Goal: Task Accomplishment & Management: Use online tool/utility

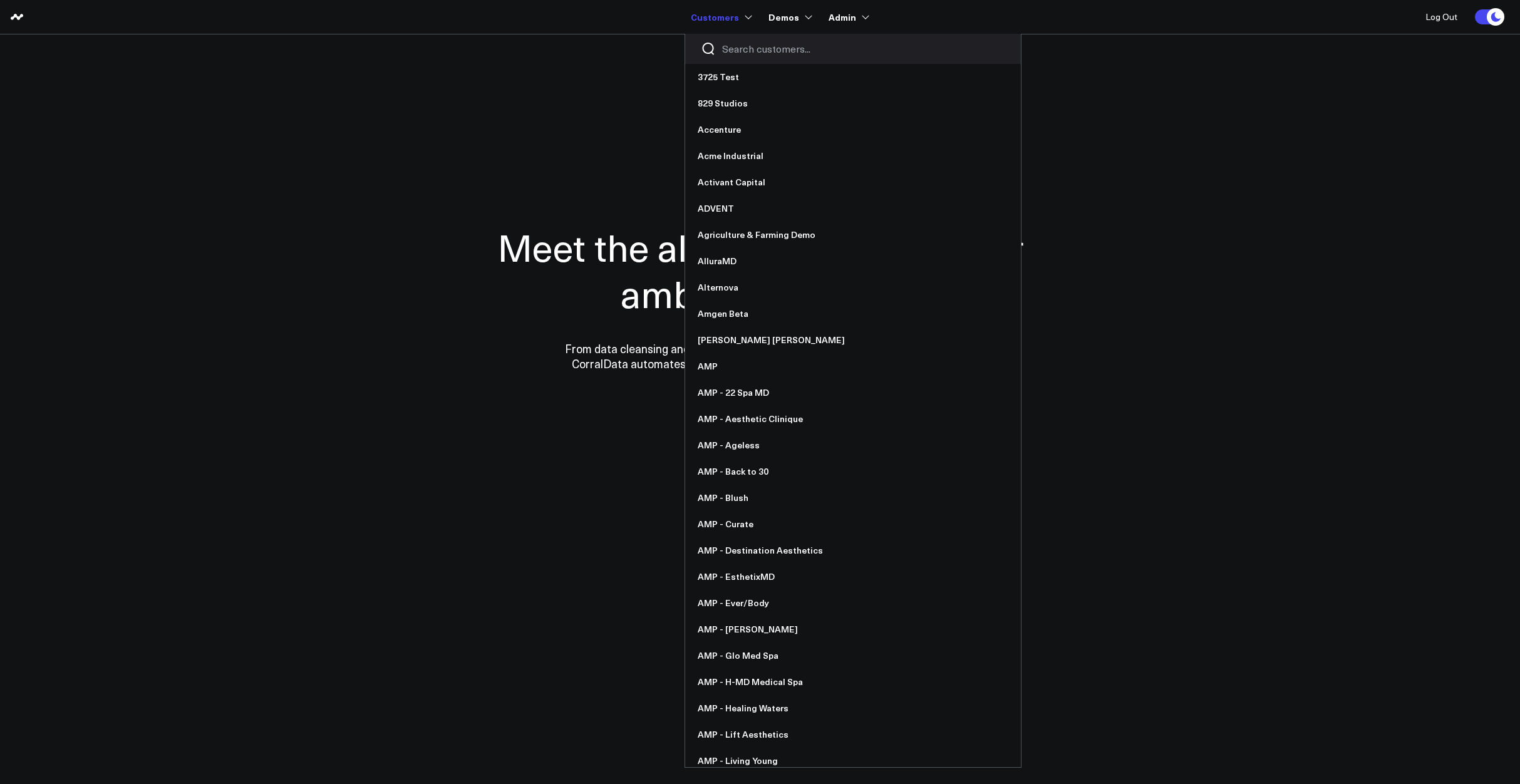
click at [754, 45] on input "Search customers input" at bounding box center [864, 48] width 283 height 13
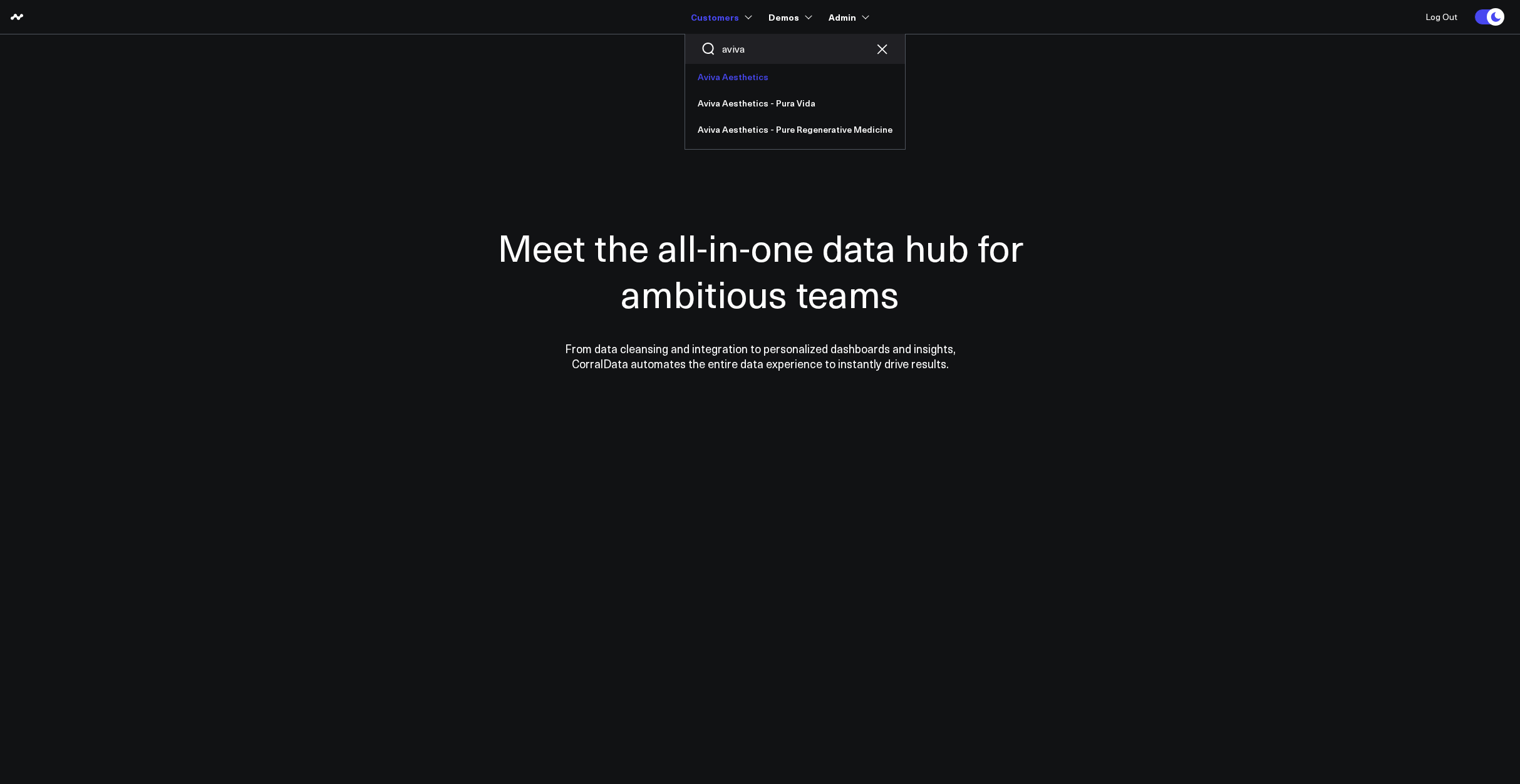
type input "aviva"
click at [746, 69] on link "Aviva Aesthetics" at bounding box center [795, 77] width 219 height 26
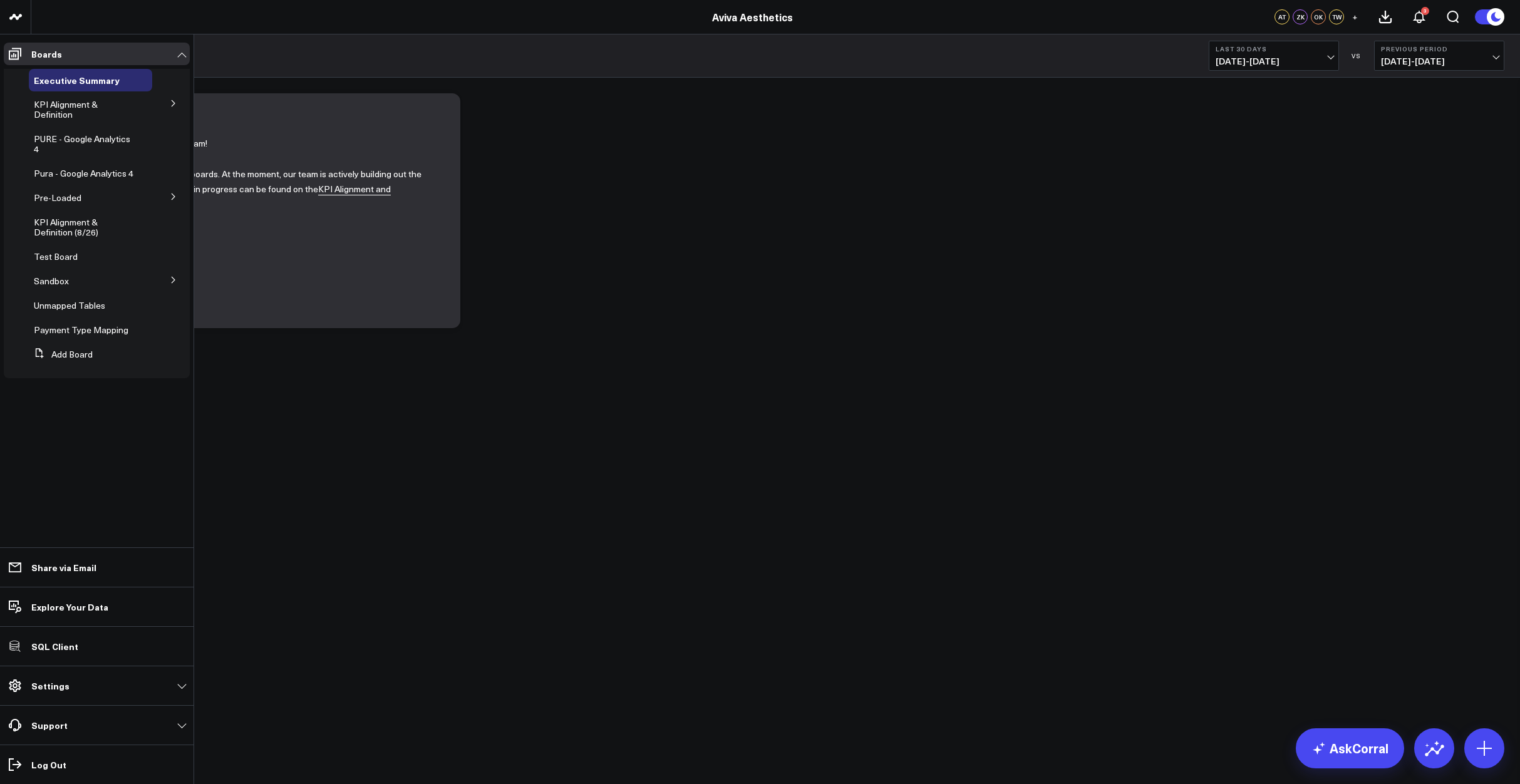
click at [175, 107] on icon at bounding box center [173, 103] width 8 height 8
click at [81, 138] on span "Appointments" at bounding box center [69, 136] width 55 height 12
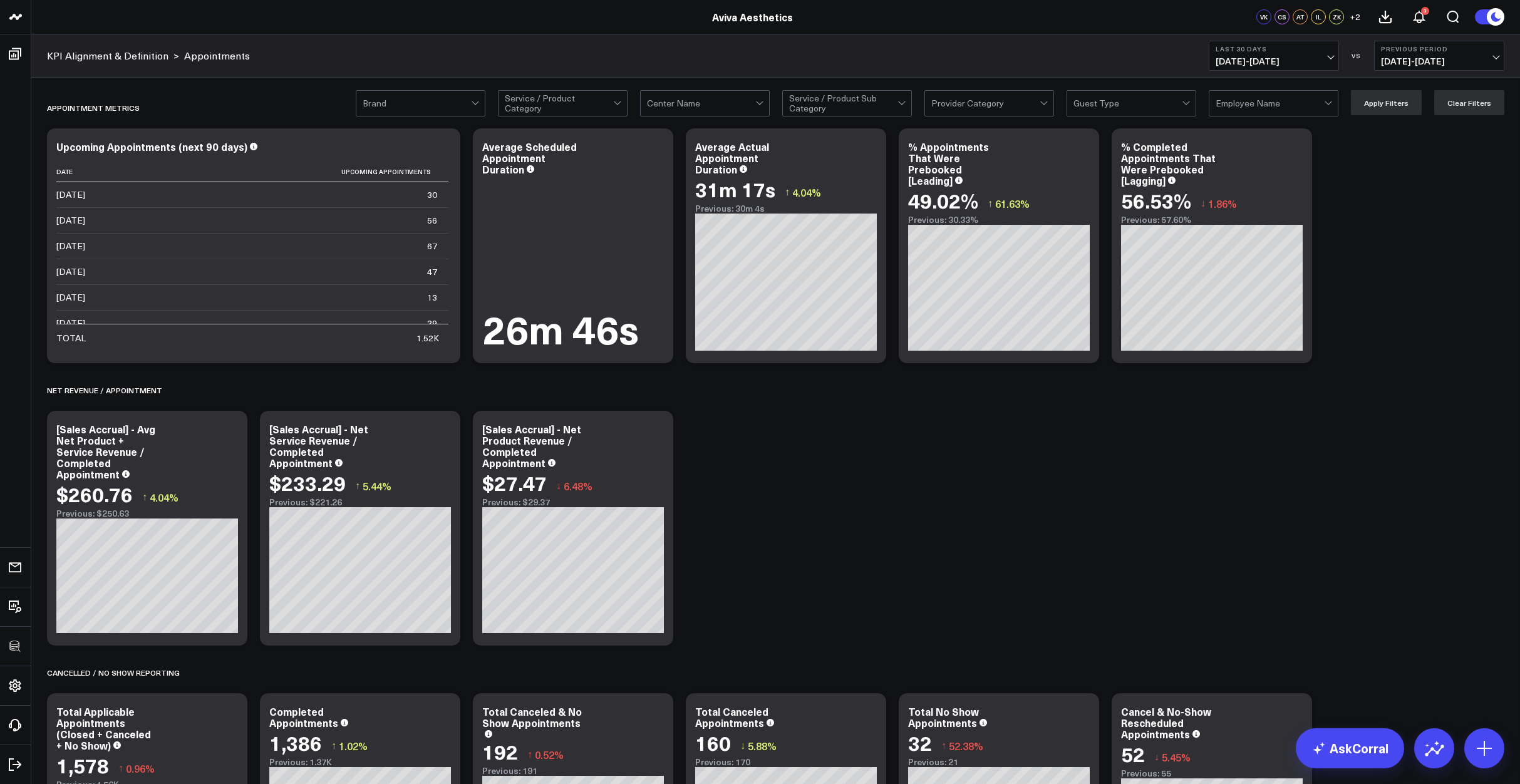
click at [1078, 156] on icon at bounding box center [1082, 148] width 15 height 15
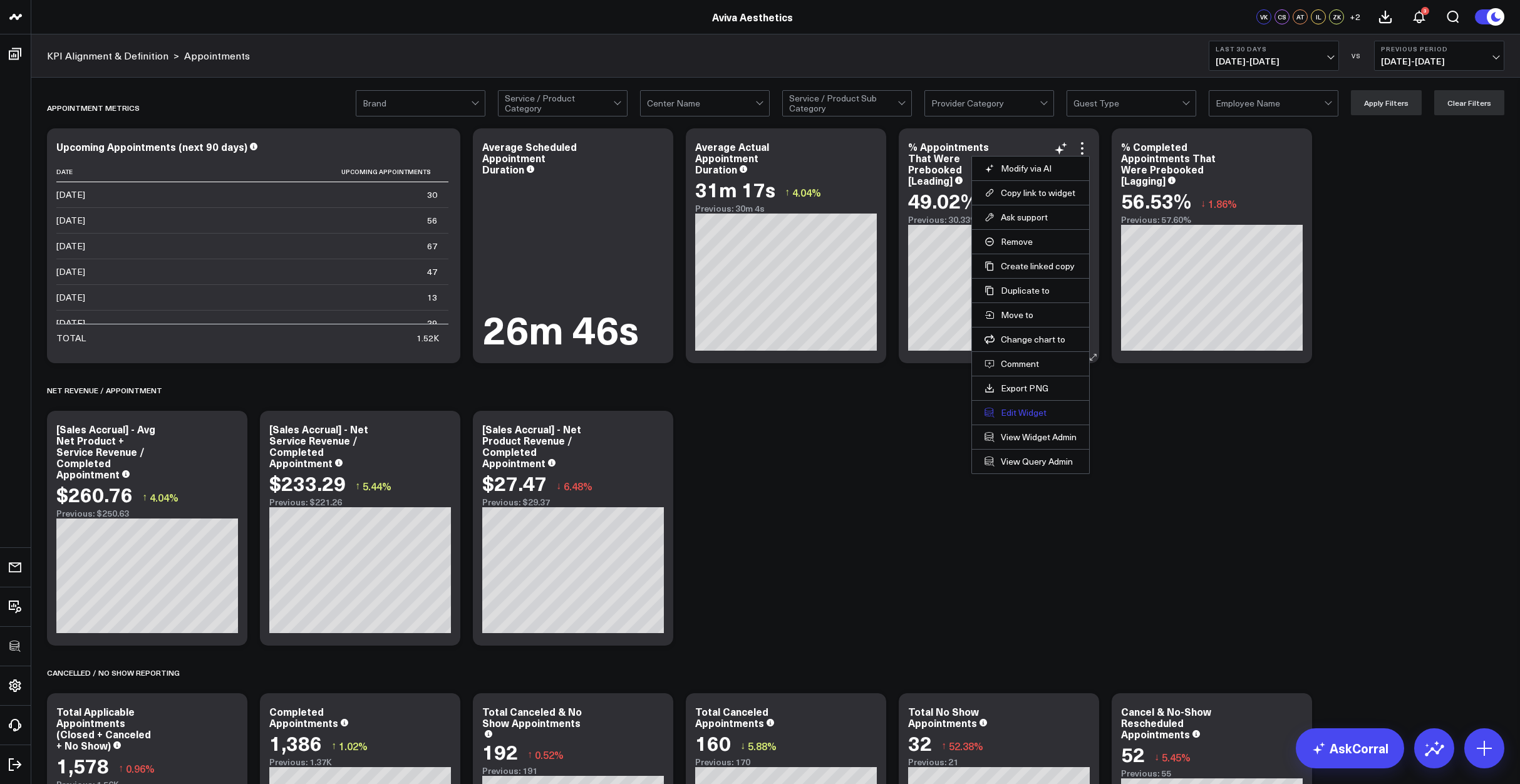
click at [1021, 409] on button "Edit Widget" at bounding box center [1031, 413] width 92 height 11
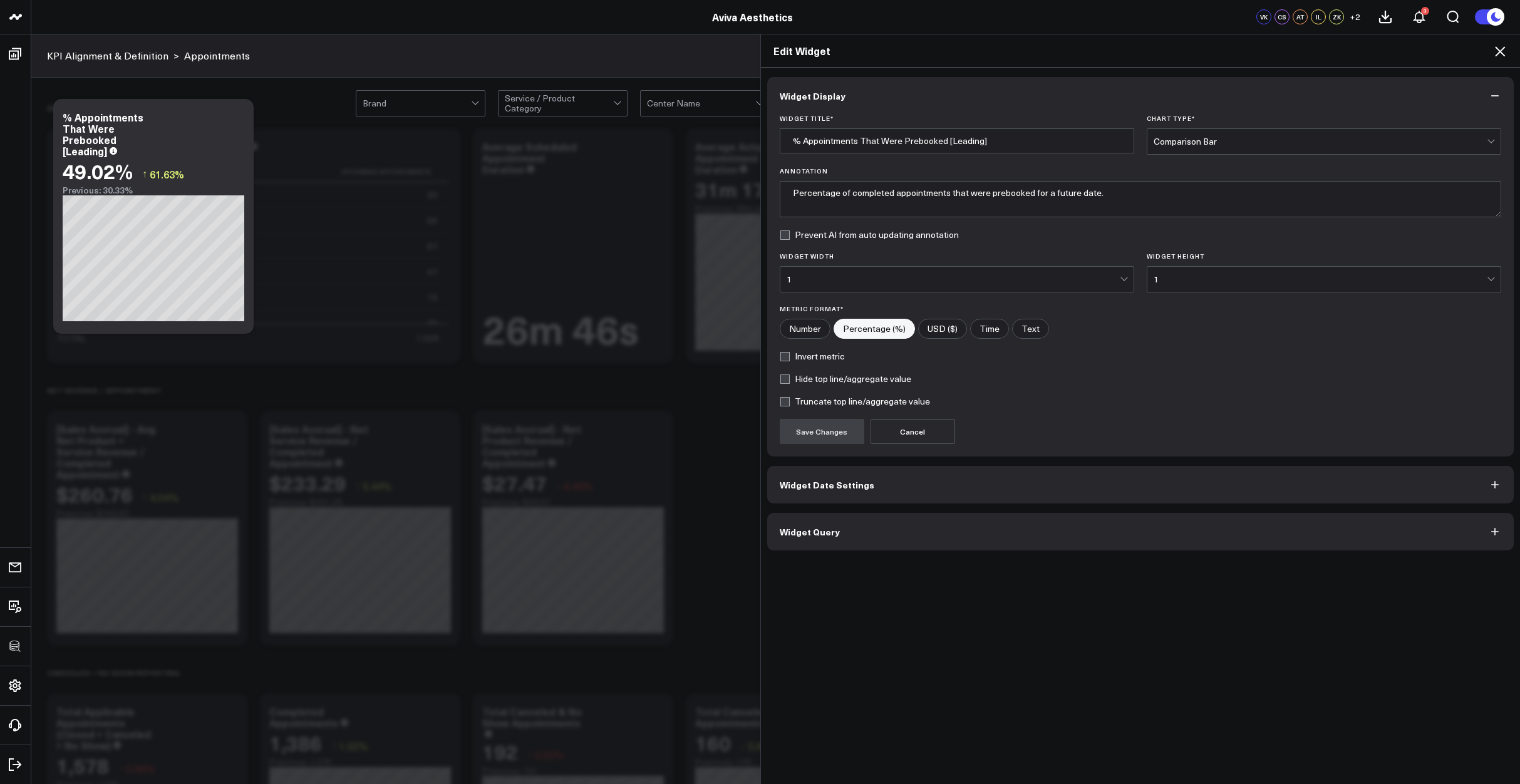
drag, startPoint x: 984, startPoint y: 516, endPoint x: 1113, endPoint y: 513, distance: 129.0
click at [984, 516] on button "Widget Query" at bounding box center [1141, 531] width 747 height 38
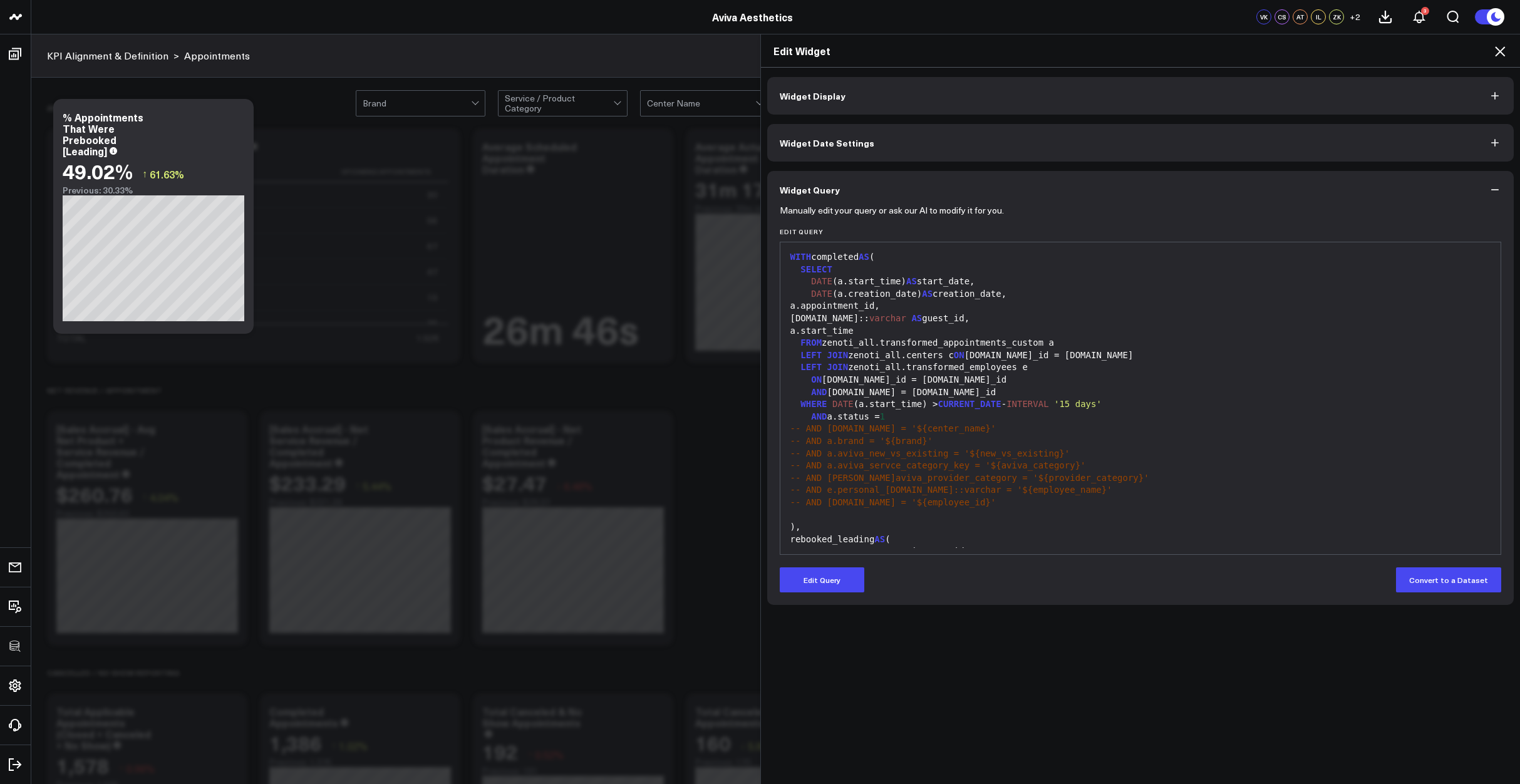
click at [1503, 55] on icon at bounding box center [1499, 51] width 15 height 15
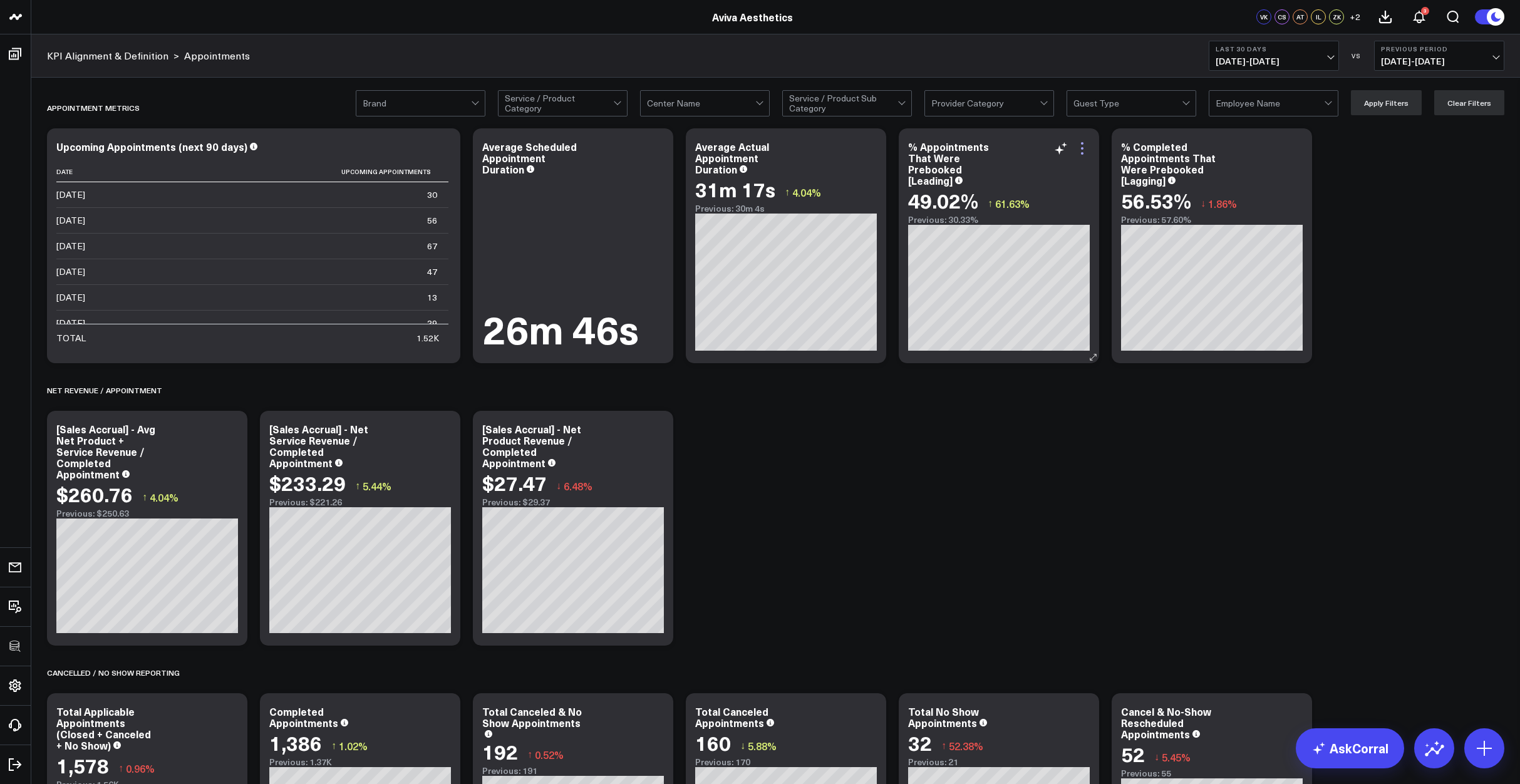
click at [1085, 146] on icon at bounding box center [1082, 148] width 15 height 15
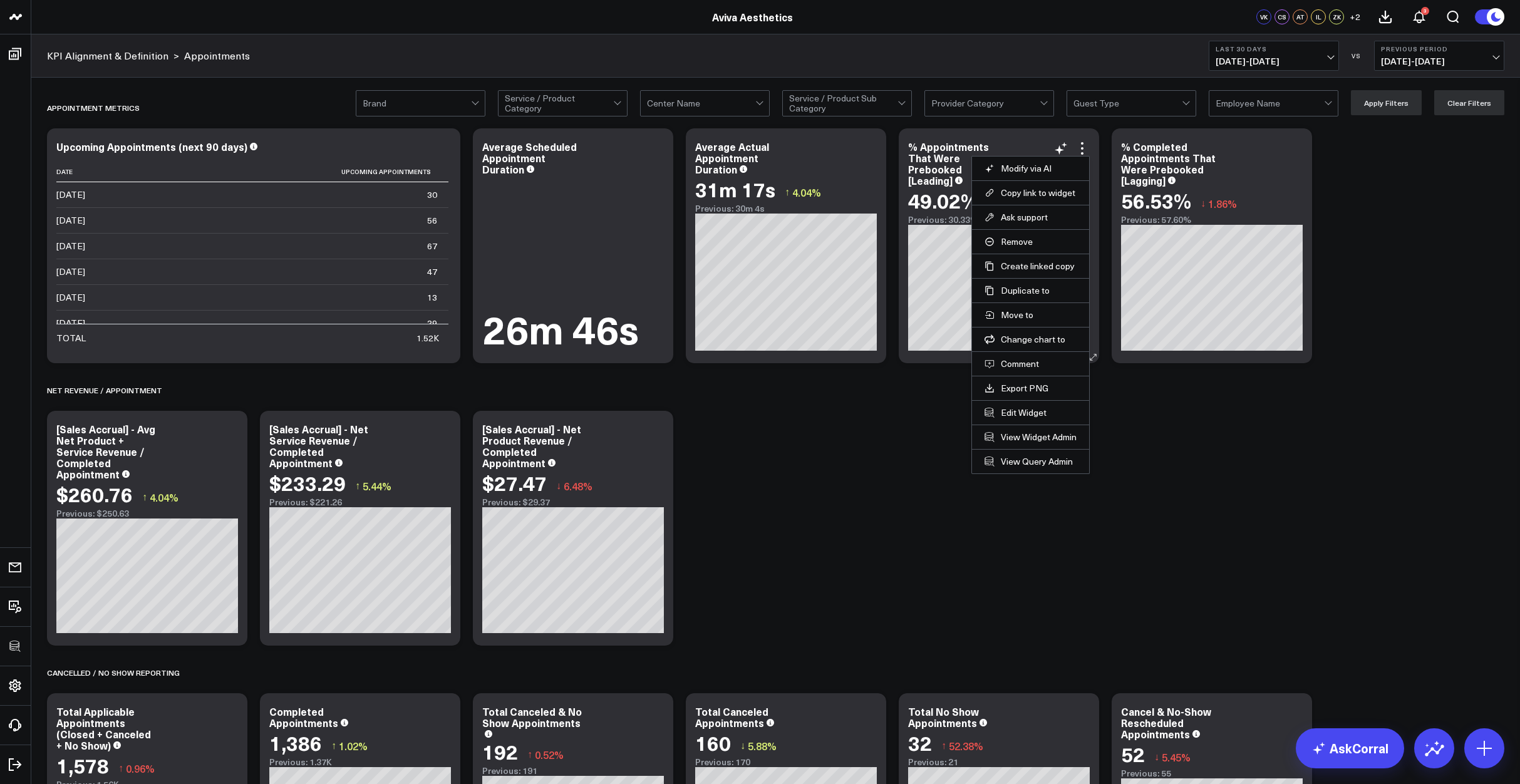
click at [1032, 405] on li "Edit Widget" at bounding box center [1030, 412] width 117 height 24
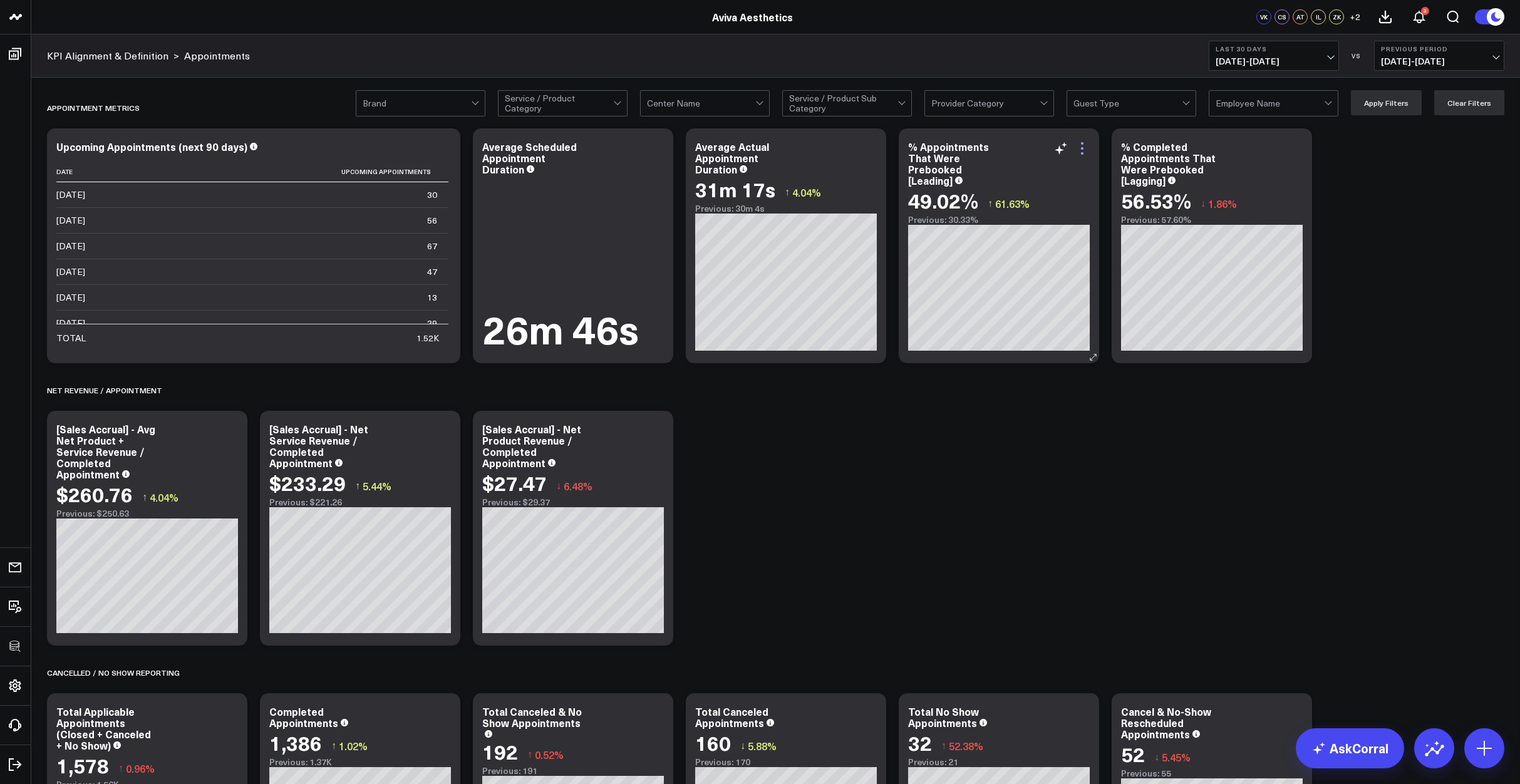
click at [1087, 147] on icon at bounding box center [1082, 148] width 15 height 15
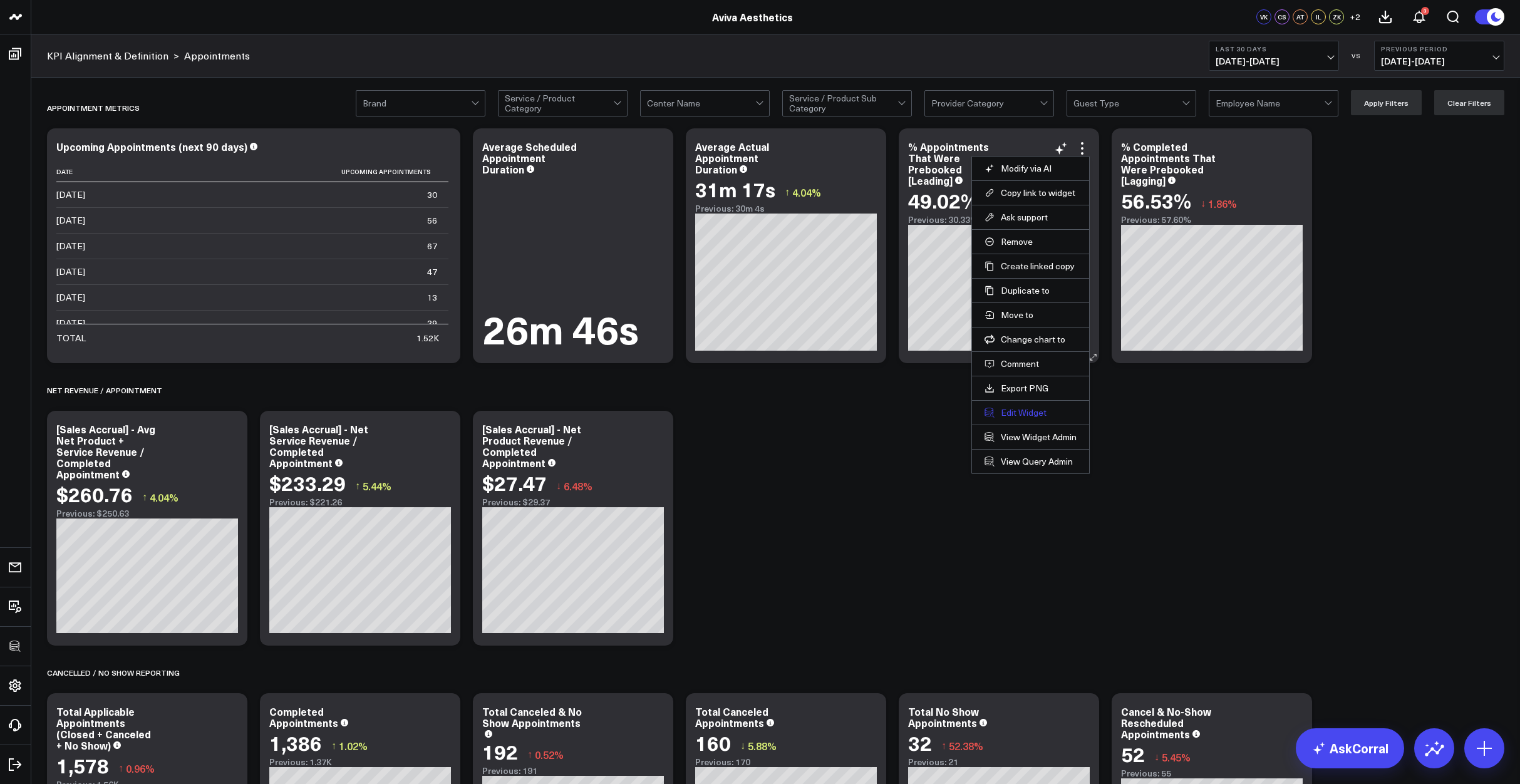
click at [1013, 408] on button "Edit Widget" at bounding box center [1031, 413] width 92 height 11
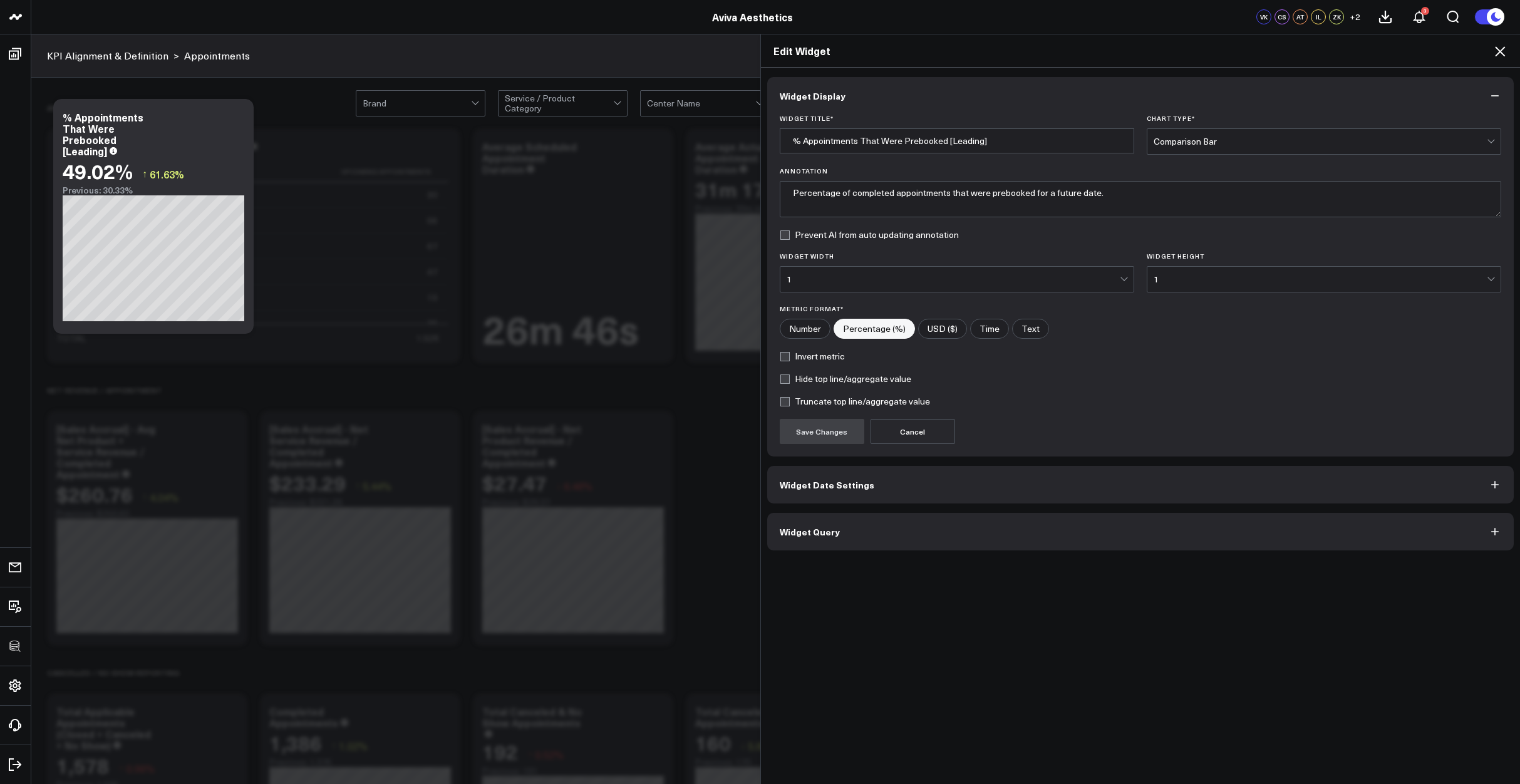
click at [1035, 541] on button "Widget Query" at bounding box center [1141, 531] width 747 height 38
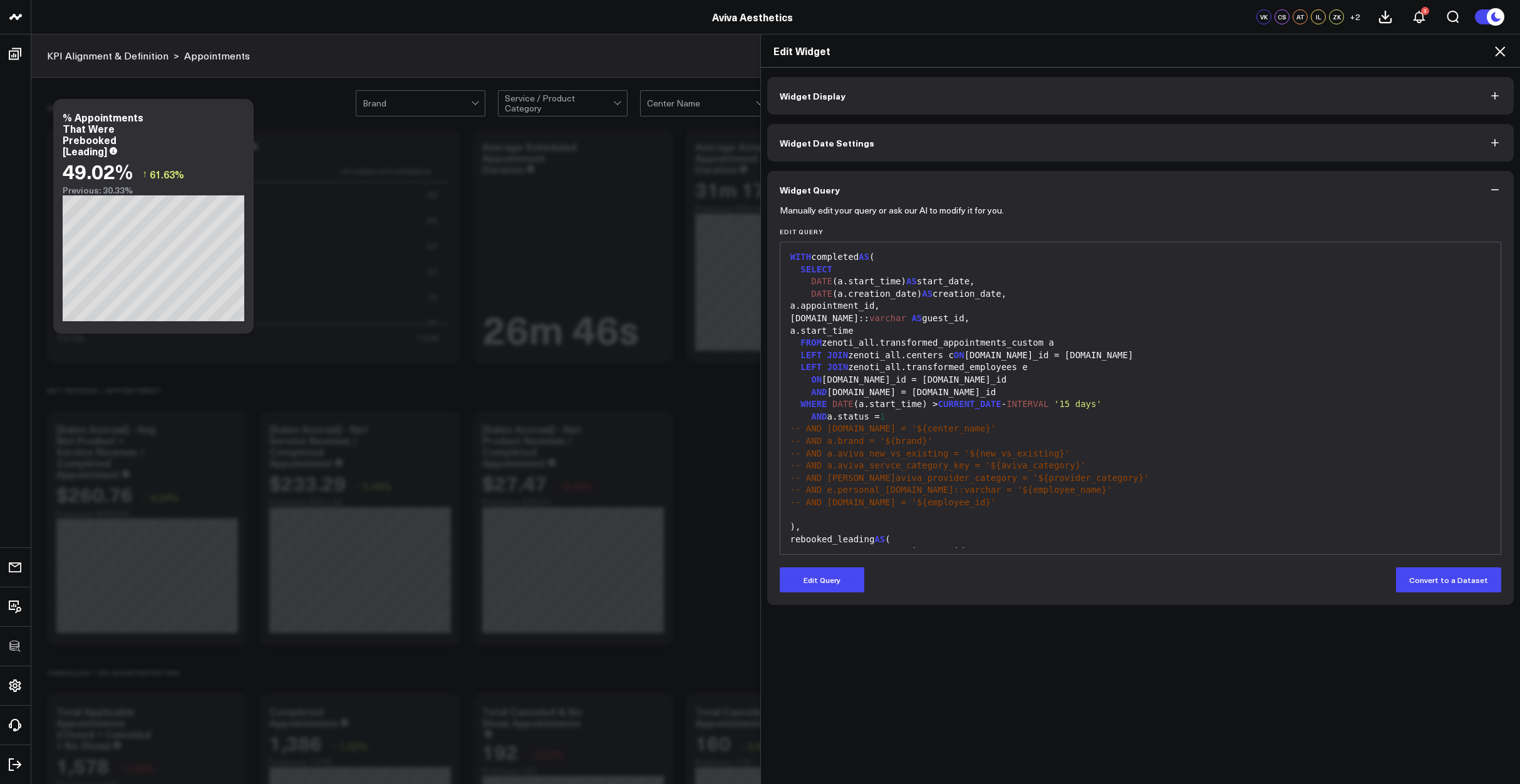
click at [1171, 459] on div "-- AND a.aviva_new_vs_existing = '${new_vs_existing}'" at bounding box center [1140, 454] width 708 height 13
click at [1497, 52] on icon at bounding box center [1499, 51] width 15 height 15
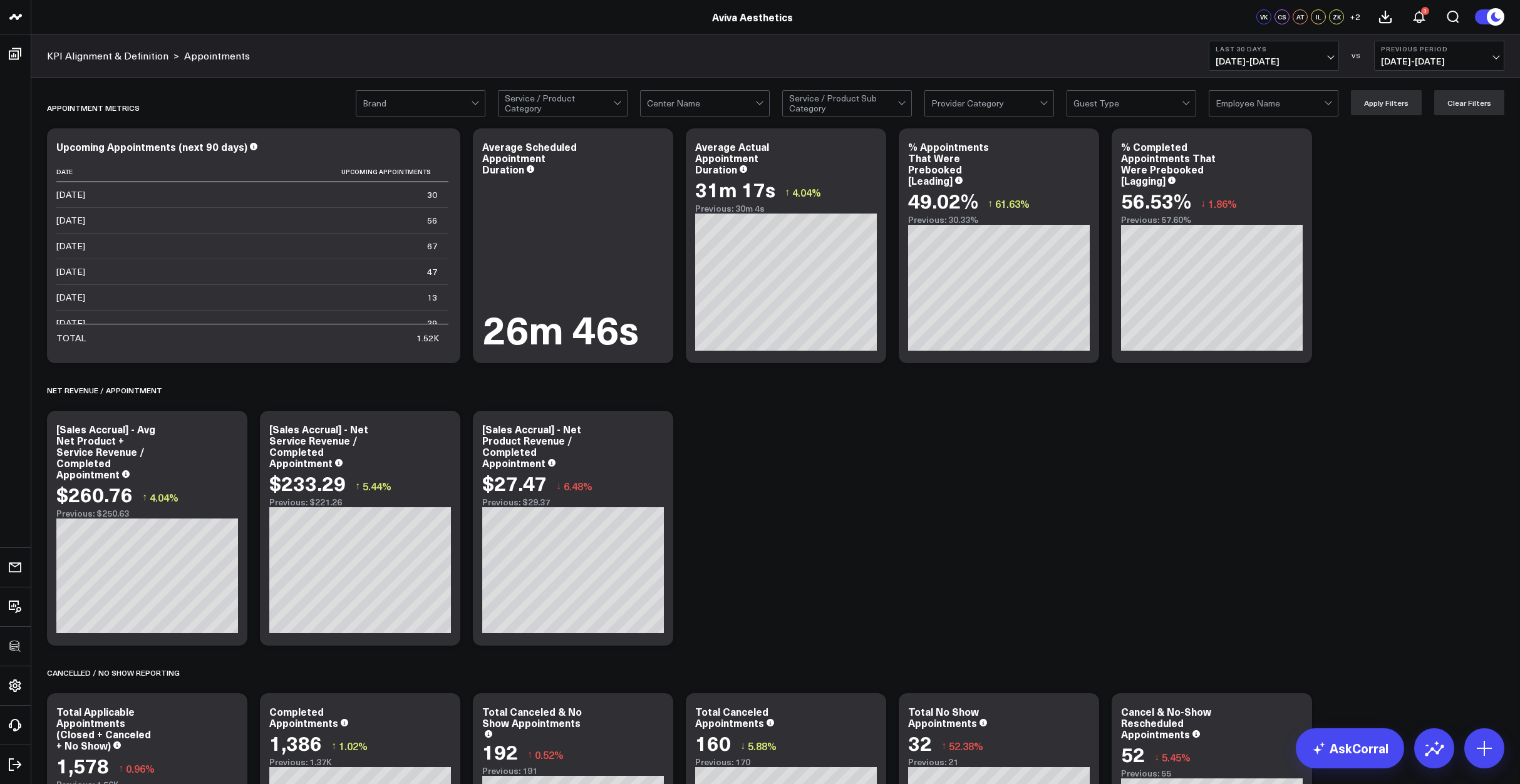
click at [1082, 157] on div "% Appointments That Were Prebooked [Leading]" at bounding box center [999, 163] width 182 height 45
click at [1082, 153] on icon at bounding box center [1082, 153] width 3 height 3
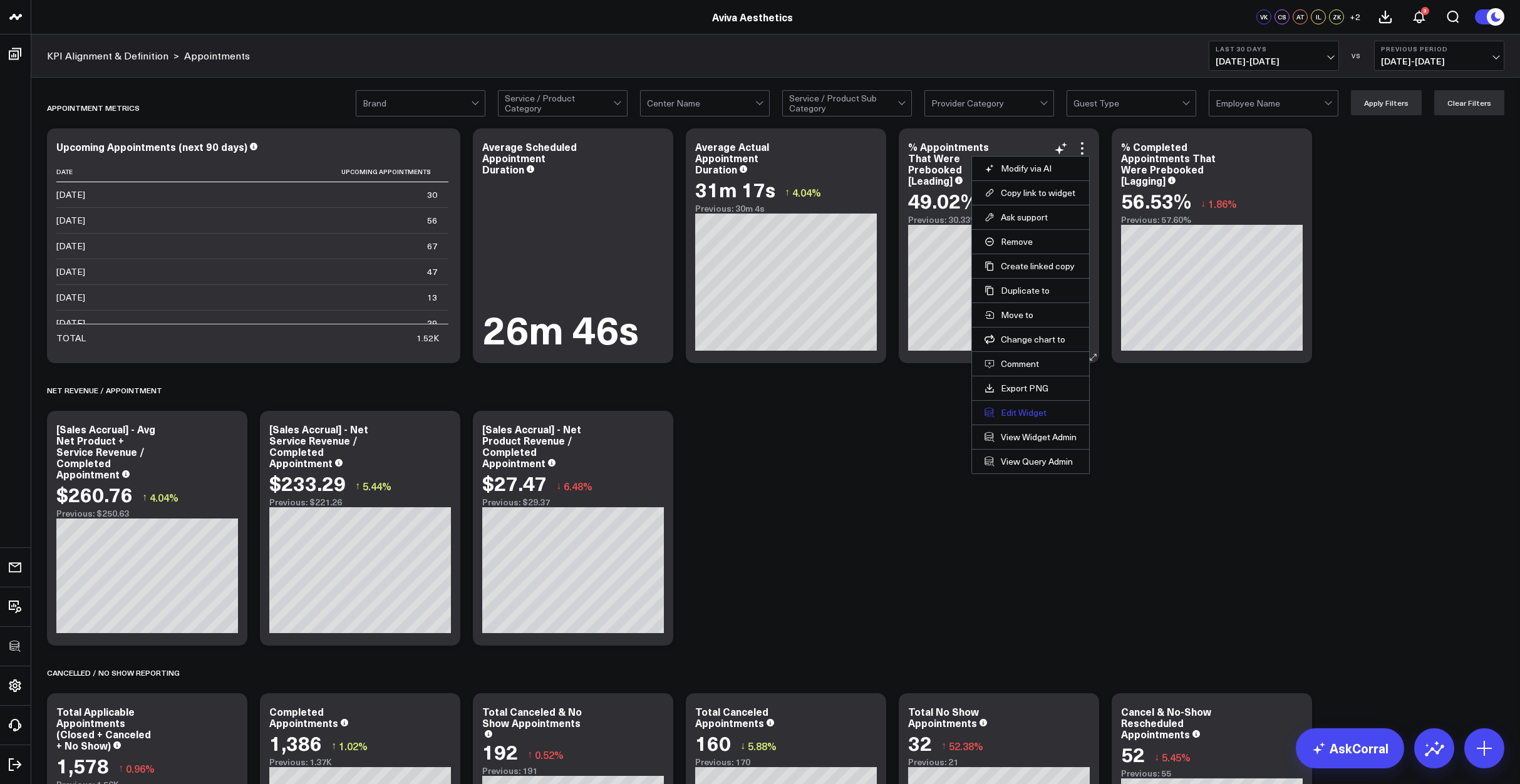
click at [1040, 410] on button "Edit Widget" at bounding box center [1031, 413] width 92 height 11
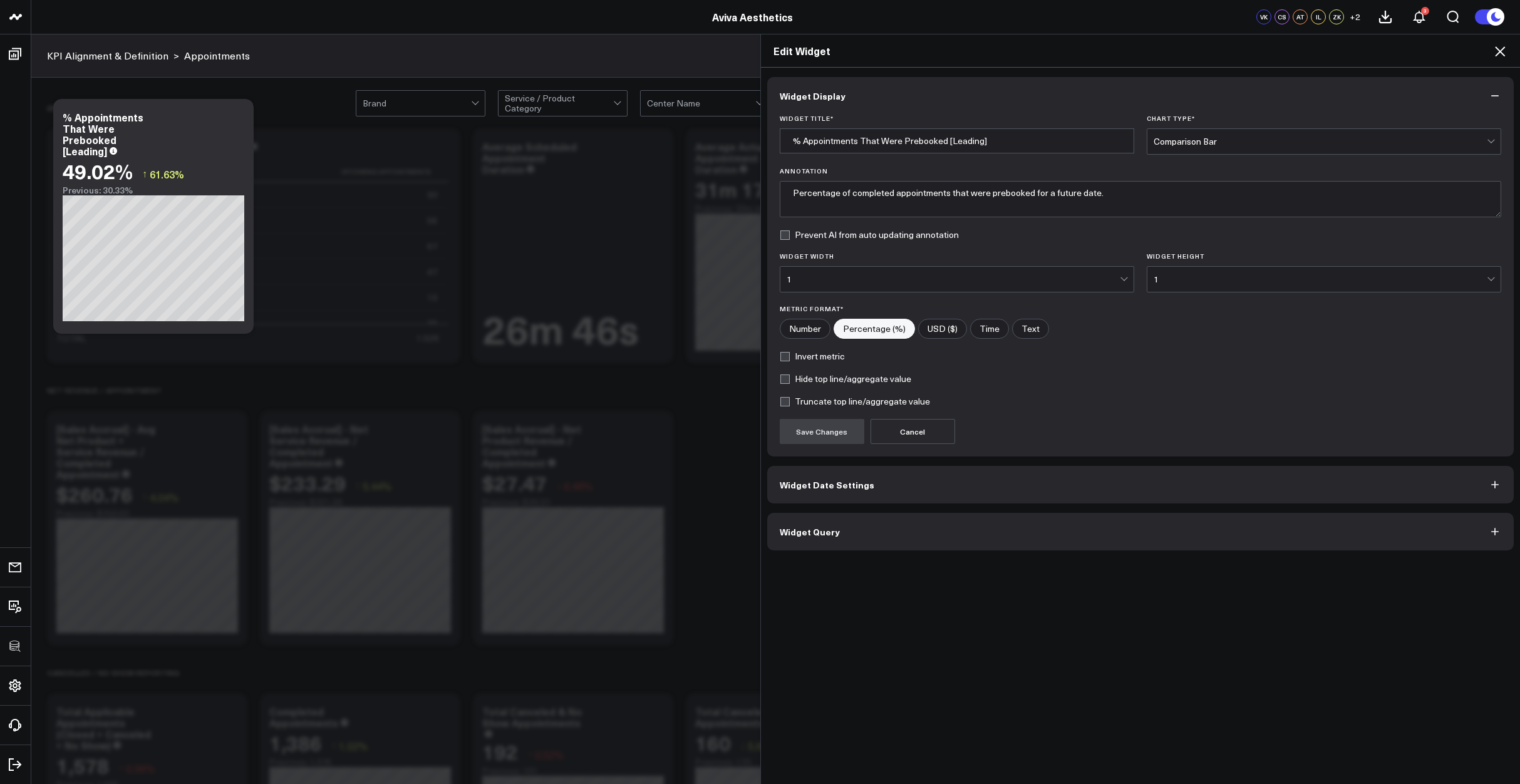
click at [997, 539] on button "Widget Query" at bounding box center [1141, 531] width 747 height 38
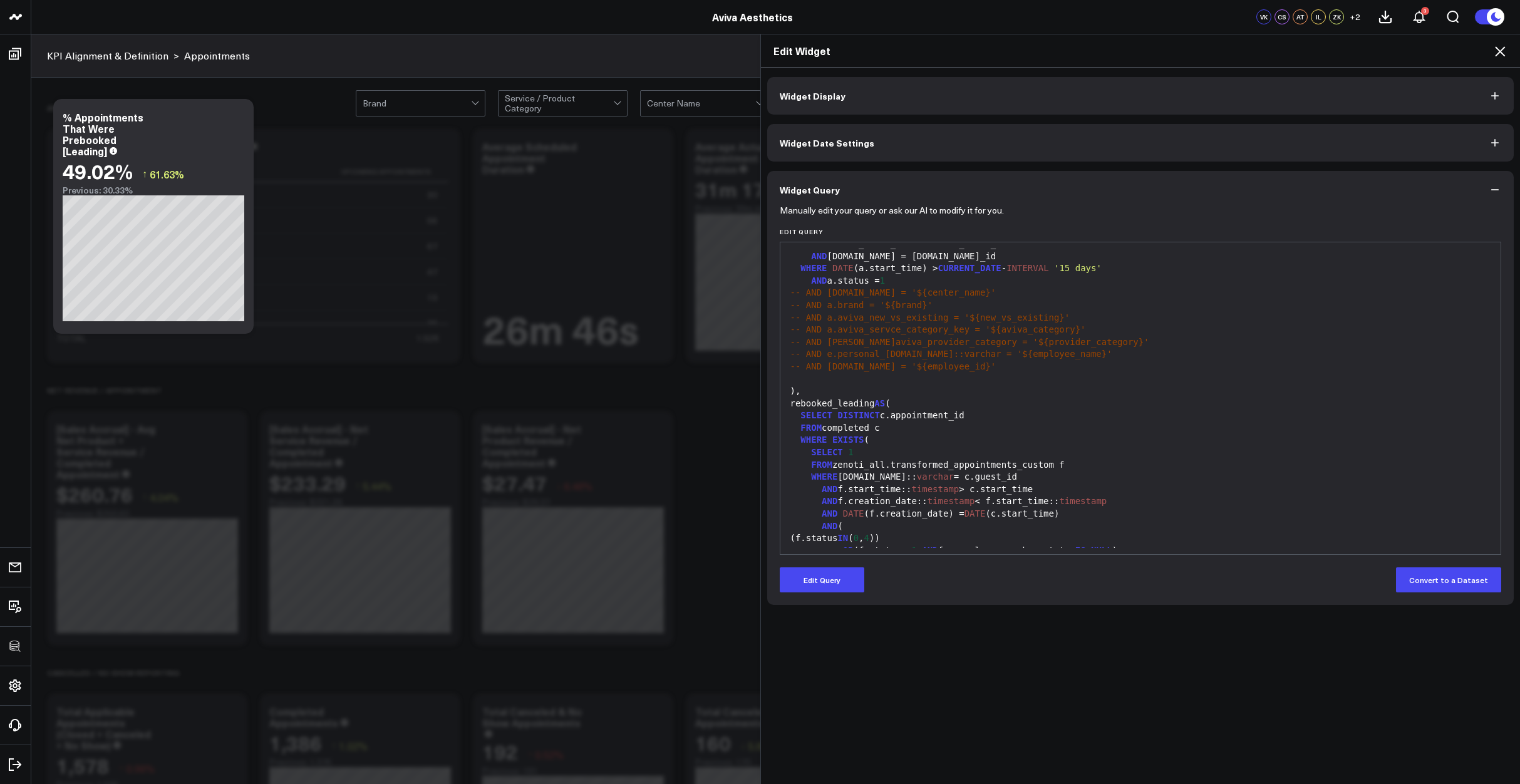
scroll to position [197, 0]
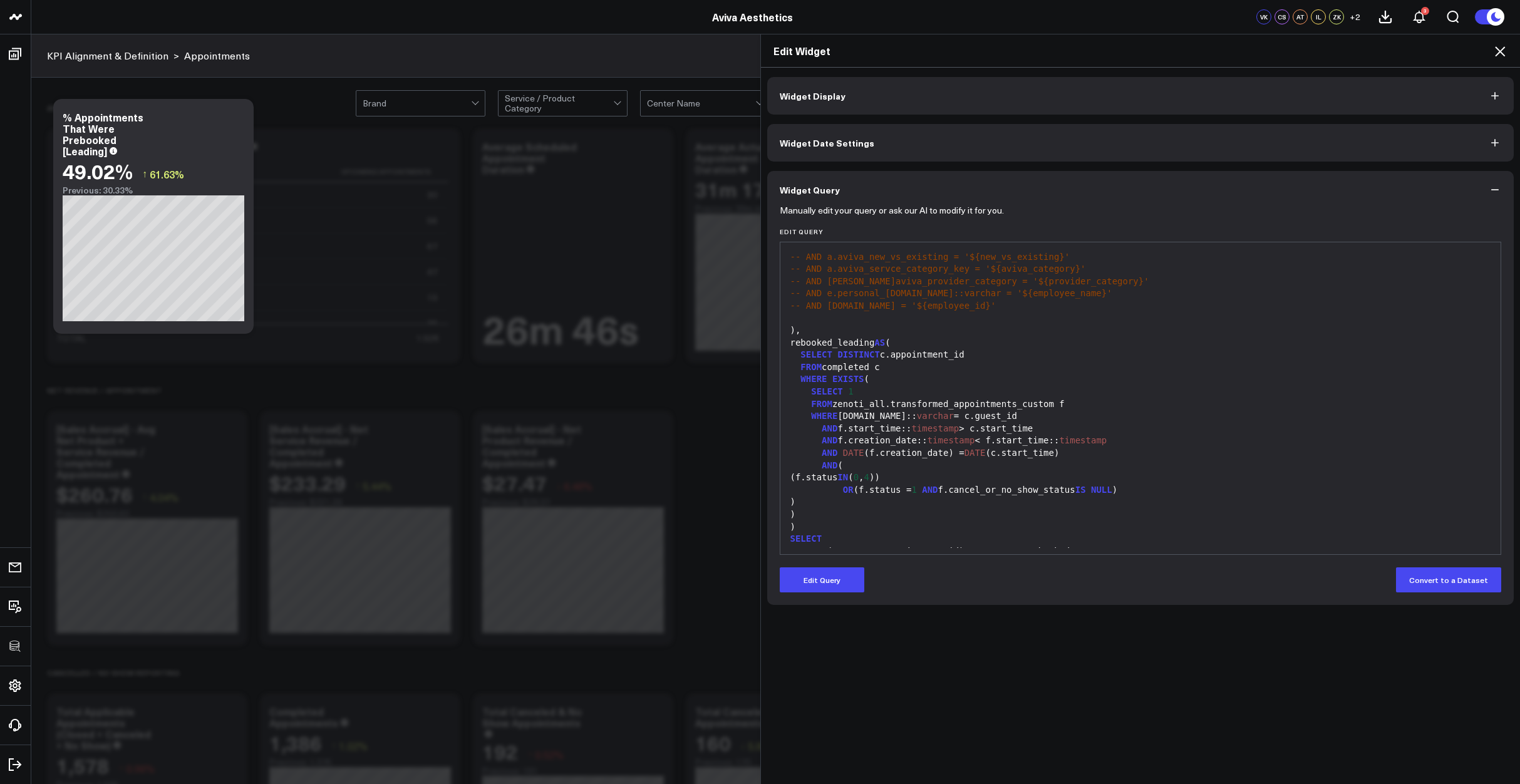
click at [1501, 50] on icon at bounding box center [1500, 51] width 10 height 10
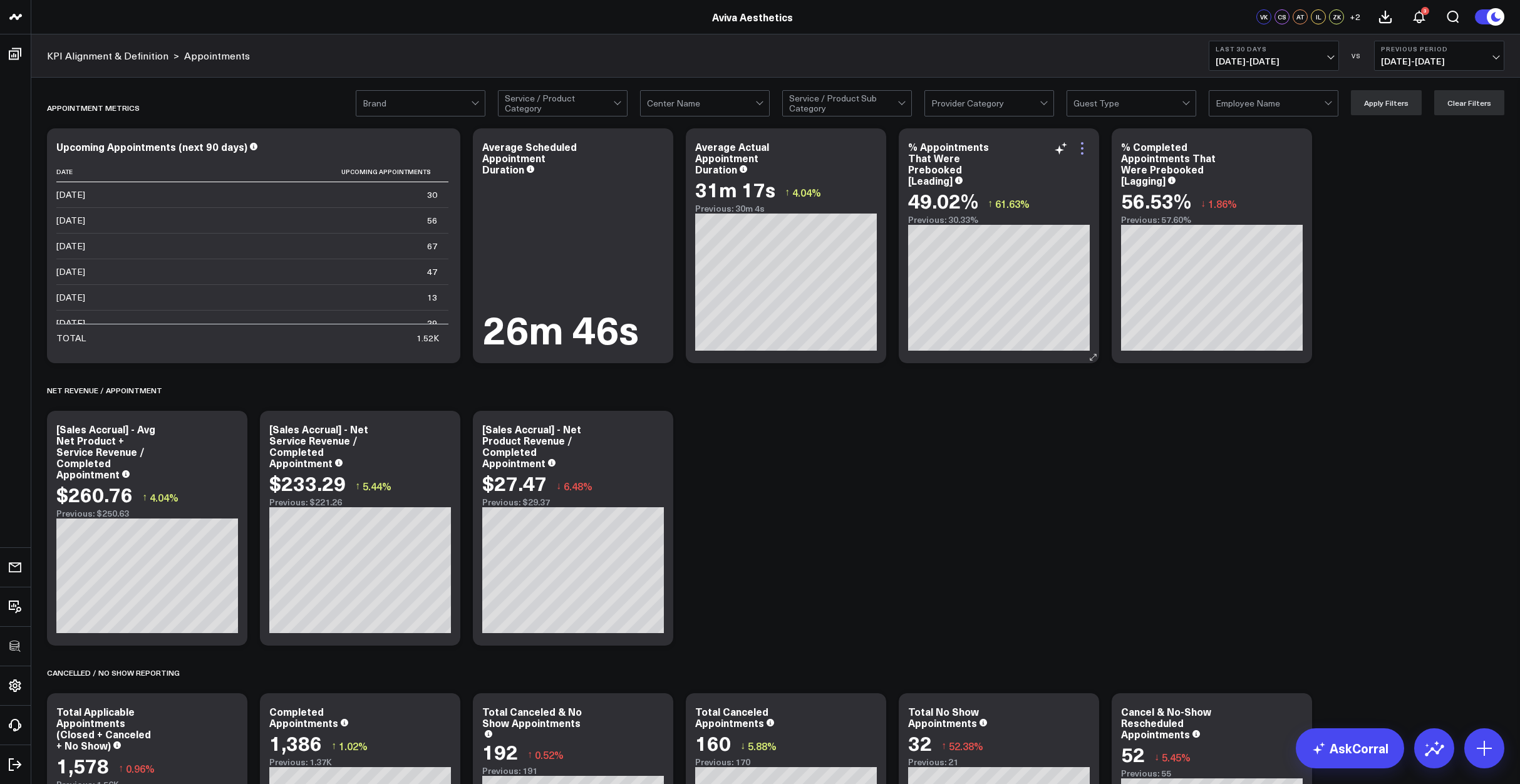
click at [1082, 151] on icon at bounding box center [1082, 148] width 15 height 15
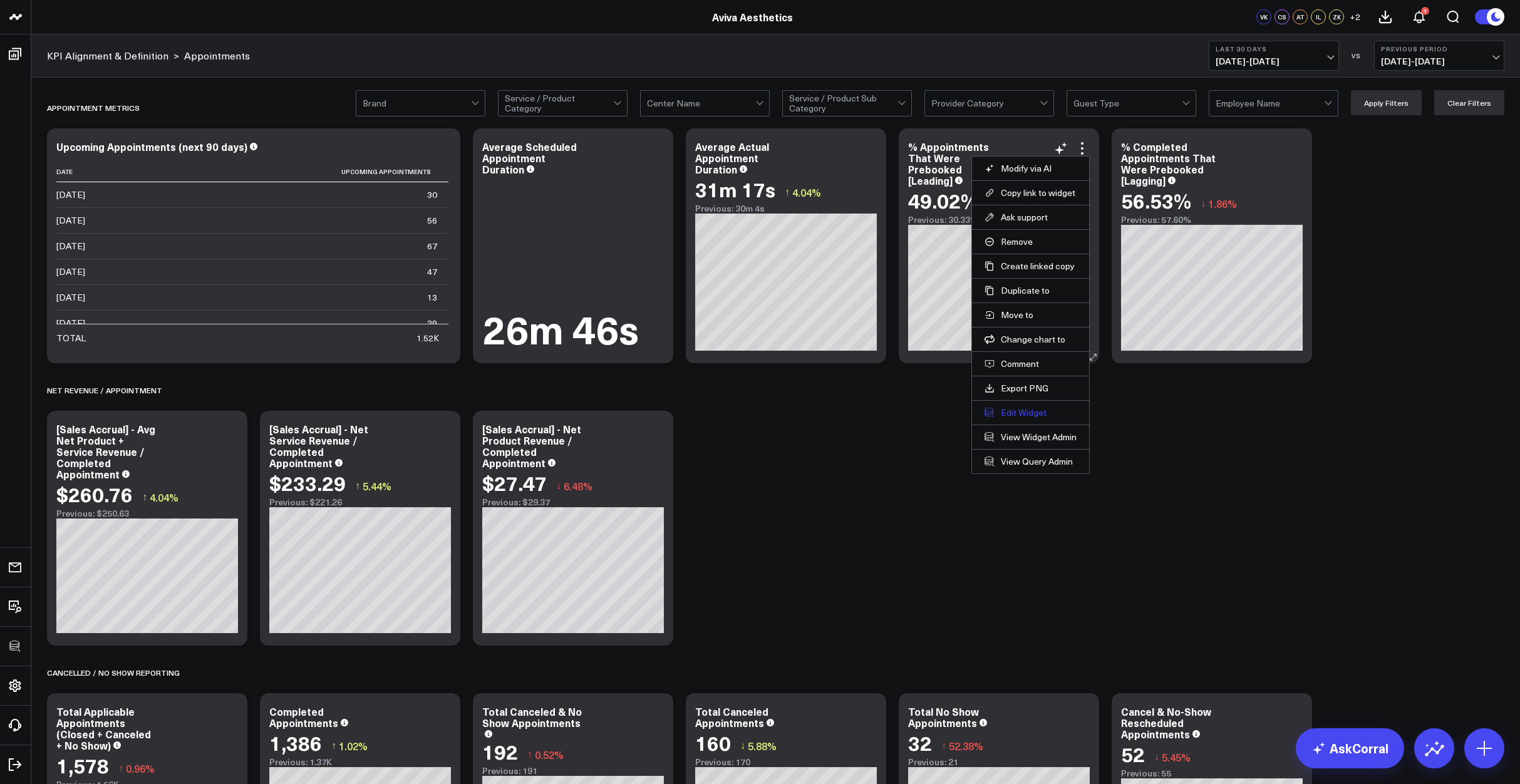
click at [1026, 415] on button "Edit Widget" at bounding box center [1031, 413] width 92 height 11
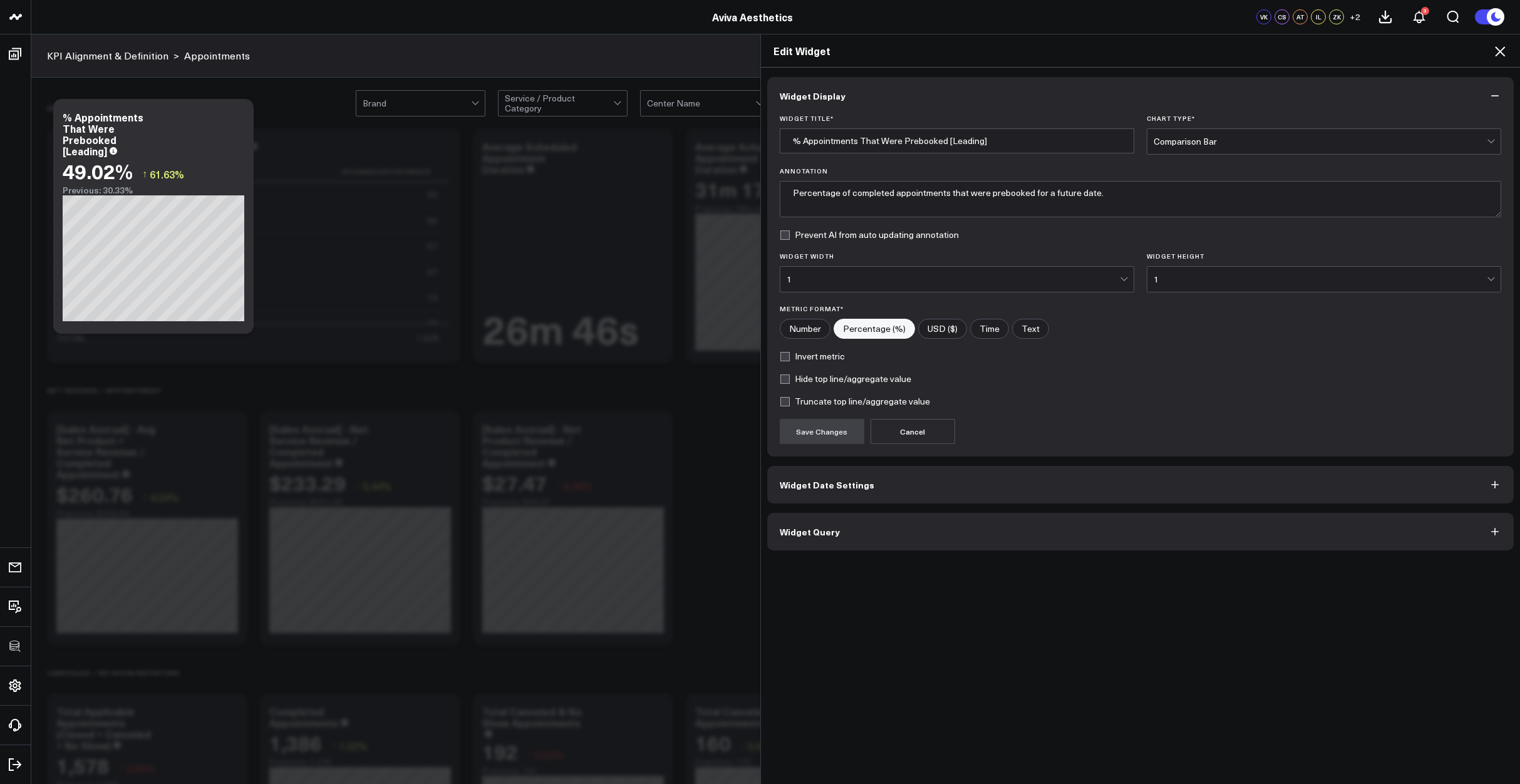
click at [986, 540] on button "Widget Query" at bounding box center [1141, 531] width 747 height 38
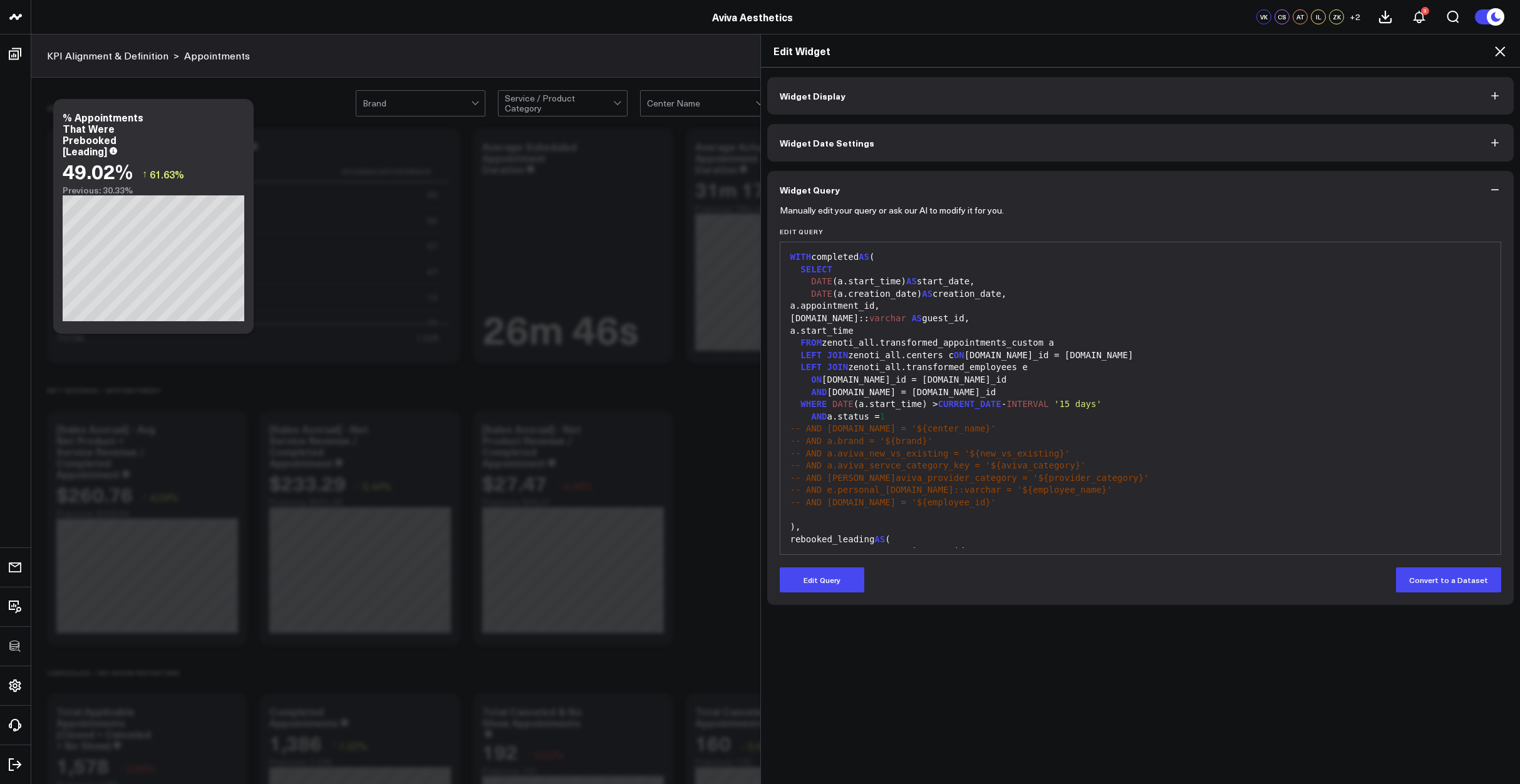
click at [1051, 445] on div "-- AND a.brand = '${brand}'" at bounding box center [1140, 442] width 708 height 13
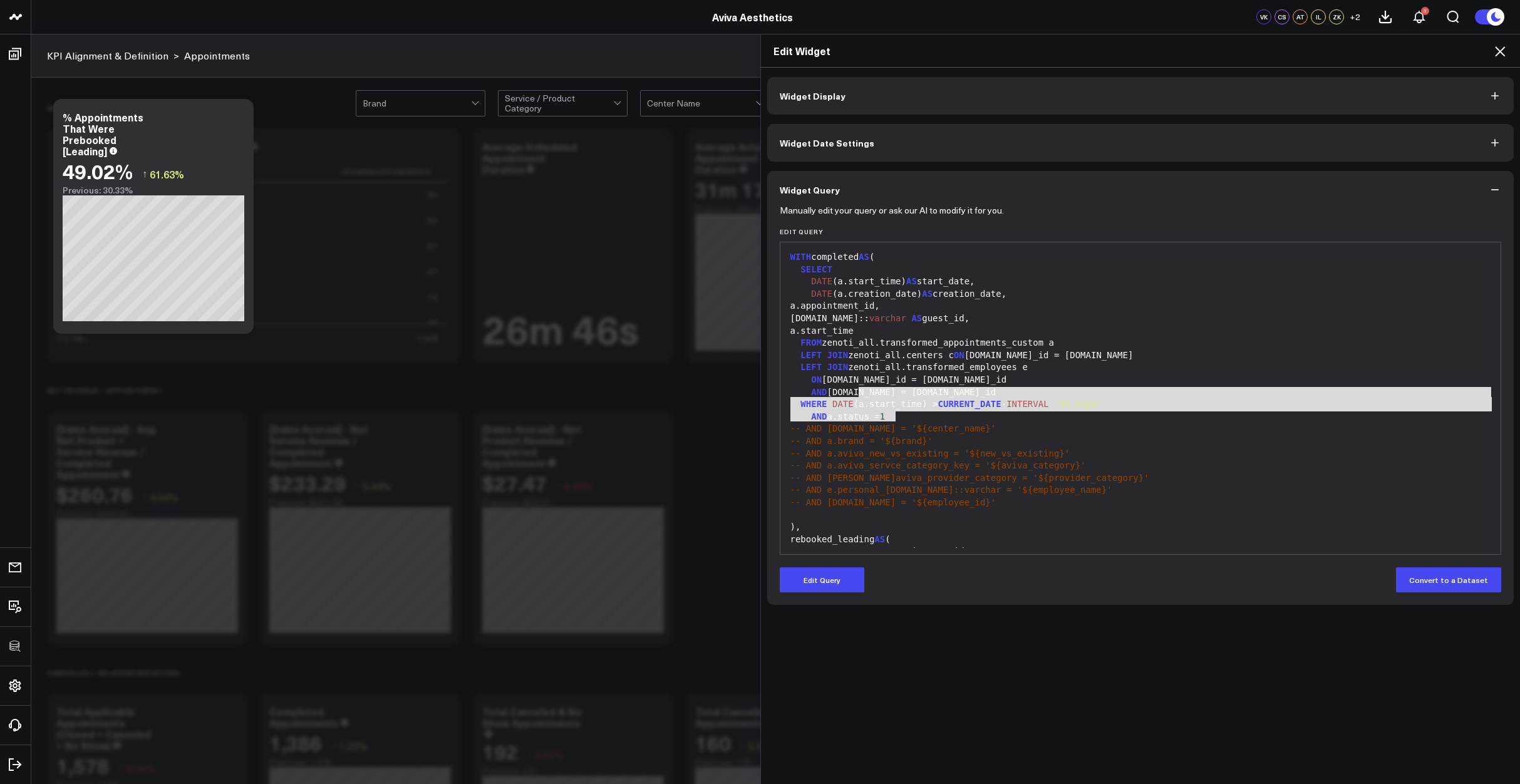
drag, startPoint x: 925, startPoint y: 415, endPoint x: 855, endPoint y: 395, distance: 72.8
click at [855, 395] on div "WITH completed AS ( SELECT DATE (a.start_time) AS start_date, DATE (a.creation_…" at bounding box center [1140, 533] width 708 height 569
drag, startPoint x: 855, startPoint y: 395, endPoint x: 879, endPoint y: 398, distance: 24.2
click at [855, 395] on div "AND e.id = a.therapist_id" at bounding box center [1140, 393] width 708 height 13
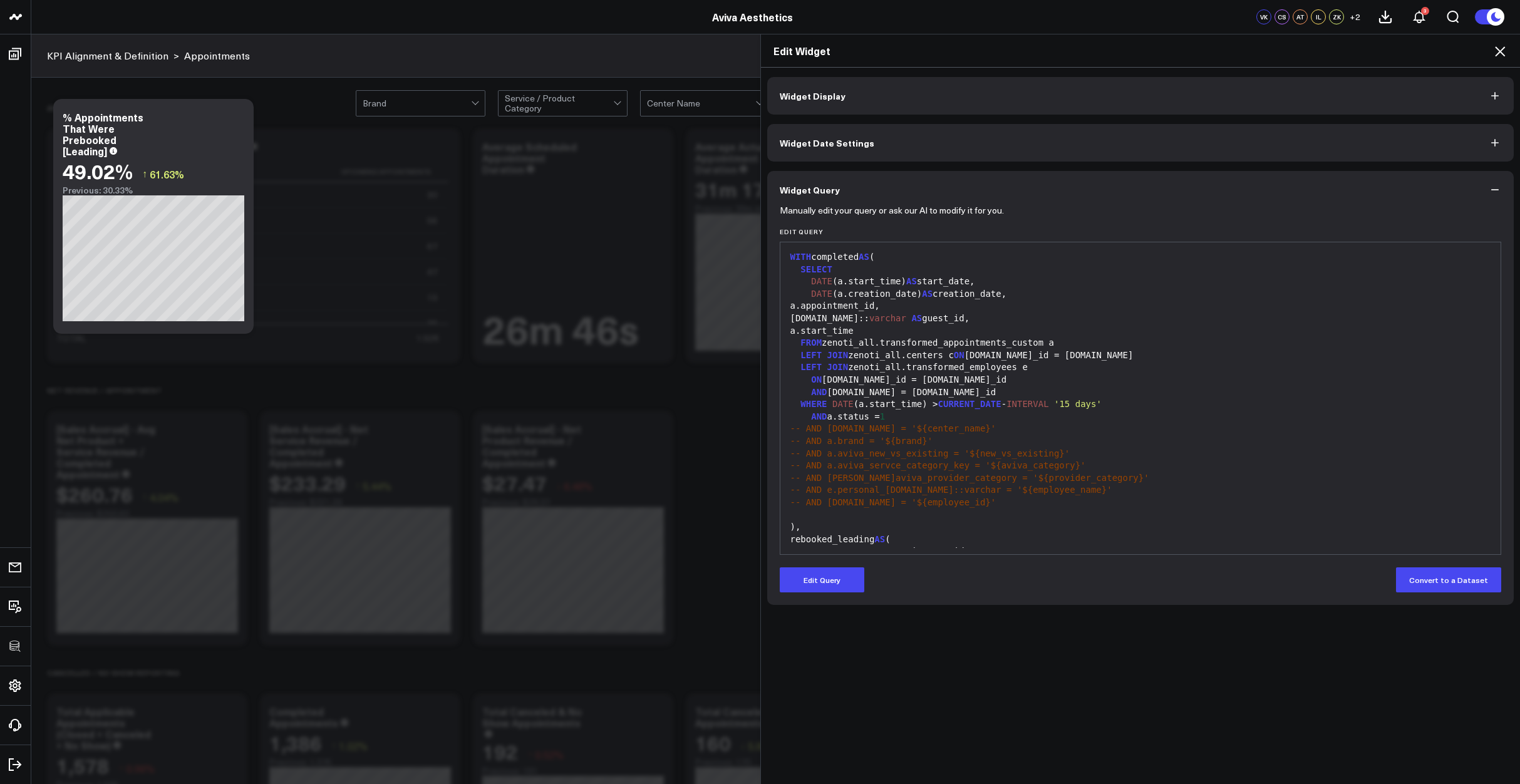
scroll to position [270, 0]
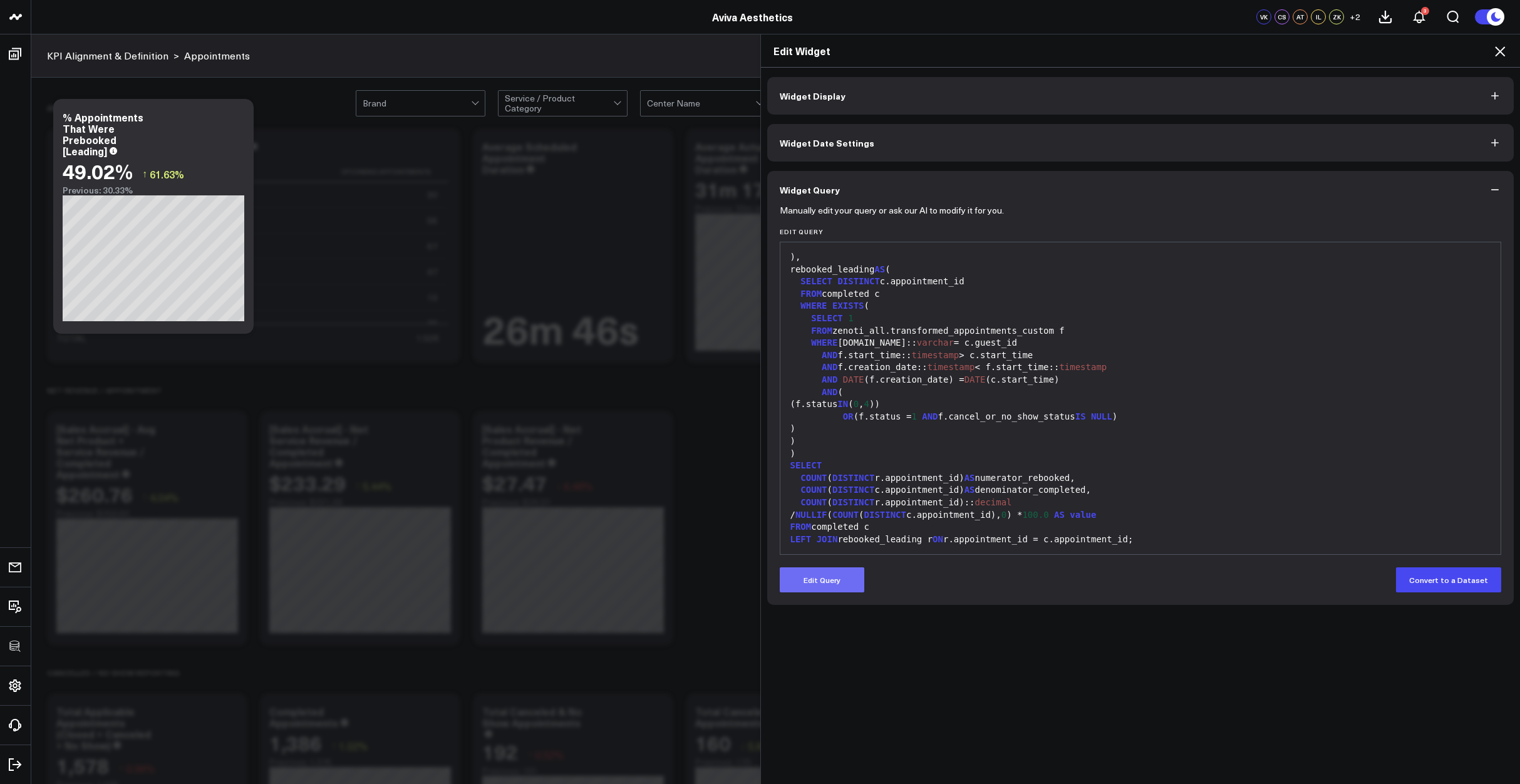
click at [840, 576] on button "Edit Query" at bounding box center [822, 579] width 85 height 25
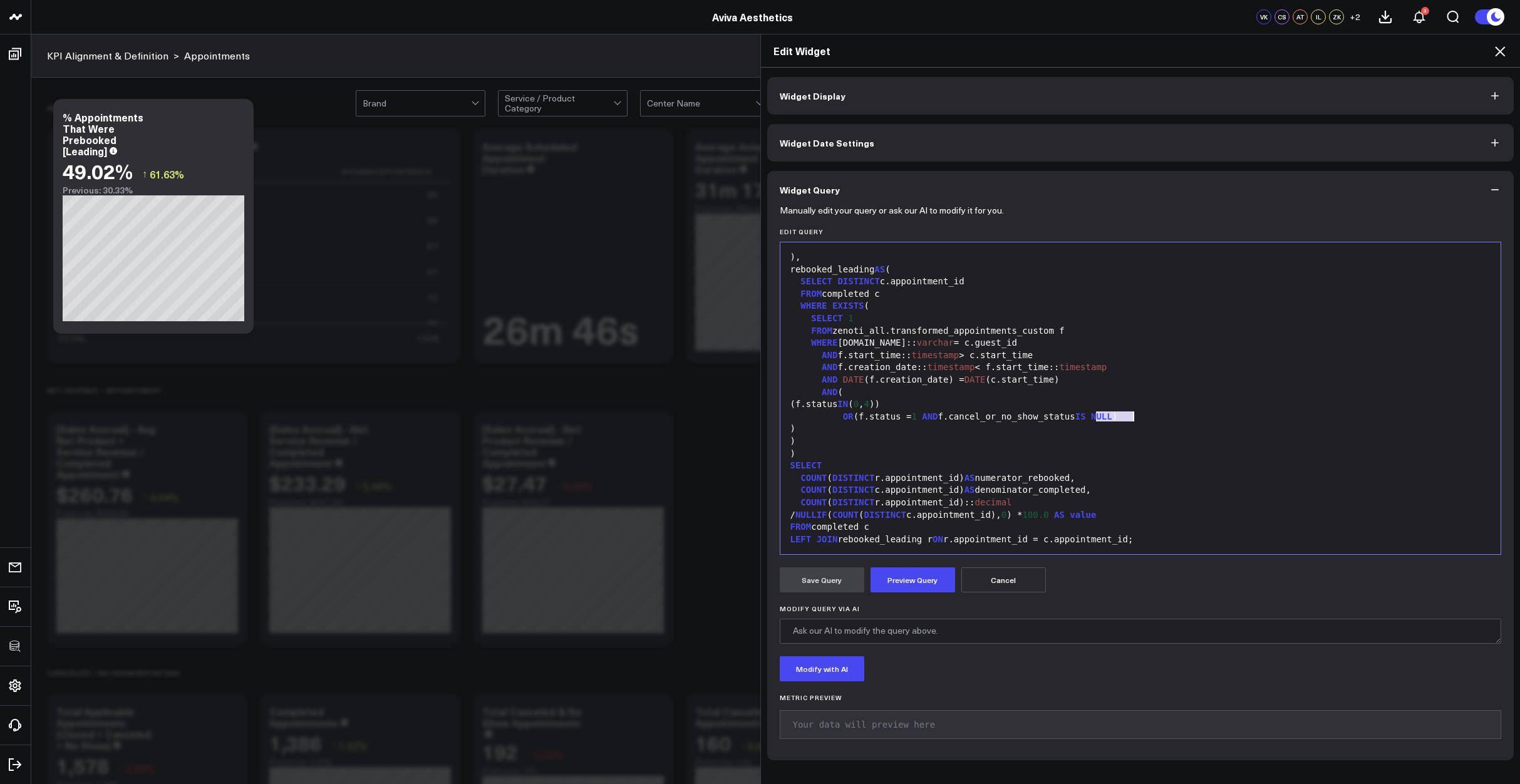
drag, startPoint x: 1093, startPoint y: 419, endPoint x: 1127, endPoint y: 418, distance: 34.0
click at [1127, 418] on div "OR (f.status = 1 AND f.cancel_or_no_show_status IS NULL )" at bounding box center [1140, 417] width 708 height 13
click at [1095, 417] on div "OR ( f.status = 1 AND f.cancel_or_no_show_status = 0 )" at bounding box center [1140, 417] width 708 height 13
click at [921, 579] on button "Preview Query" at bounding box center [913, 579] width 85 height 25
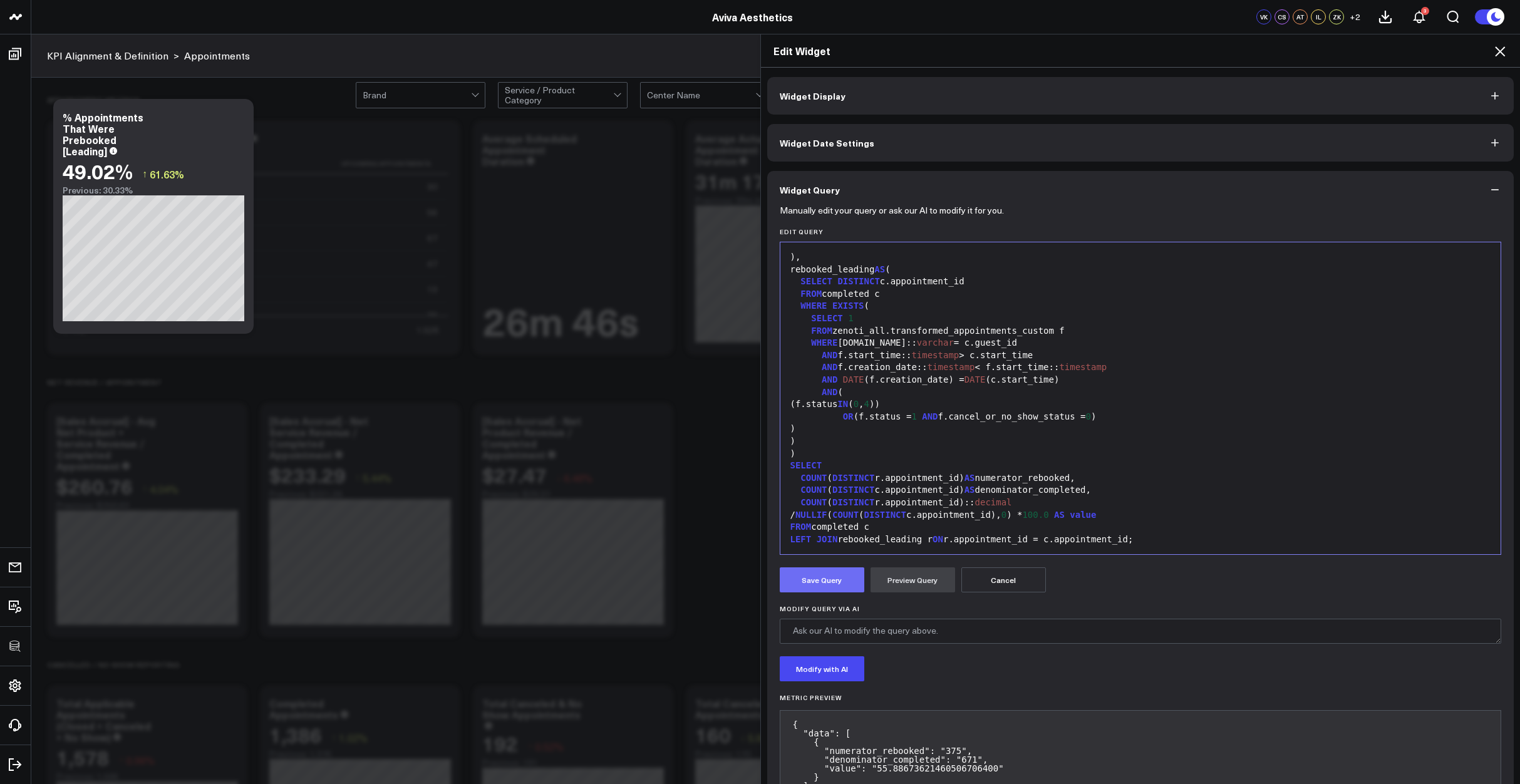
click at [834, 578] on button "Save Query" at bounding box center [822, 579] width 85 height 25
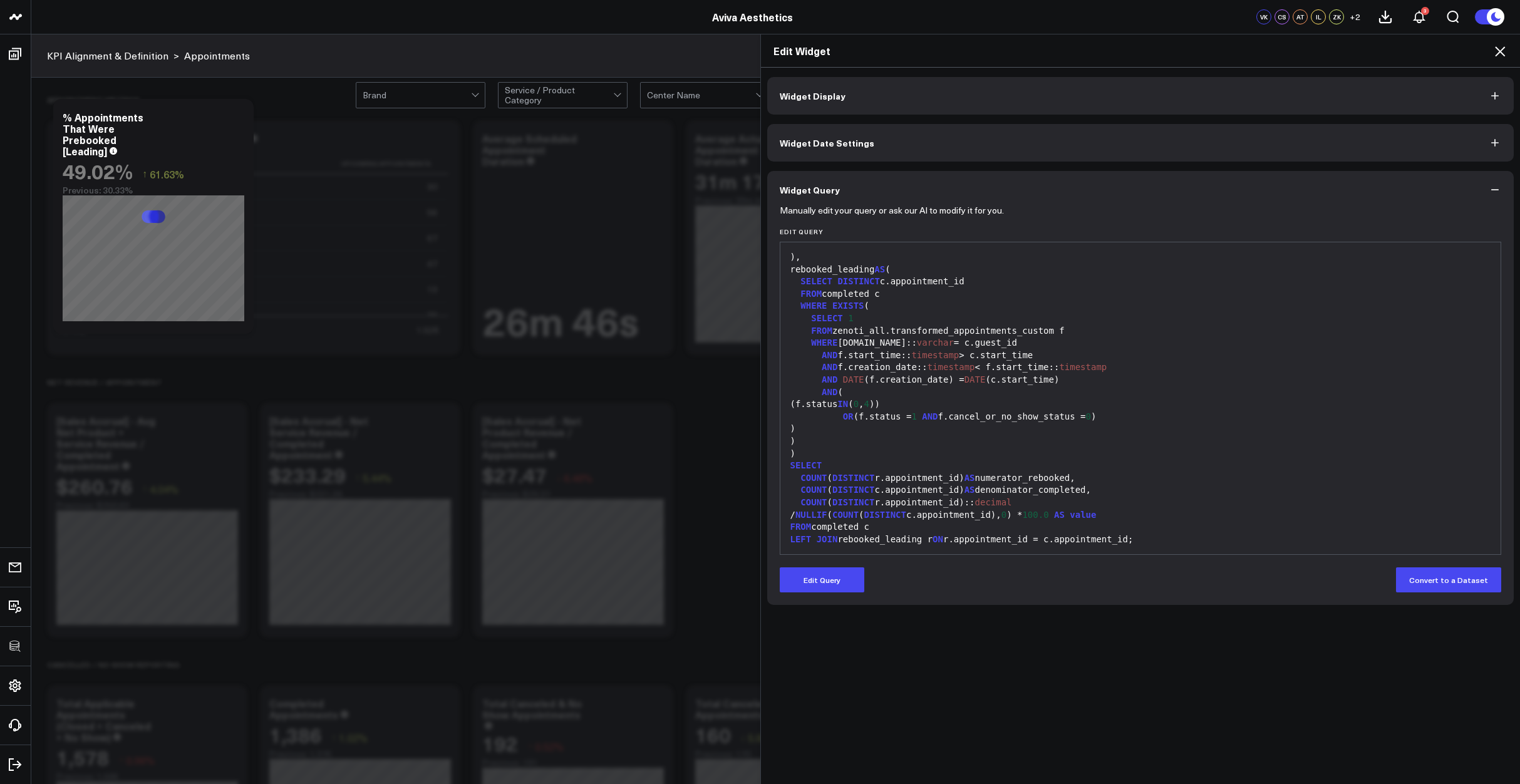
click at [1502, 54] on icon at bounding box center [1500, 51] width 10 height 10
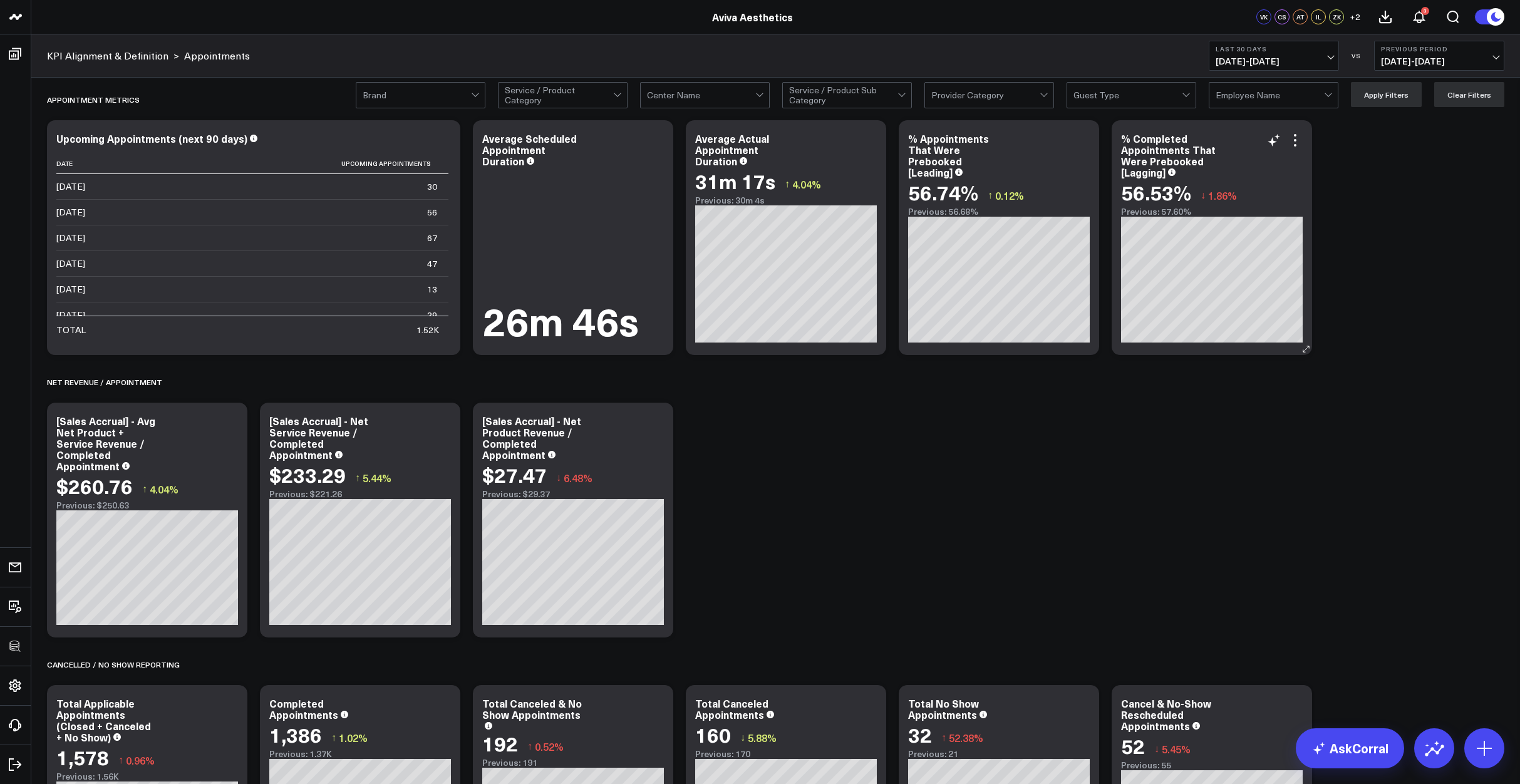
click at [1302, 38] on div "KPI Alignment & Definition > Appointments Last 30 Days 08/31/25 - 09/29/25 VS P…" at bounding box center [776, 55] width 1489 height 43
click at [1297, 56] on span "08/31/25 - 09/29/25" at bounding box center [1274, 61] width 116 height 10
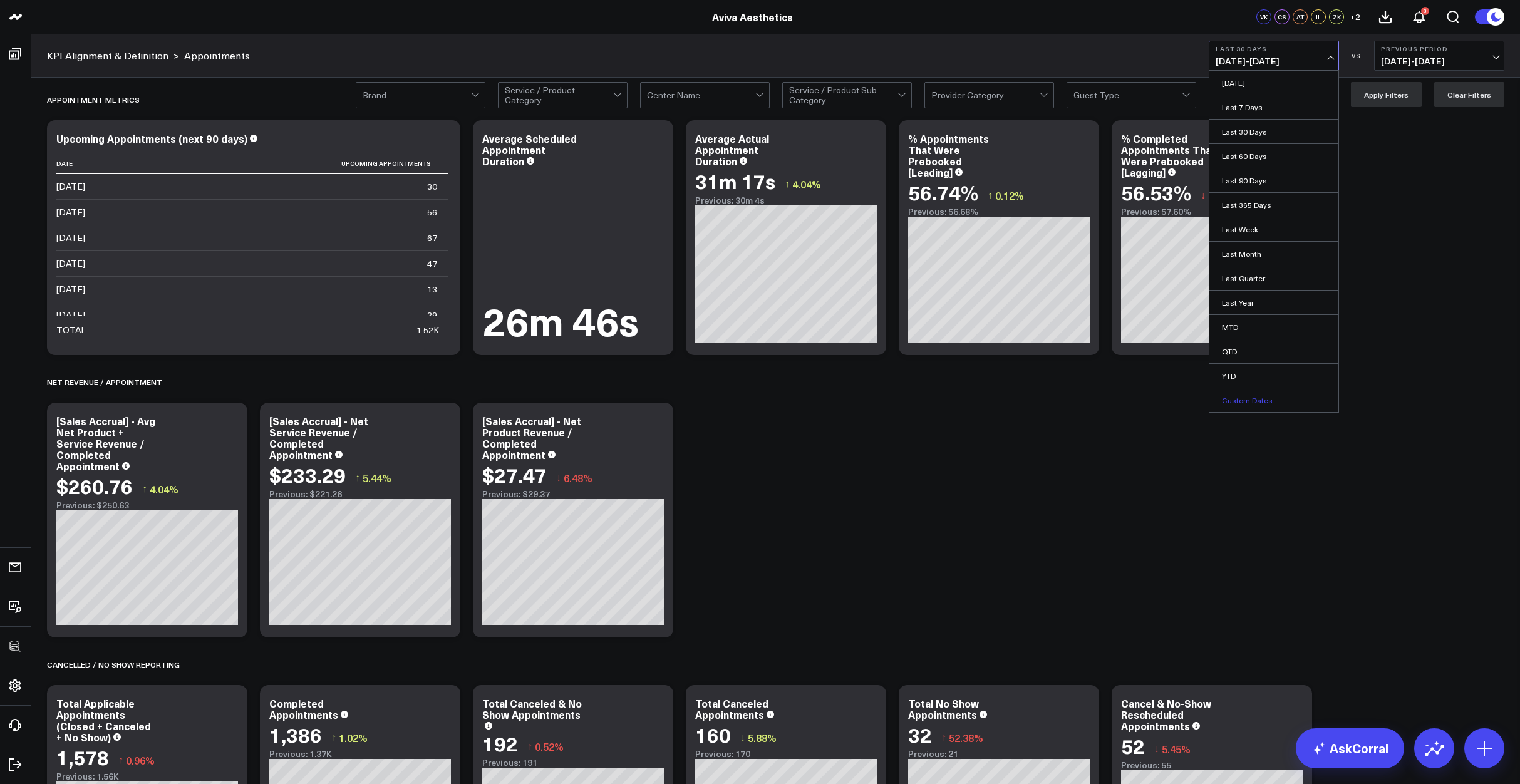
click at [1267, 406] on link "Custom Dates" at bounding box center [1274, 401] width 129 height 24
select select "8"
select select "2025"
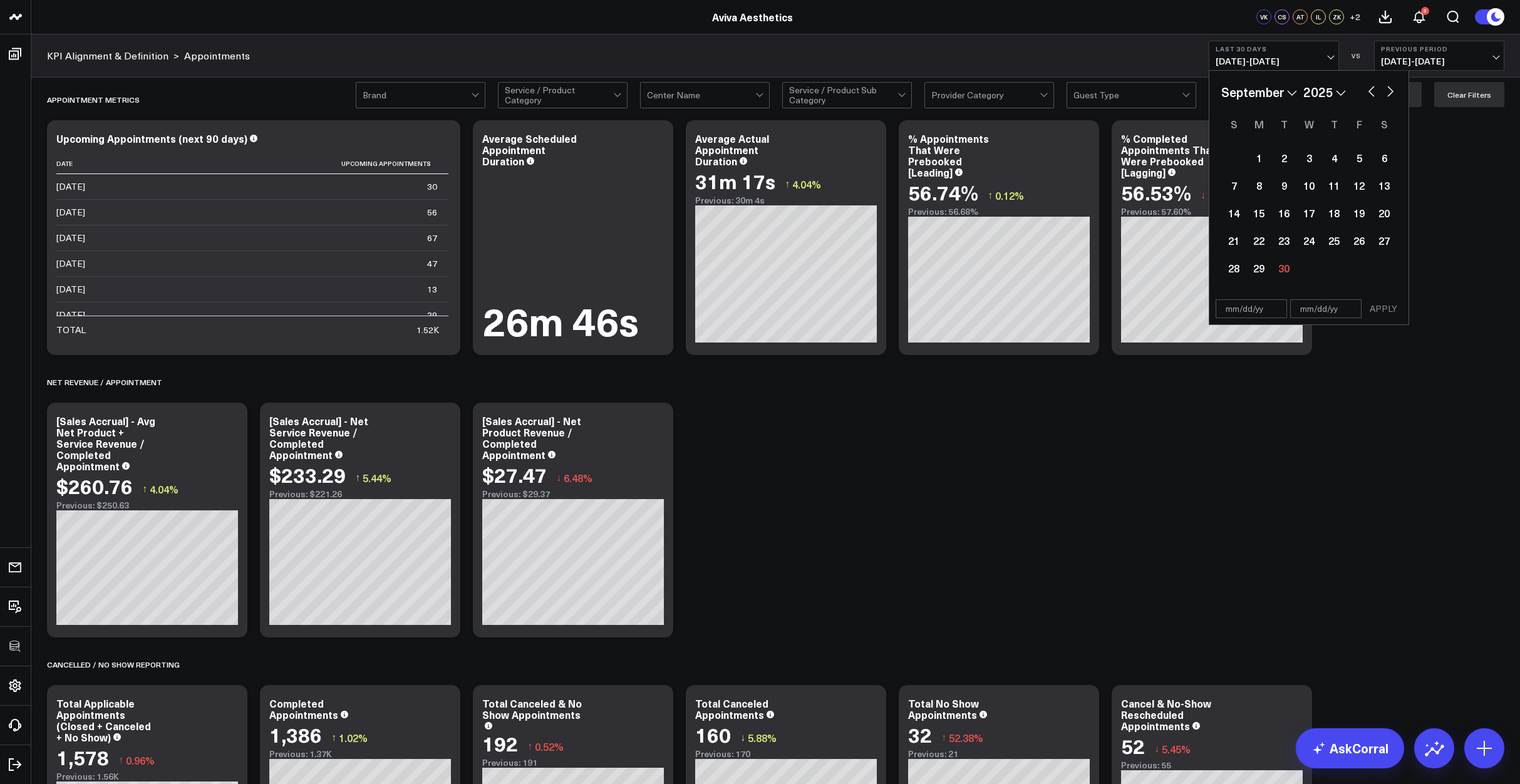
click at [1373, 84] on button "button" at bounding box center [1372, 89] width 13 height 15
click at [1373, 85] on button "button" at bounding box center [1372, 89] width 13 height 15
select select "4"
select select "2025"
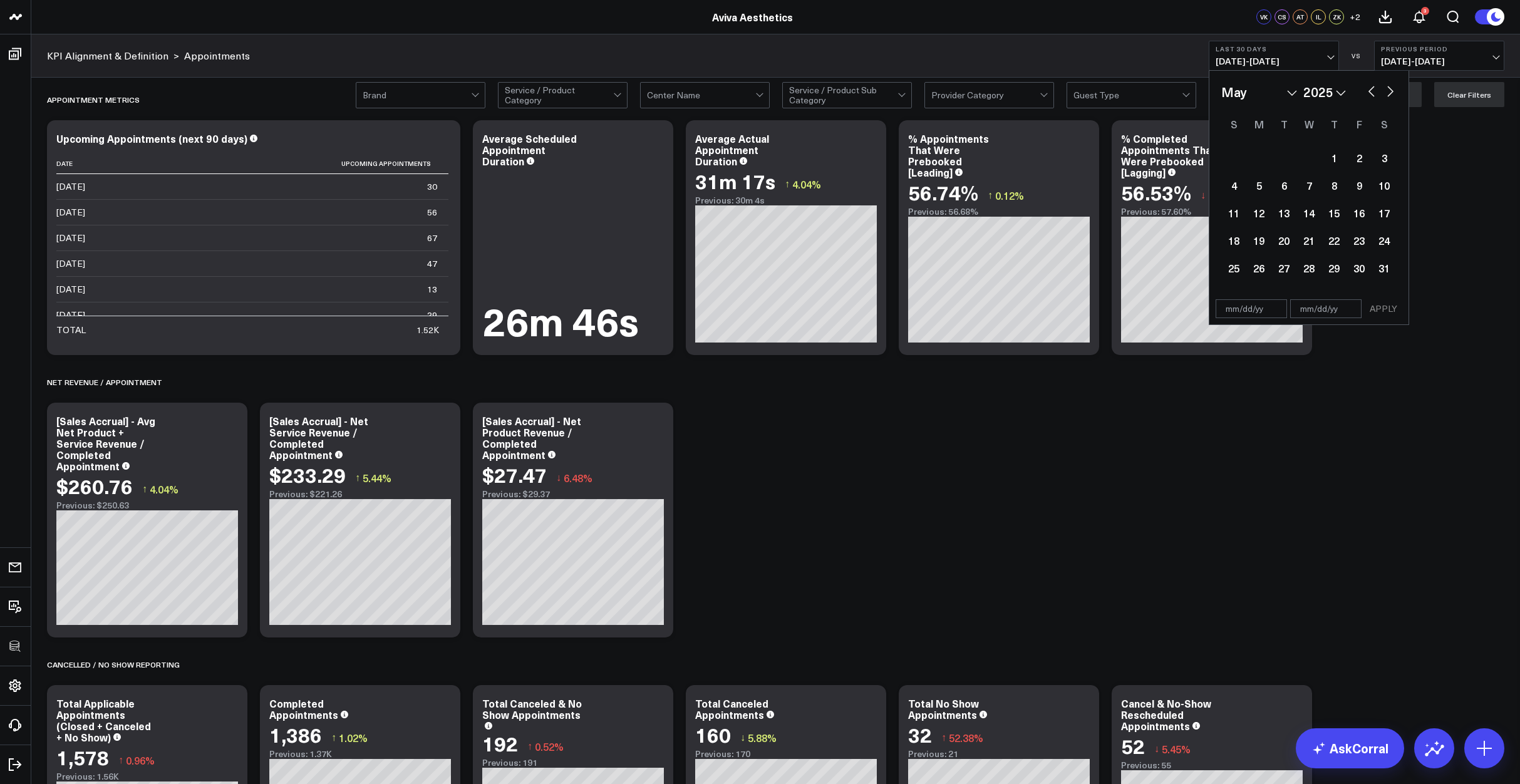
click at [1373, 85] on button "button" at bounding box center [1372, 89] width 13 height 15
select select "2"
select select "2025"
click at [1373, 85] on button "button" at bounding box center [1372, 89] width 13 height 15
select select "1"
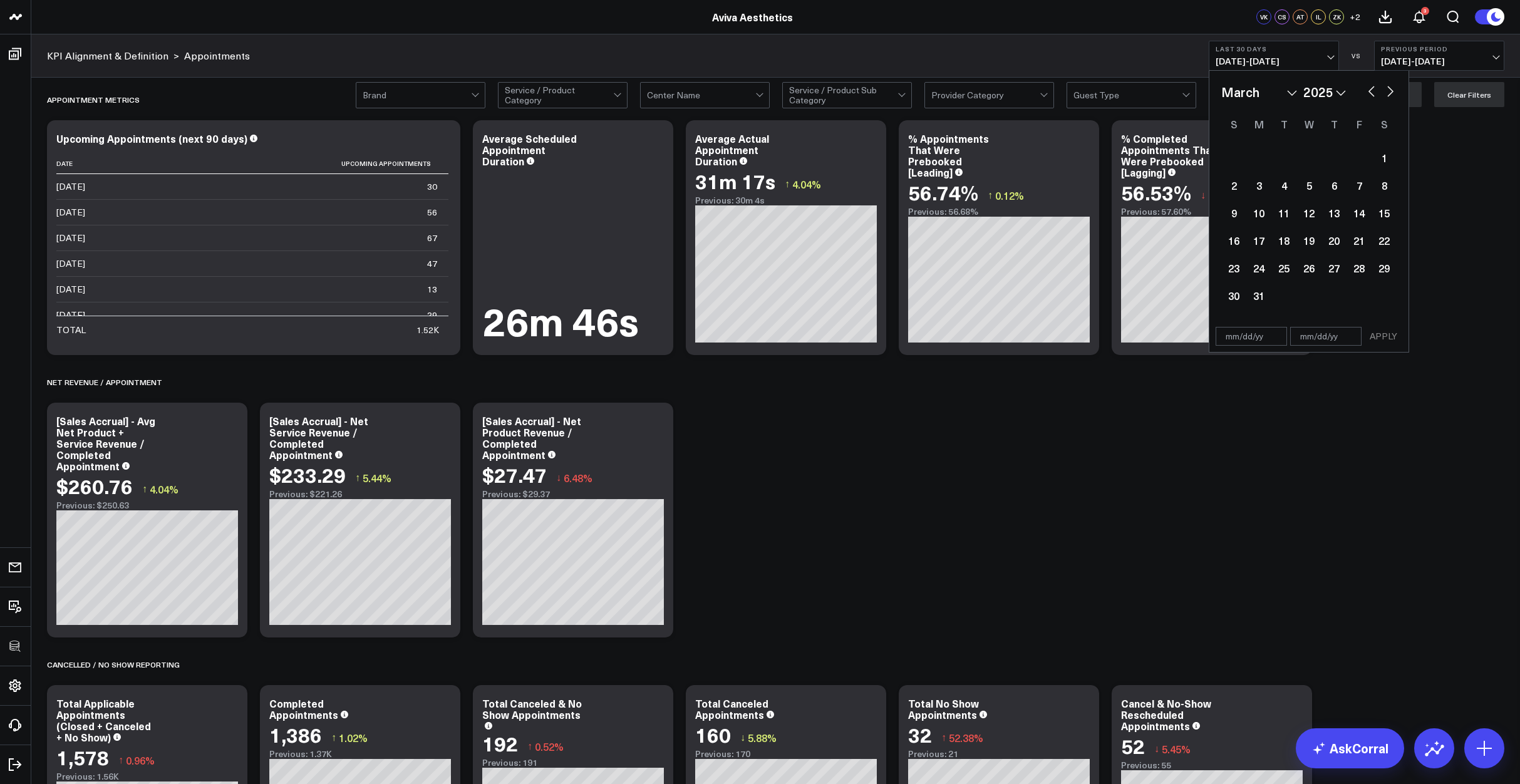
select select "2025"
click at [1374, 92] on button "button" at bounding box center [1372, 89] width 13 height 15
select select "2025"
click at [1312, 160] on div "1" at bounding box center [1308, 158] width 25 height 25
type input "01/01/25"
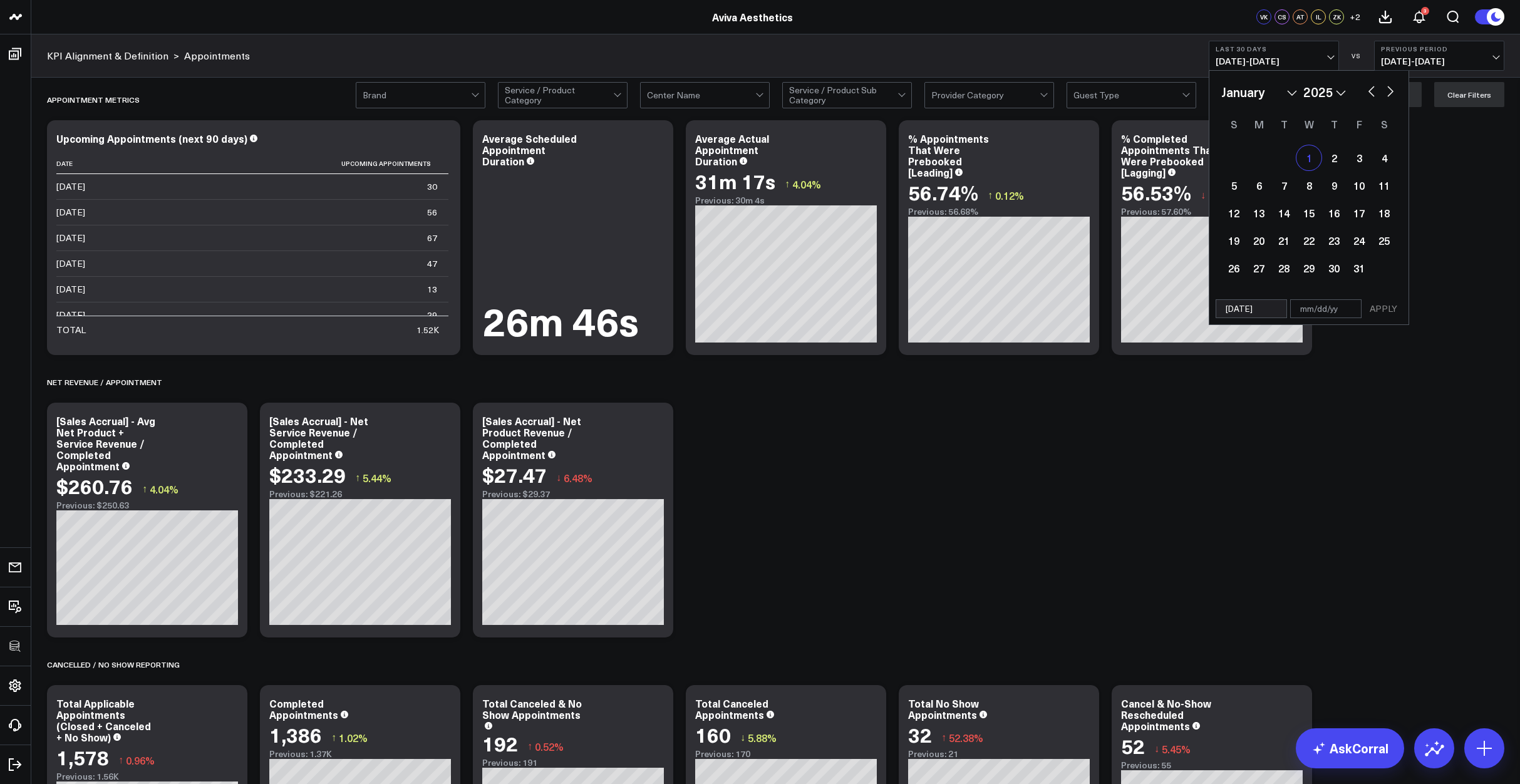
select select "2025"
click at [1394, 94] on button "button" at bounding box center [1391, 89] width 13 height 15
select select "2"
select select "2025"
click at [1394, 94] on button "button" at bounding box center [1391, 89] width 13 height 15
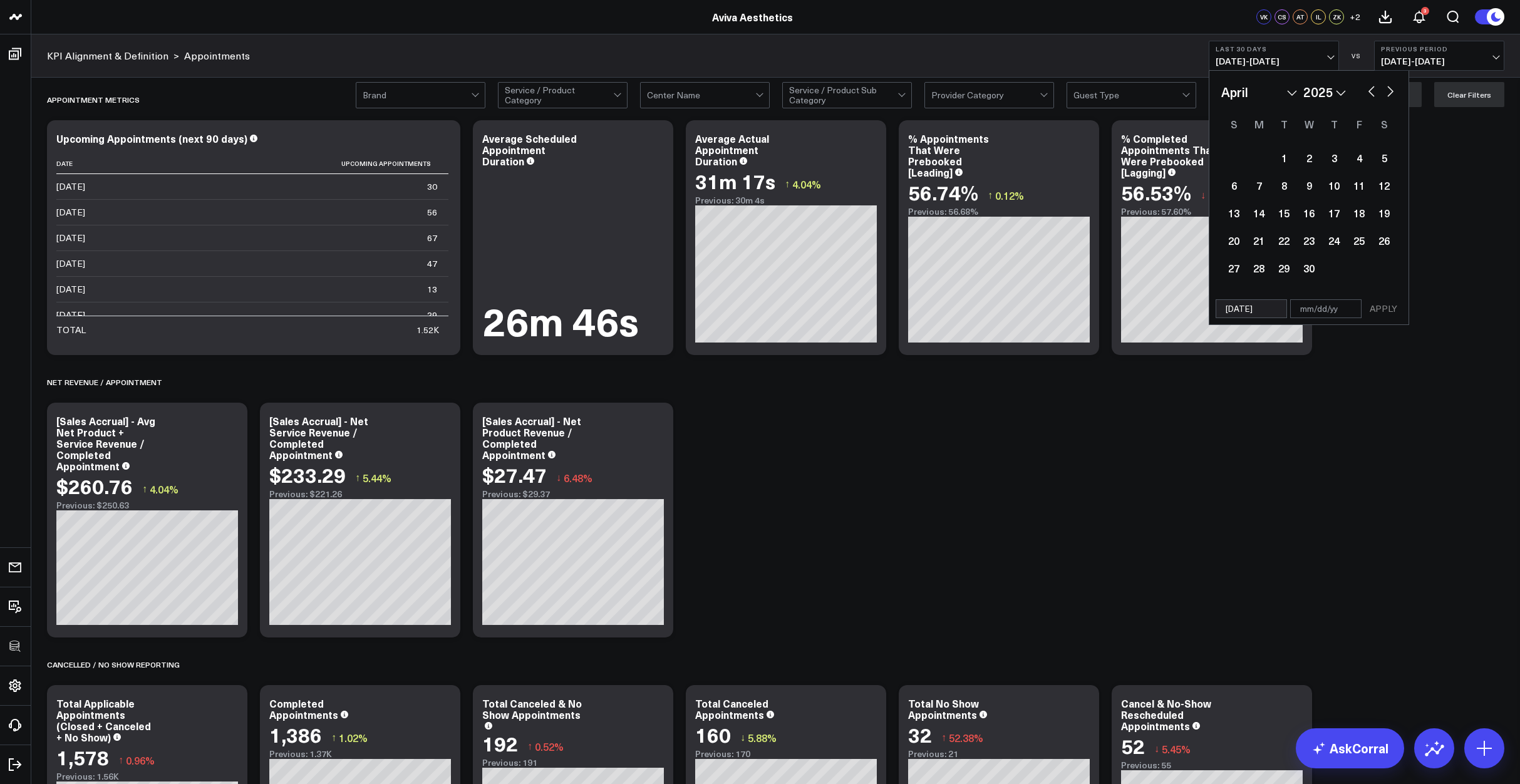
click at [1394, 94] on button "button" at bounding box center [1391, 89] width 13 height 15
select select "5"
select select "2025"
click at [1394, 94] on button "button" at bounding box center [1391, 89] width 13 height 15
select select "6"
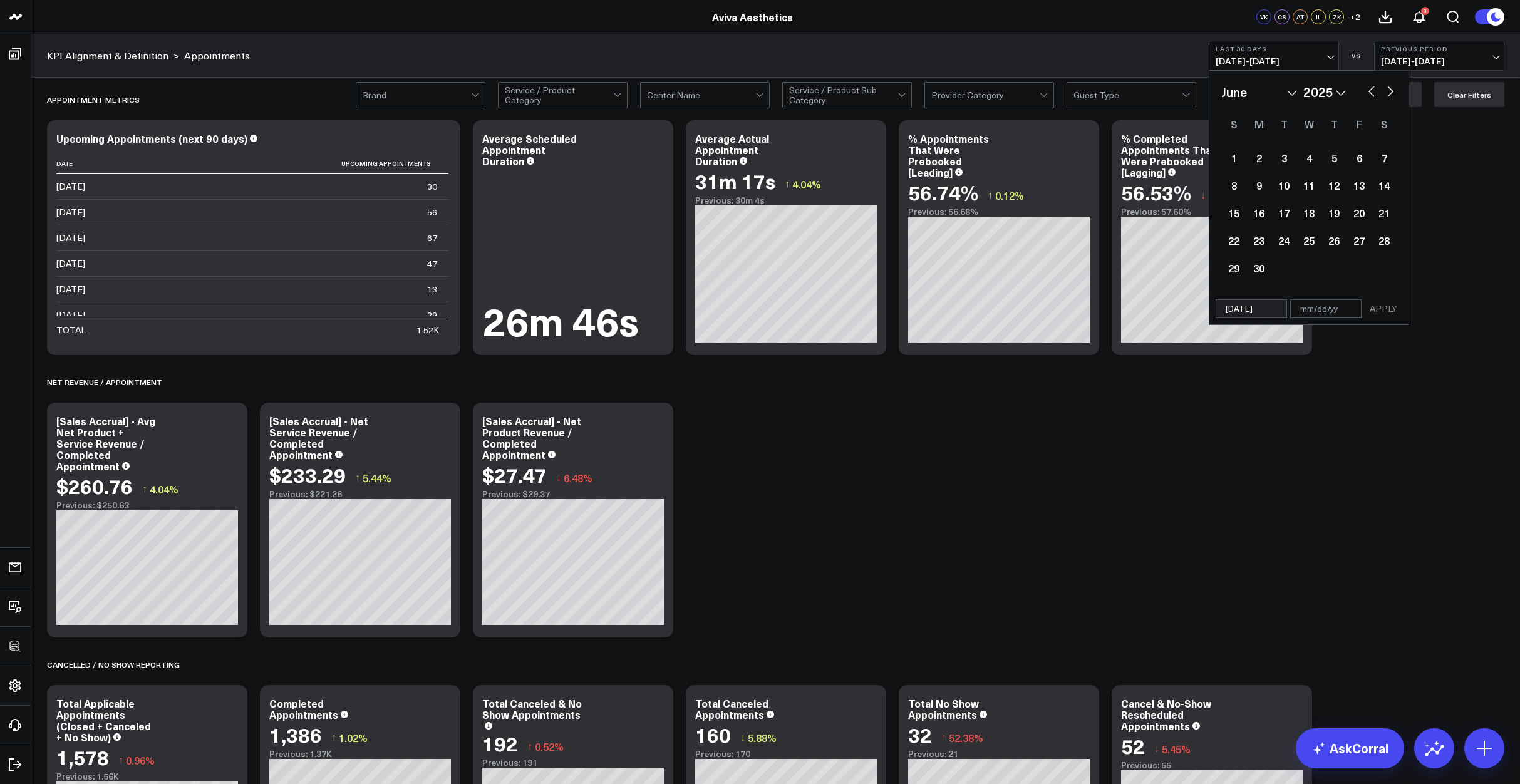
select select "2025"
click at [1394, 94] on button "button" at bounding box center [1391, 89] width 13 height 15
select select "7"
select select "2025"
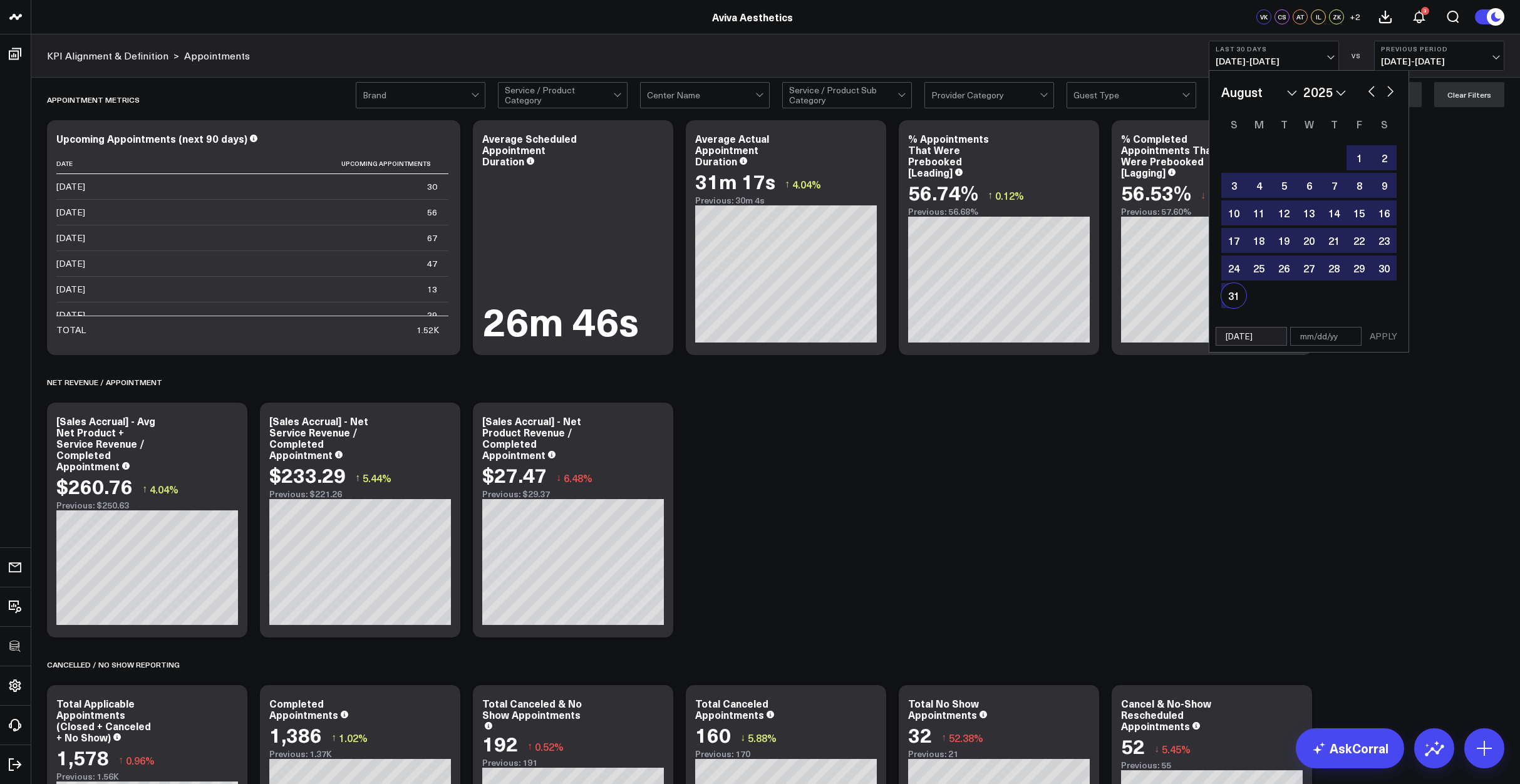
click at [1232, 299] on div "31" at bounding box center [1233, 295] width 25 height 25
type input "[DATE]"
select select "7"
select select "2025"
click at [1383, 336] on button "APPLY" at bounding box center [1383, 336] width 38 height 18
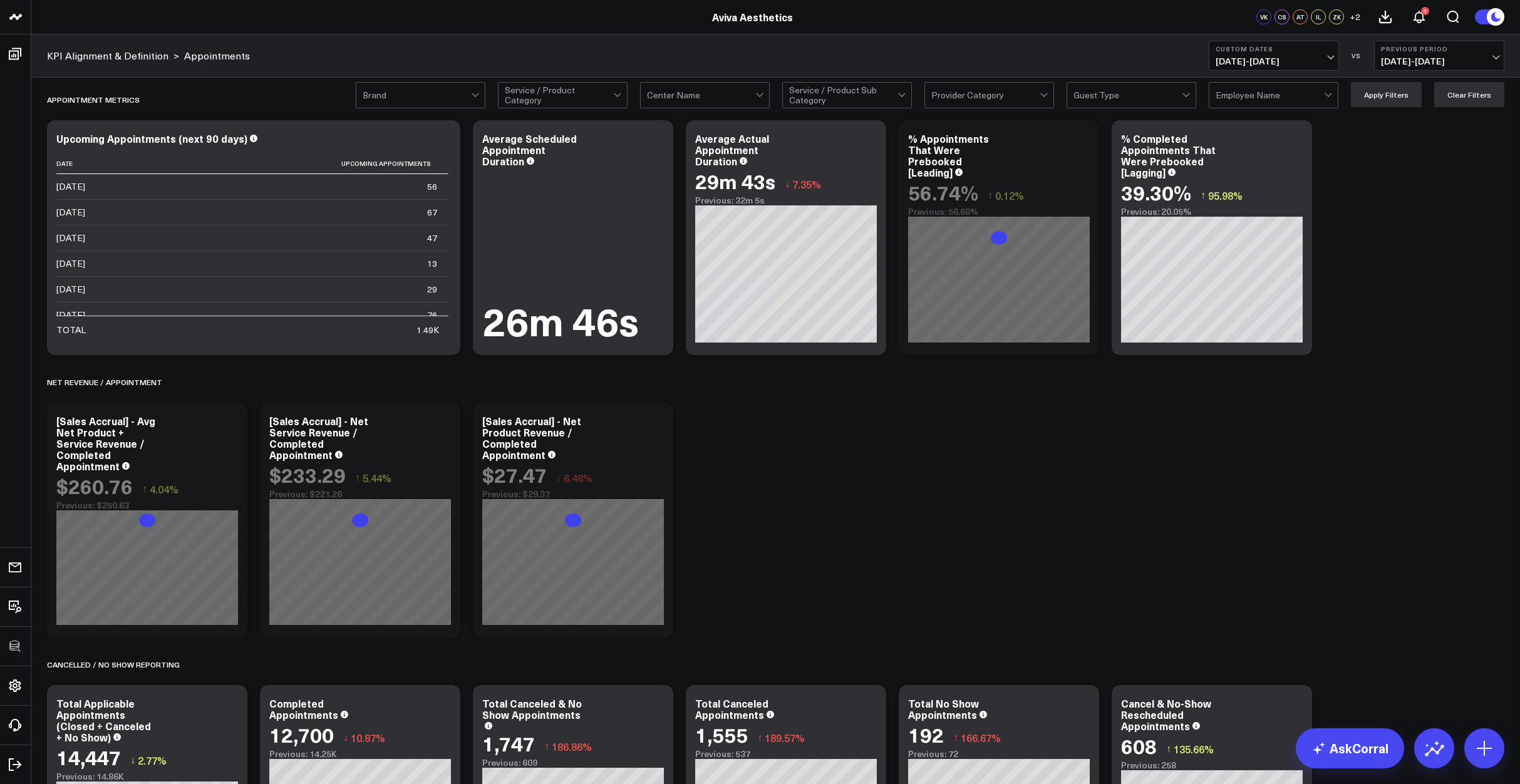
click at [1087, 141] on icon at bounding box center [1082, 140] width 15 height 15
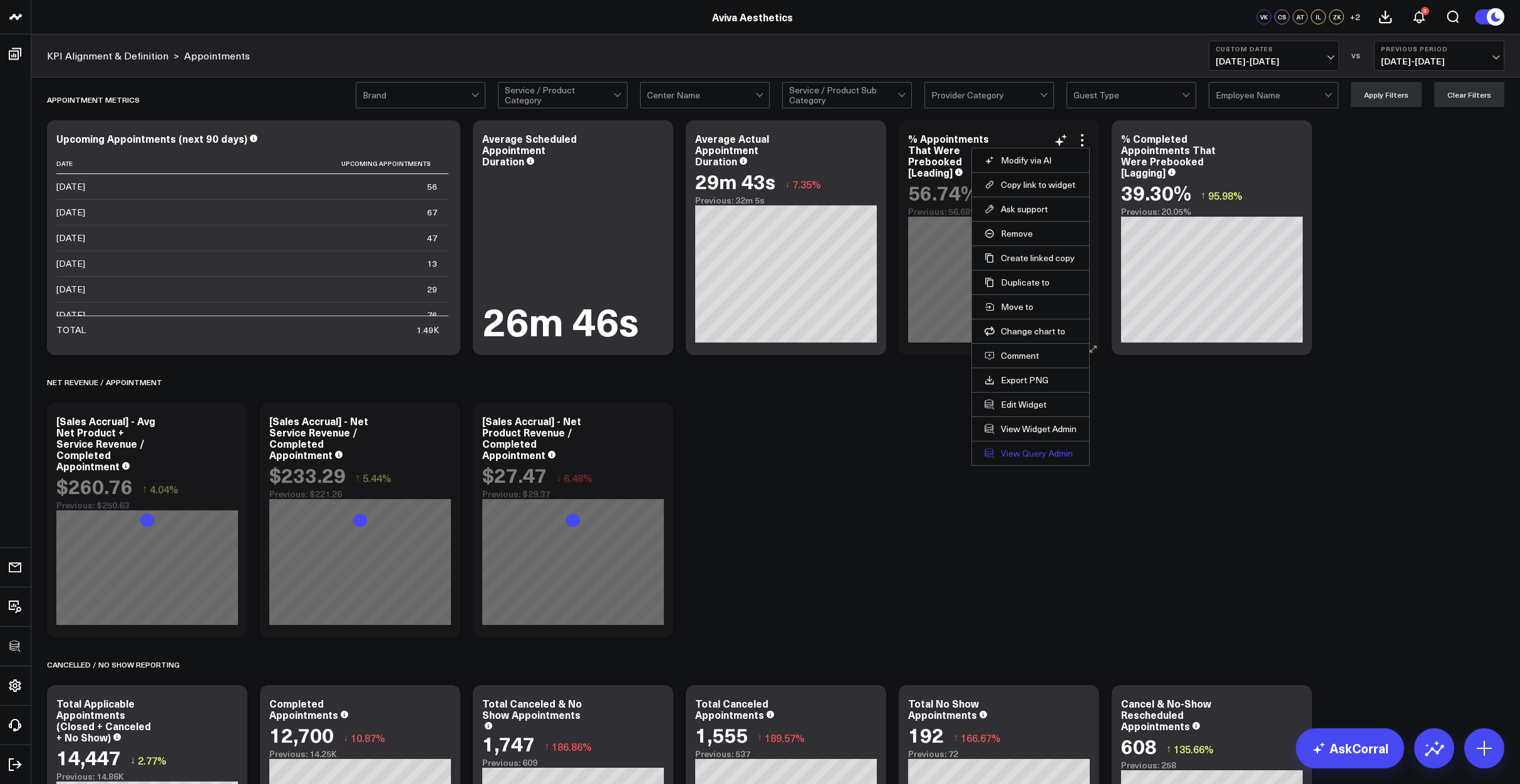
click at [1021, 450] on link "View Query Admin" at bounding box center [1031, 453] width 92 height 11
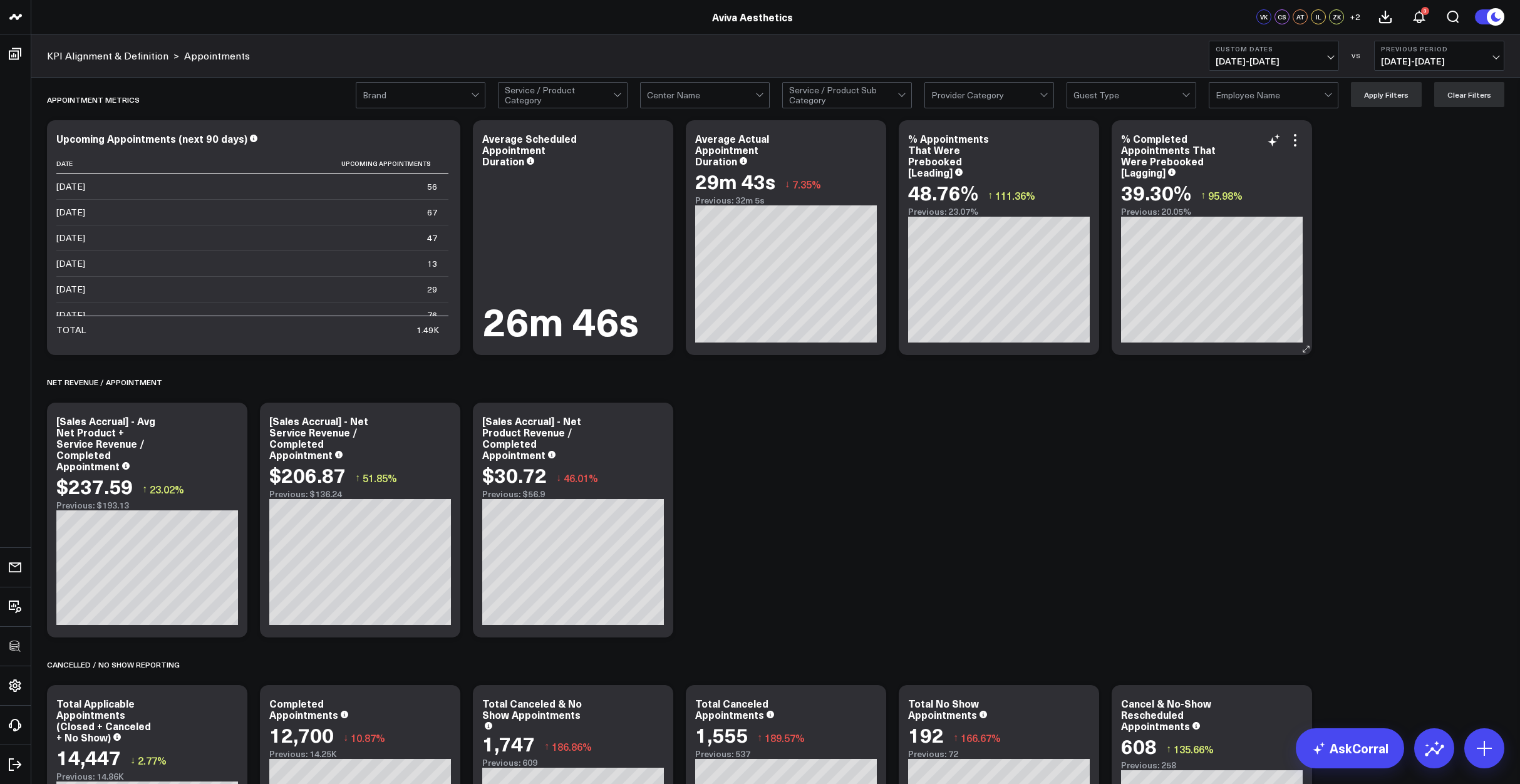
click at [1293, 134] on icon at bounding box center [1295, 140] width 15 height 15
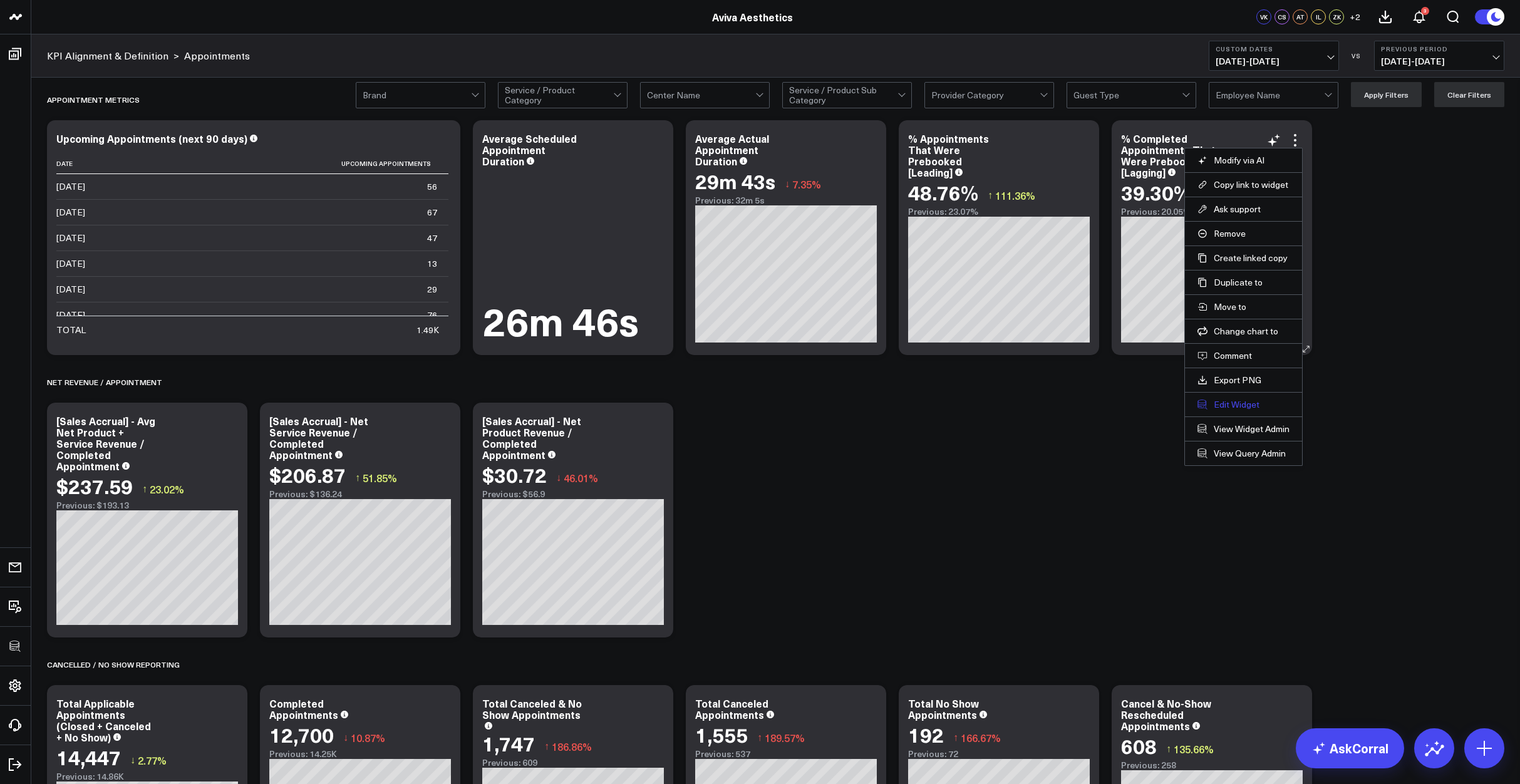
click at [1236, 403] on button "Edit Widget" at bounding box center [1244, 405] width 92 height 11
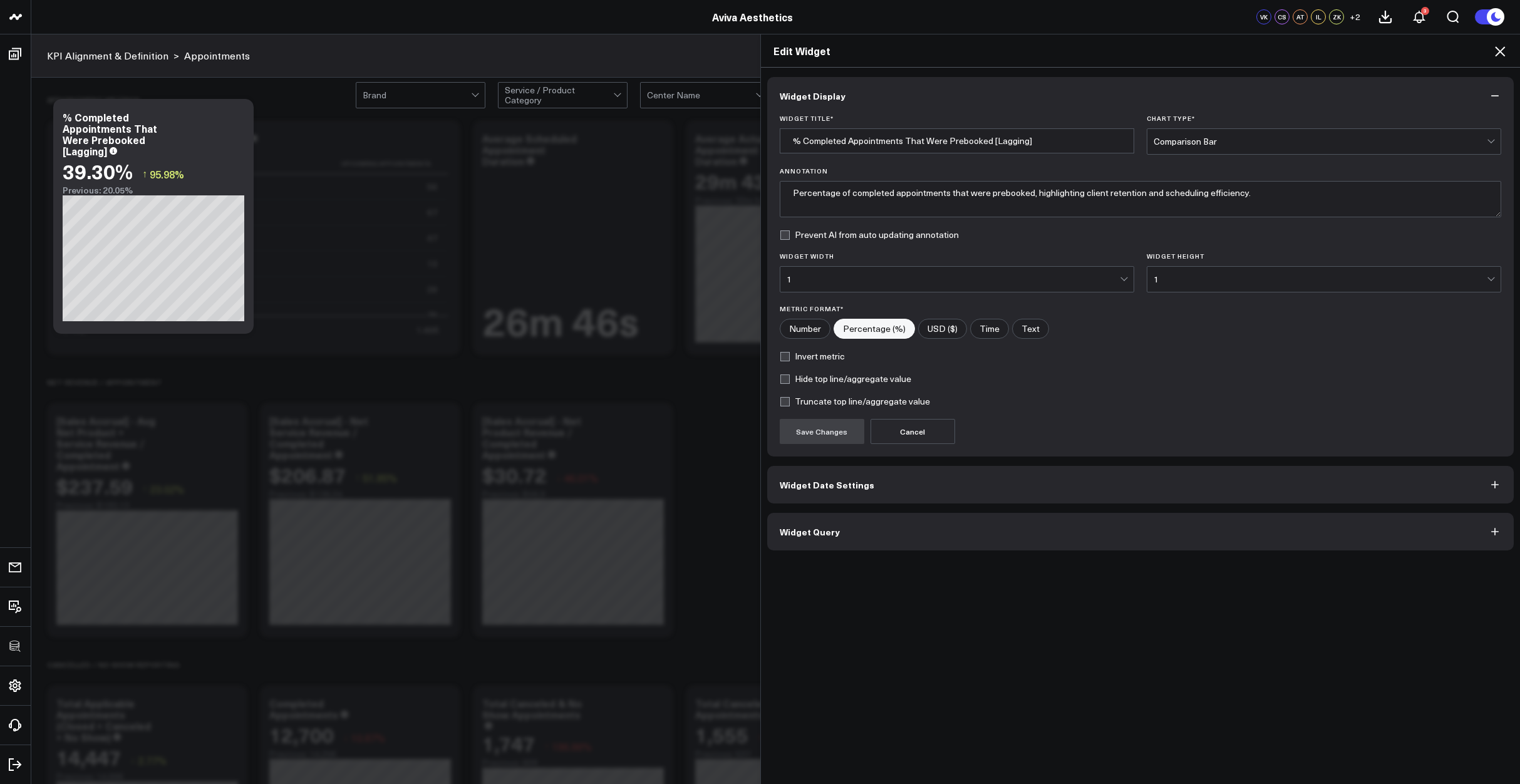
click at [1000, 531] on button "Widget Query" at bounding box center [1141, 531] width 747 height 38
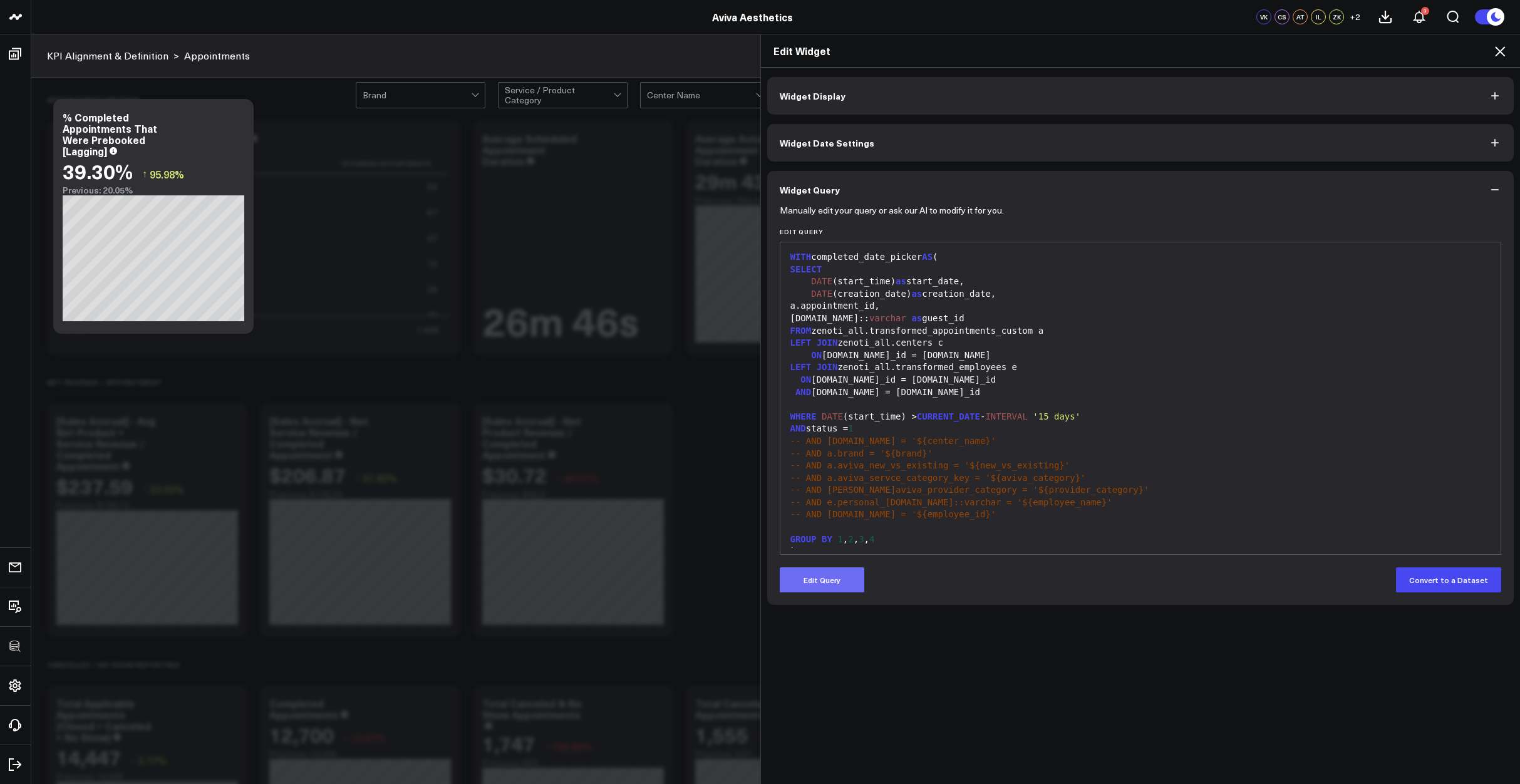
click at [848, 582] on button "Edit Query" at bounding box center [822, 579] width 85 height 25
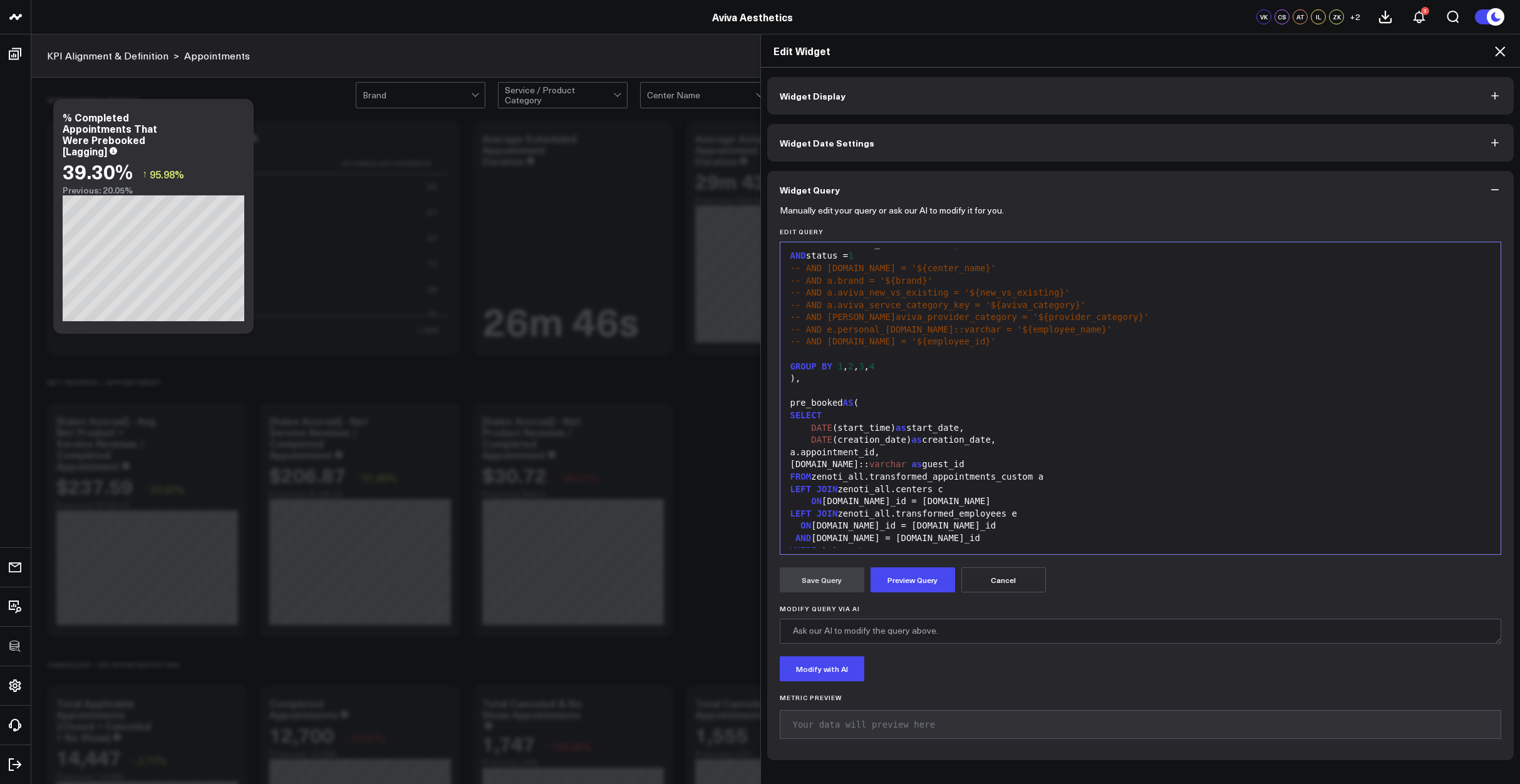
scroll to position [234, 0]
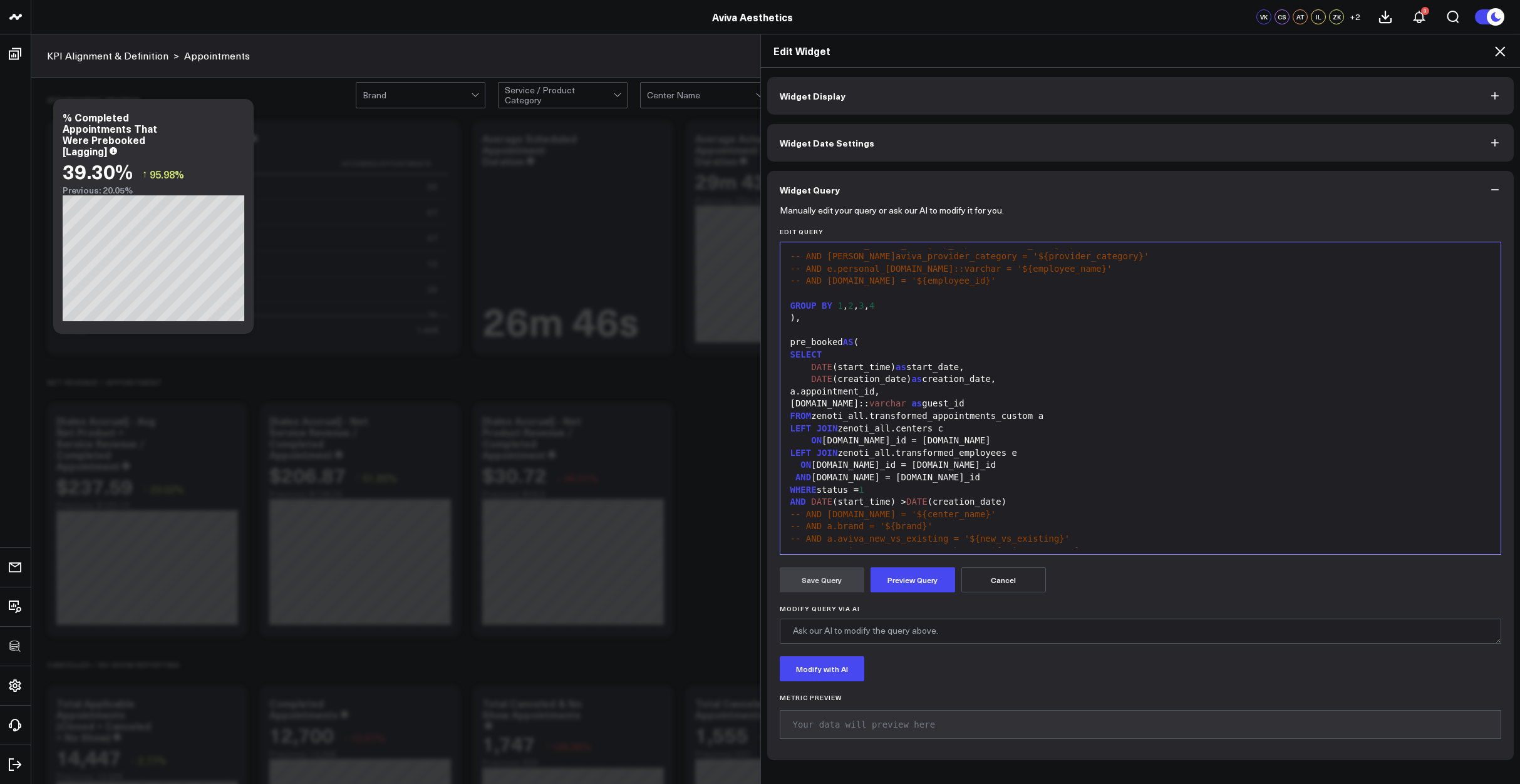
click at [1497, 45] on icon at bounding box center [1499, 51] width 15 height 15
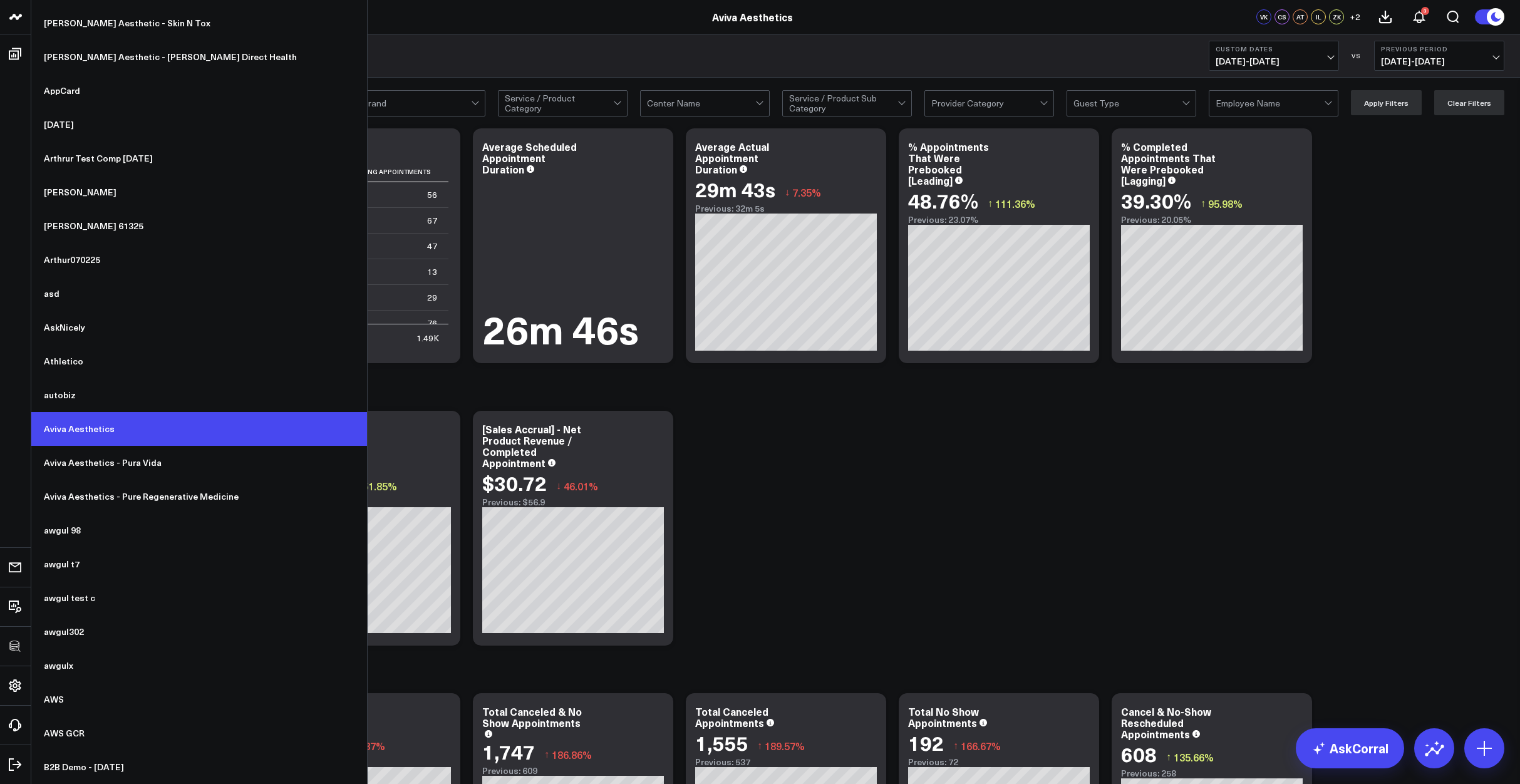
scroll to position [1711, 0]
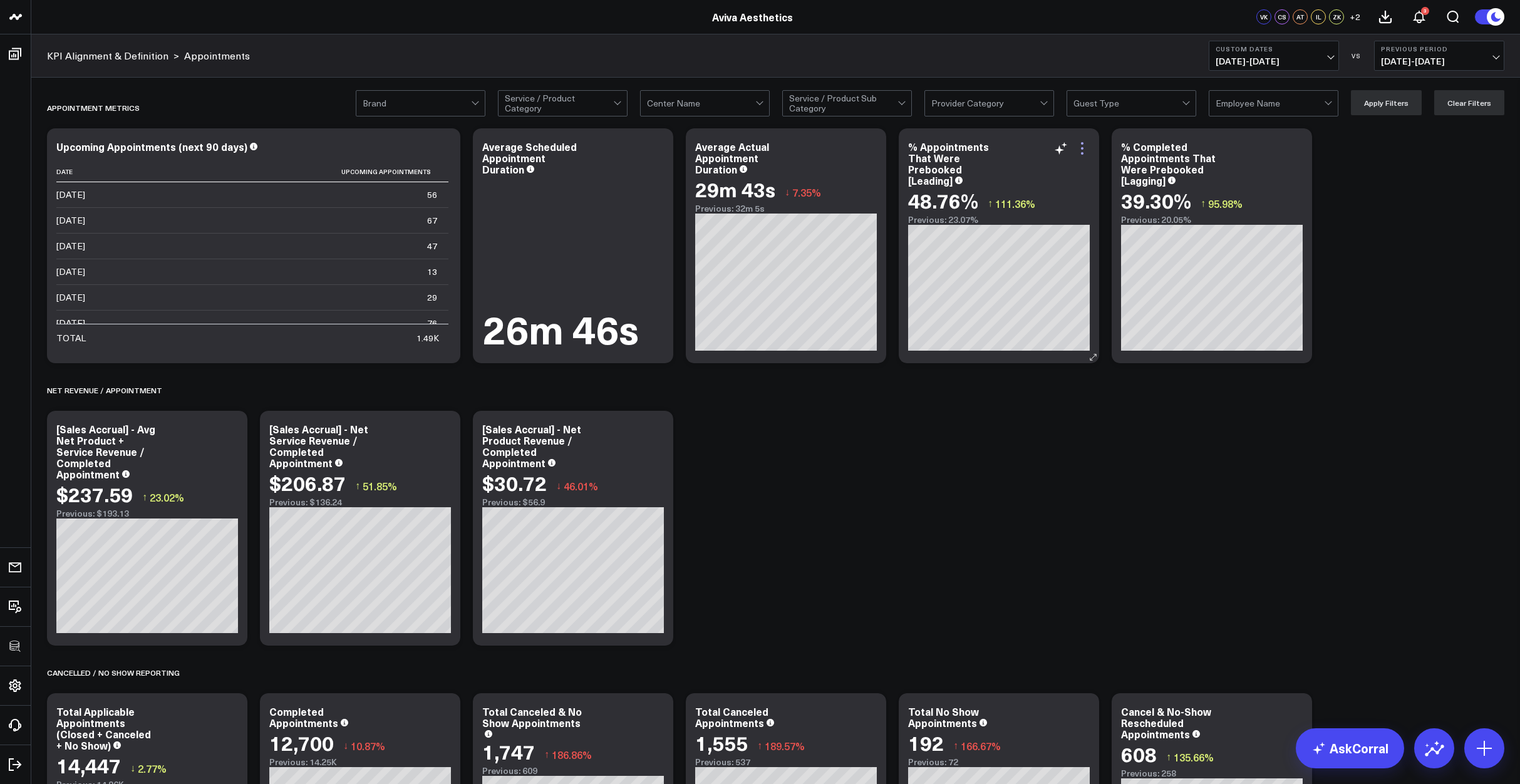
click at [1086, 147] on icon at bounding box center [1082, 148] width 15 height 15
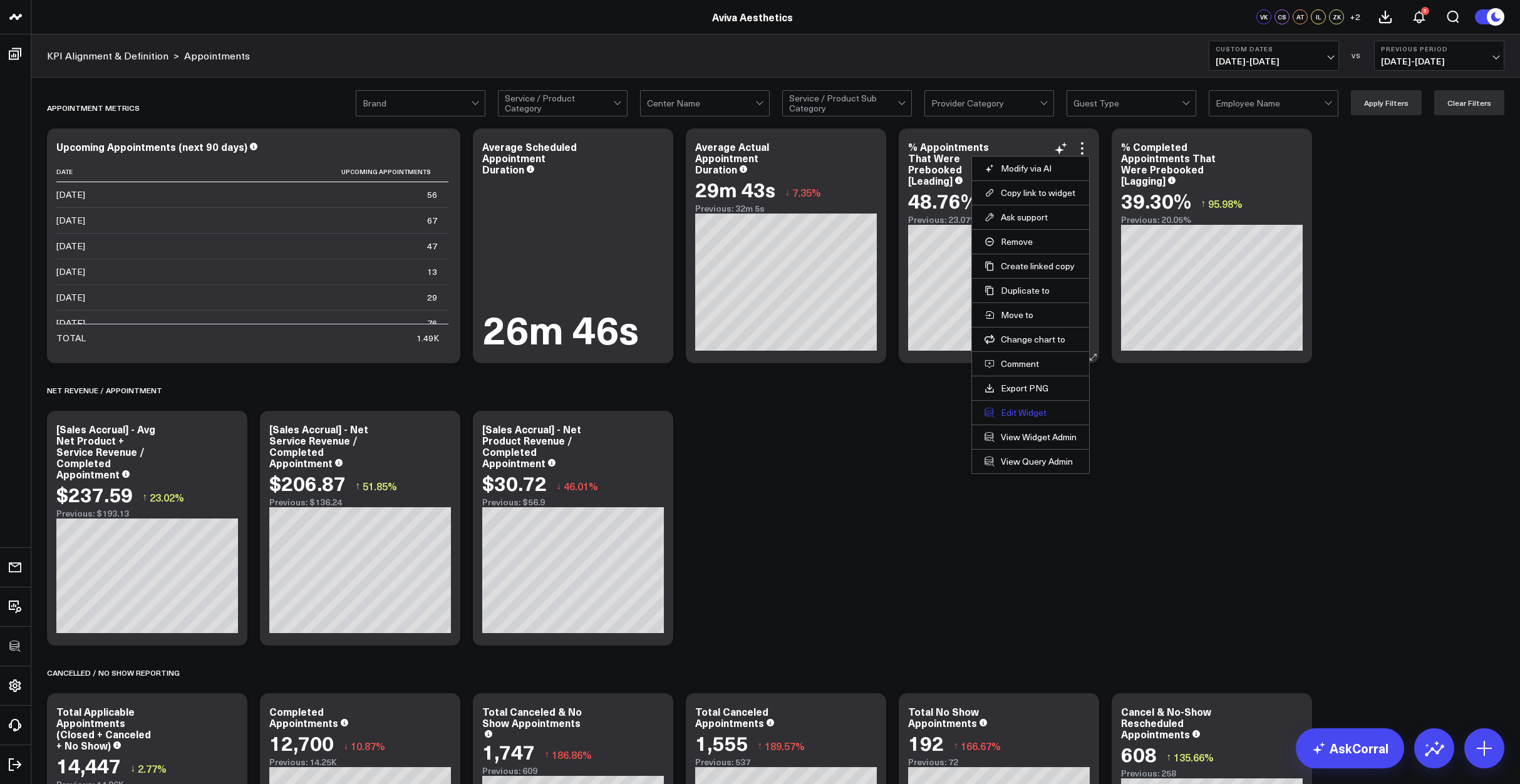
click at [1037, 410] on button "Edit Widget" at bounding box center [1031, 413] width 92 height 11
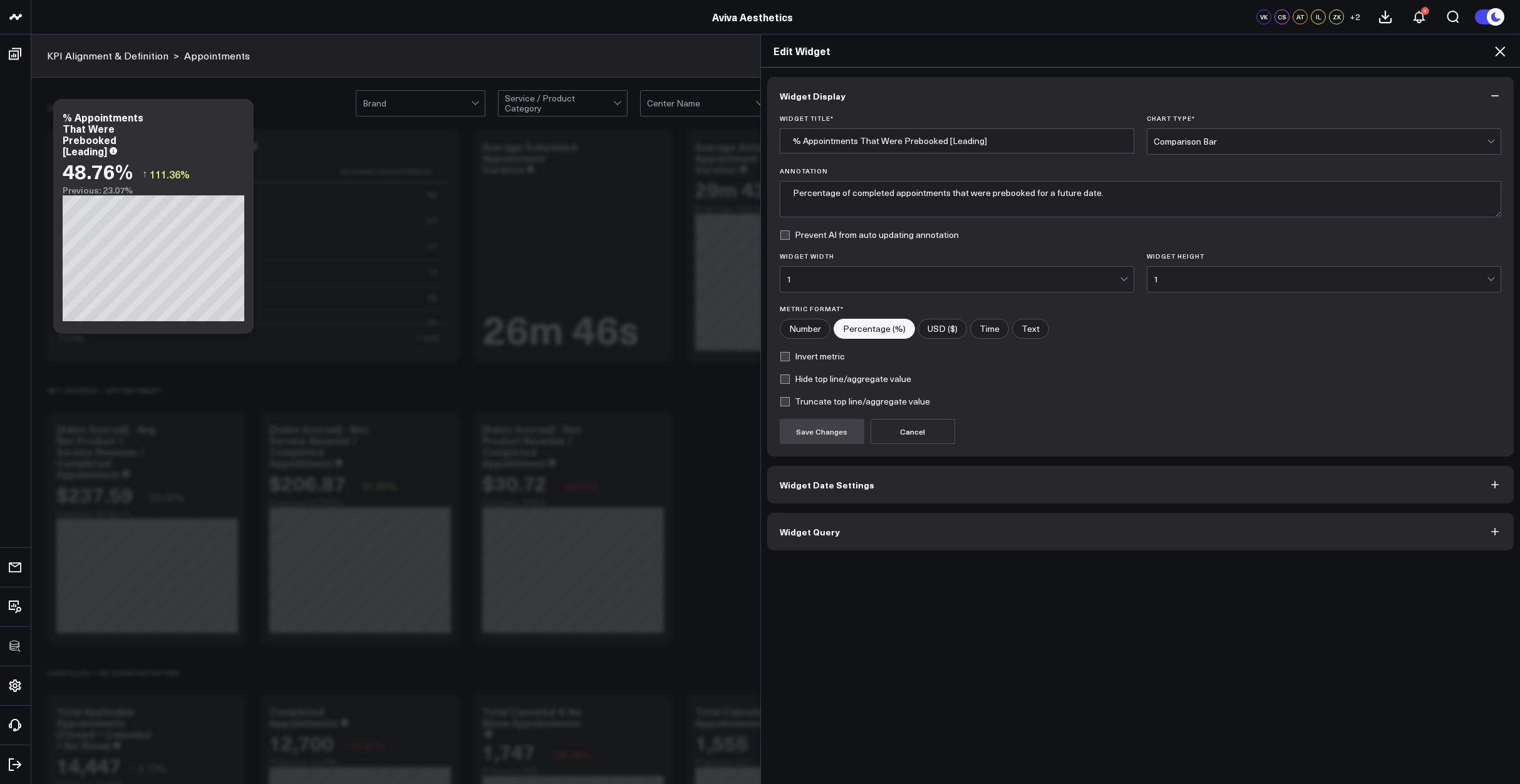
click at [954, 540] on button "Widget Query" at bounding box center [1141, 531] width 747 height 38
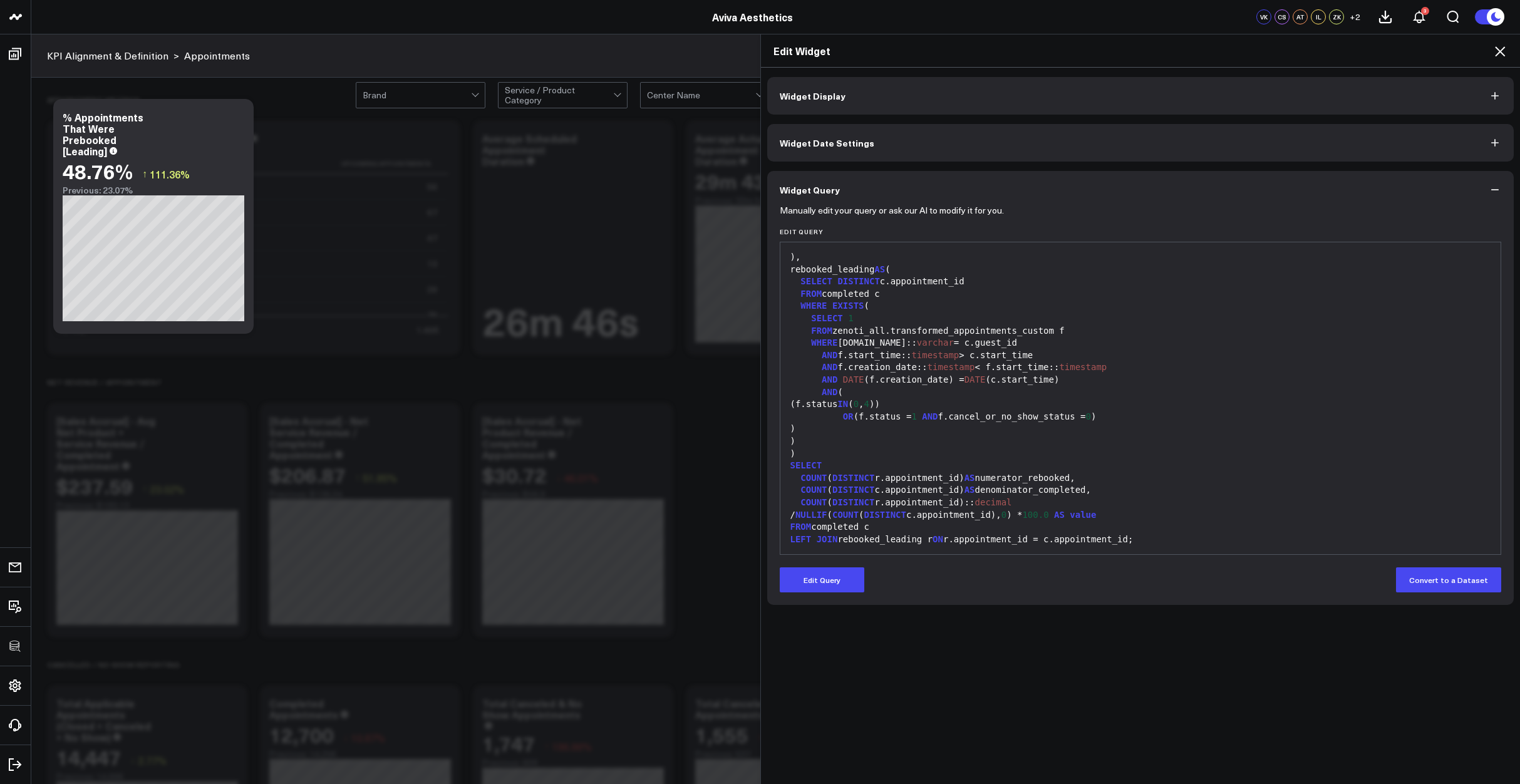
scroll to position [16, 0]
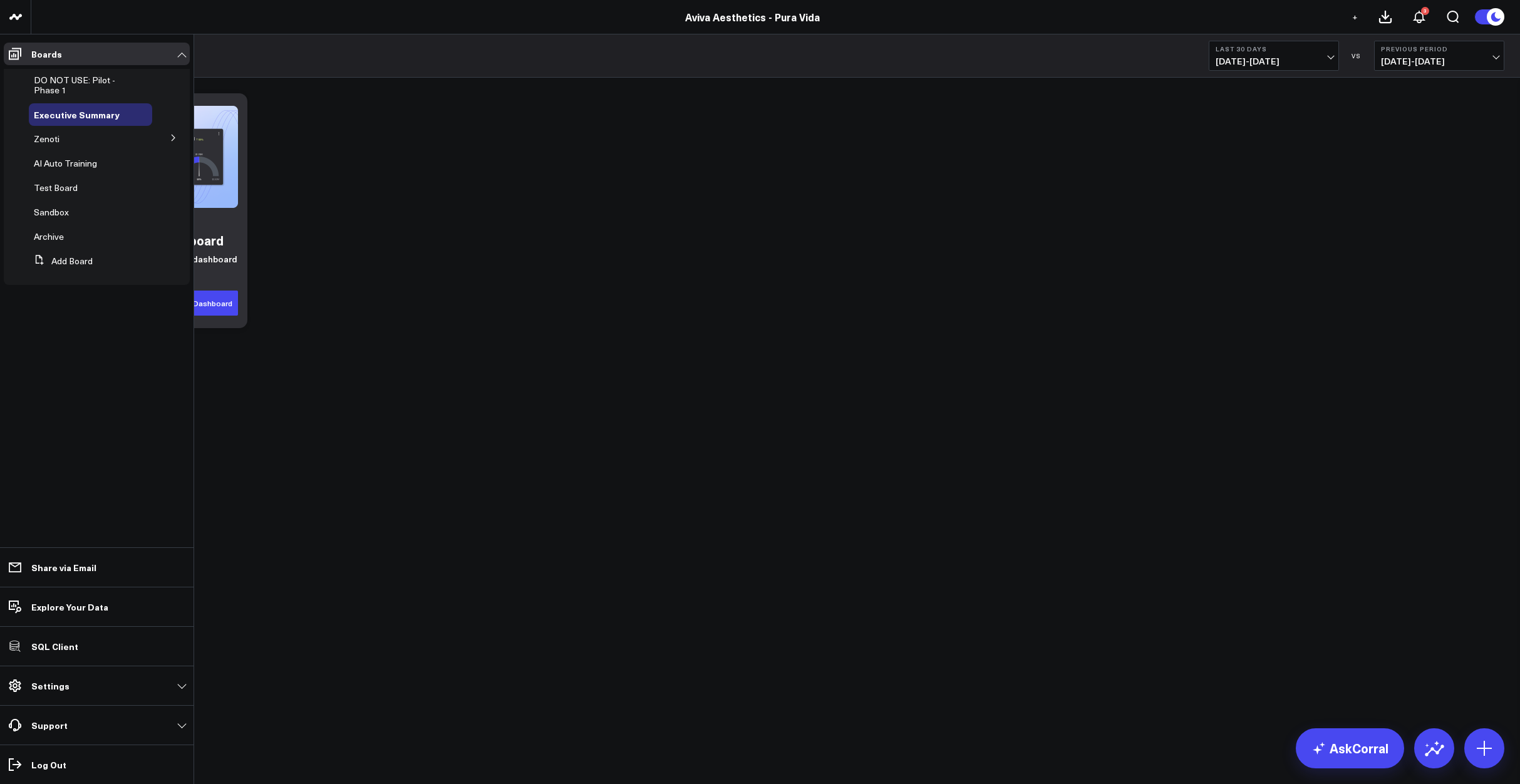
click at [176, 133] on button at bounding box center [173, 137] width 33 height 18
click at [176, 134] on icon at bounding box center [173, 137] width 8 height 8
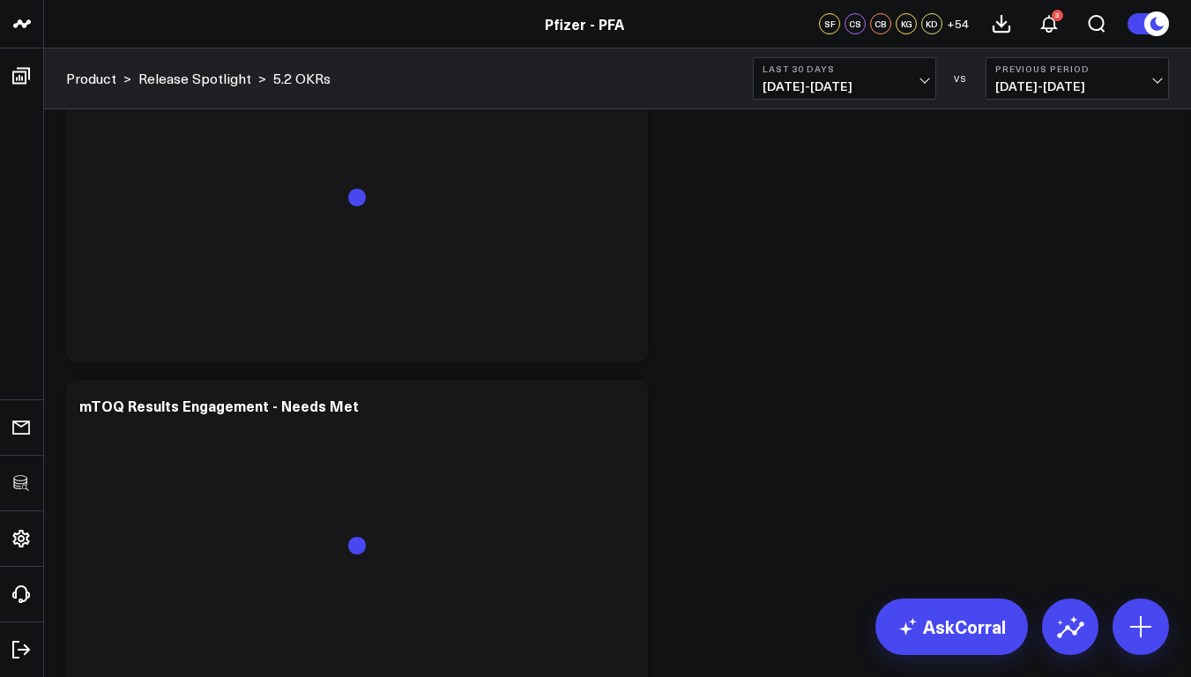
scroll to position [5421, 0]
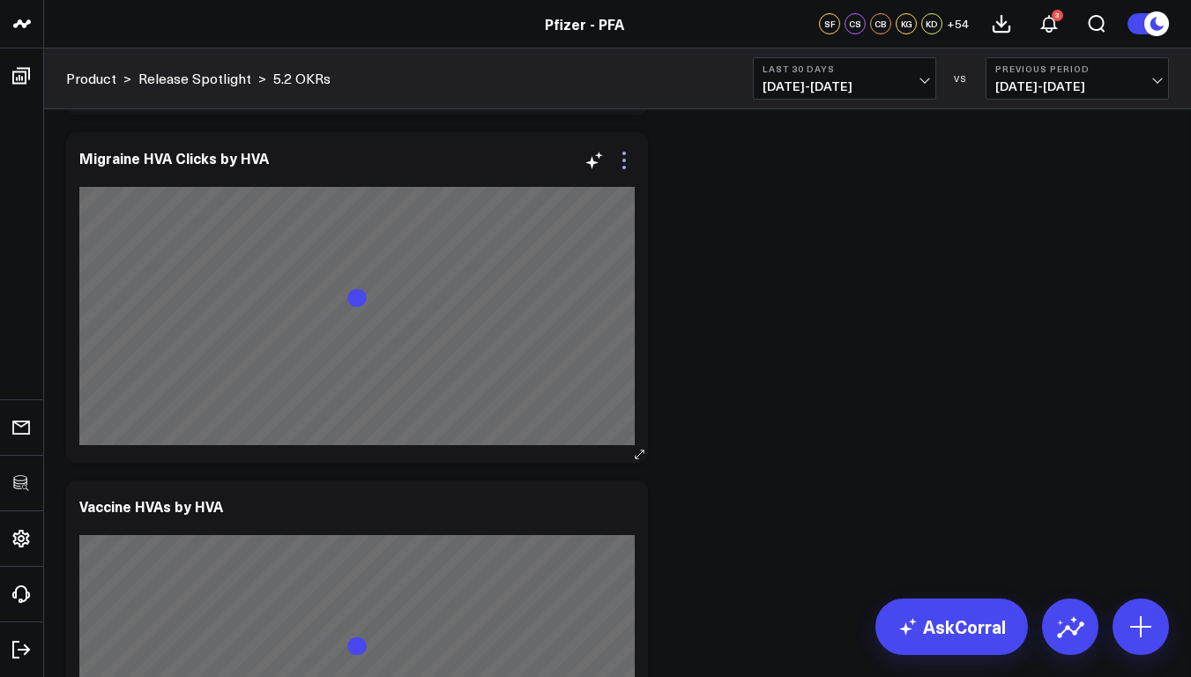
click at [626, 165] on icon at bounding box center [624, 160] width 21 height 21
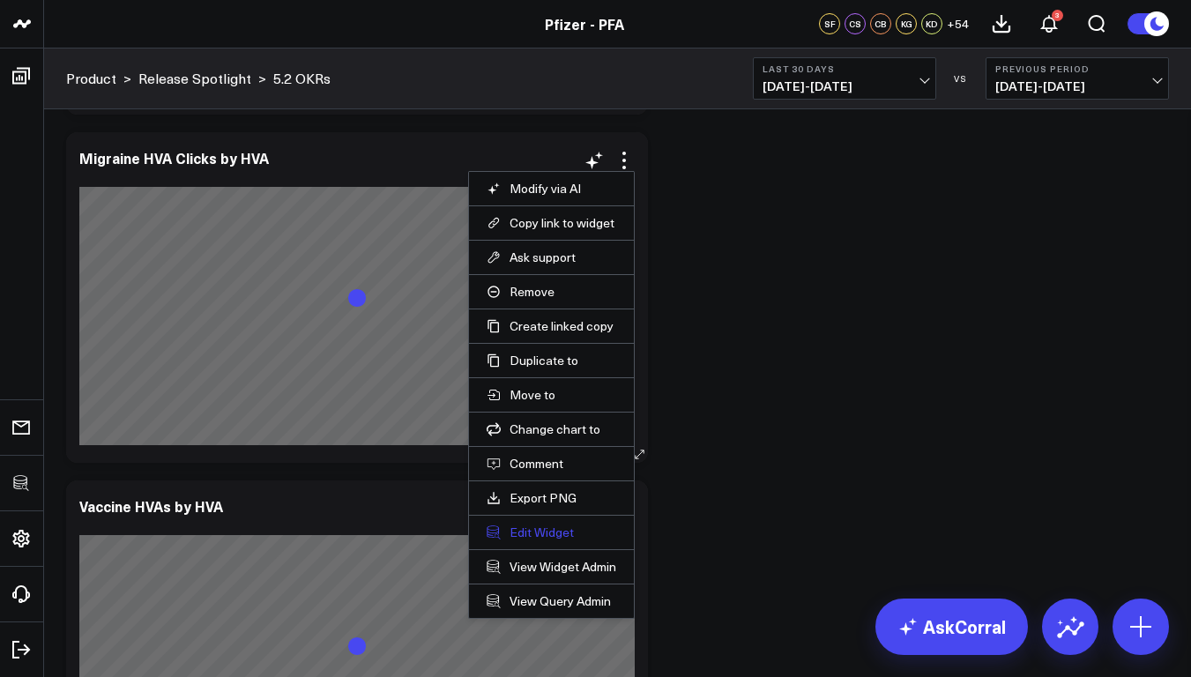
click at [528, 537] on button "Edit Widget" at bounding box center [552, 533] width 130 height 16
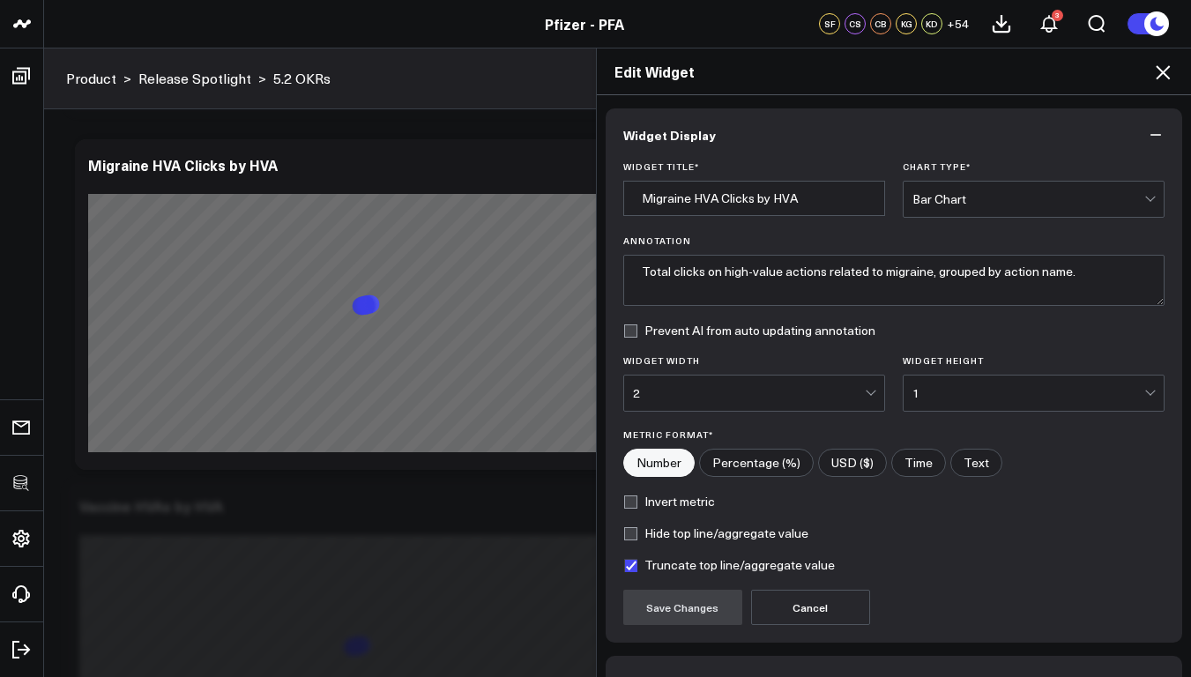
scroll to position [110, 0]
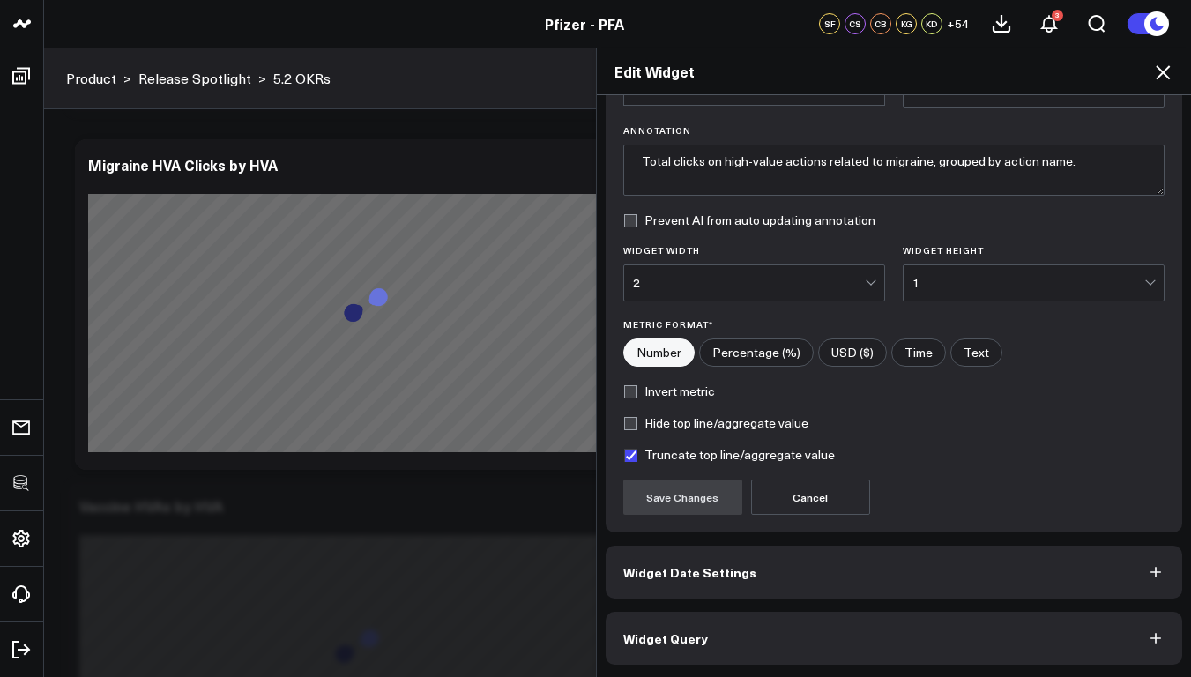
click at [710, 664] on button "Widget Query" at bounding box center [895, 638] width 578 height 53
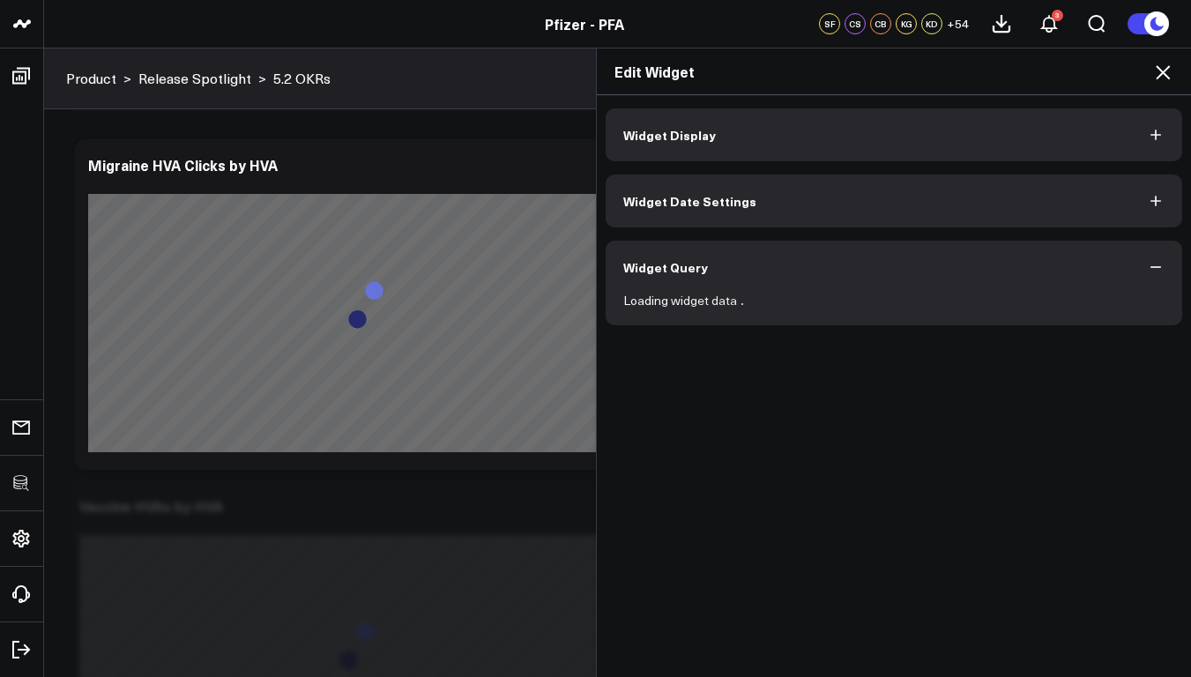
scroll to position [0, 0]
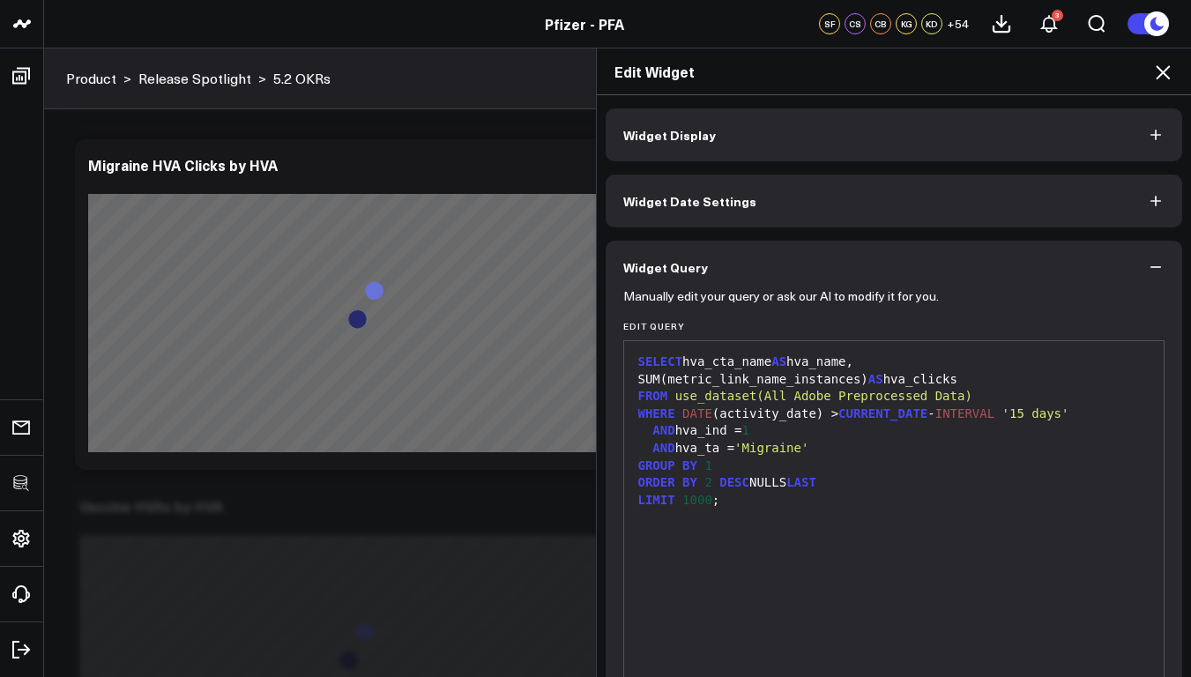
click at [1168, 82] on icon at bounding box center [1162, 72] width 21 height 21
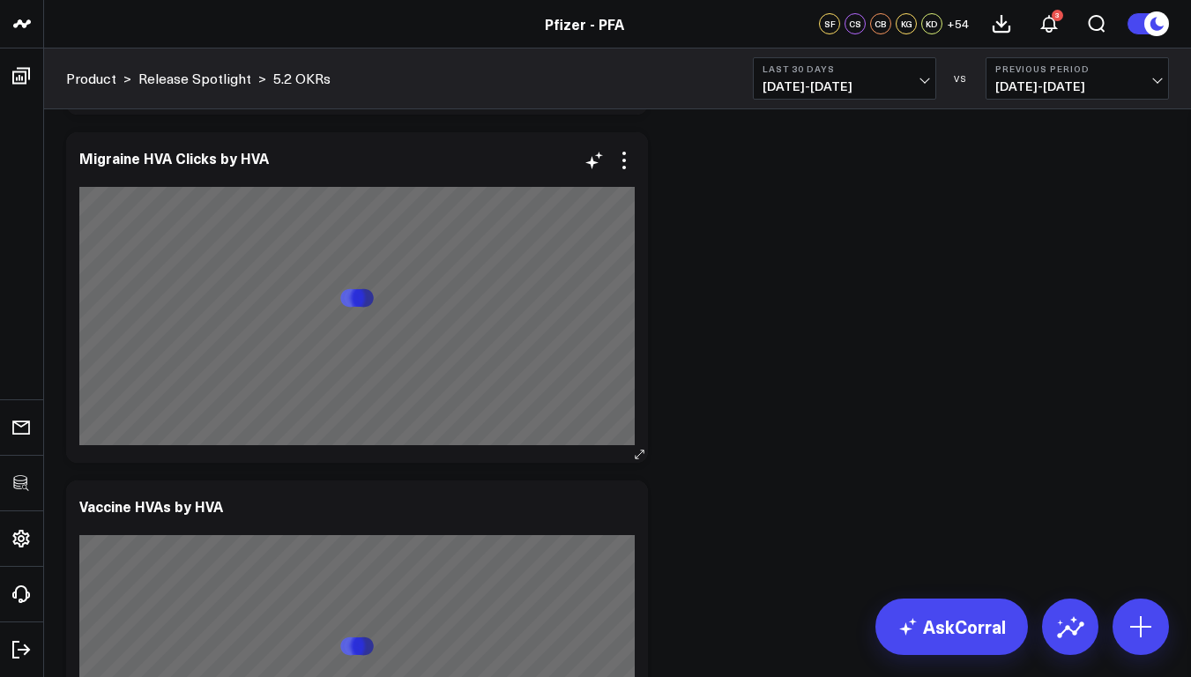
drag, startPoint x: 620, startPoint y: 165, endPoint x: 614, endPoint y: 219, distance: 54.1
click at [620, 165] on icon at bounding box center [624, 160] width 21 height 21
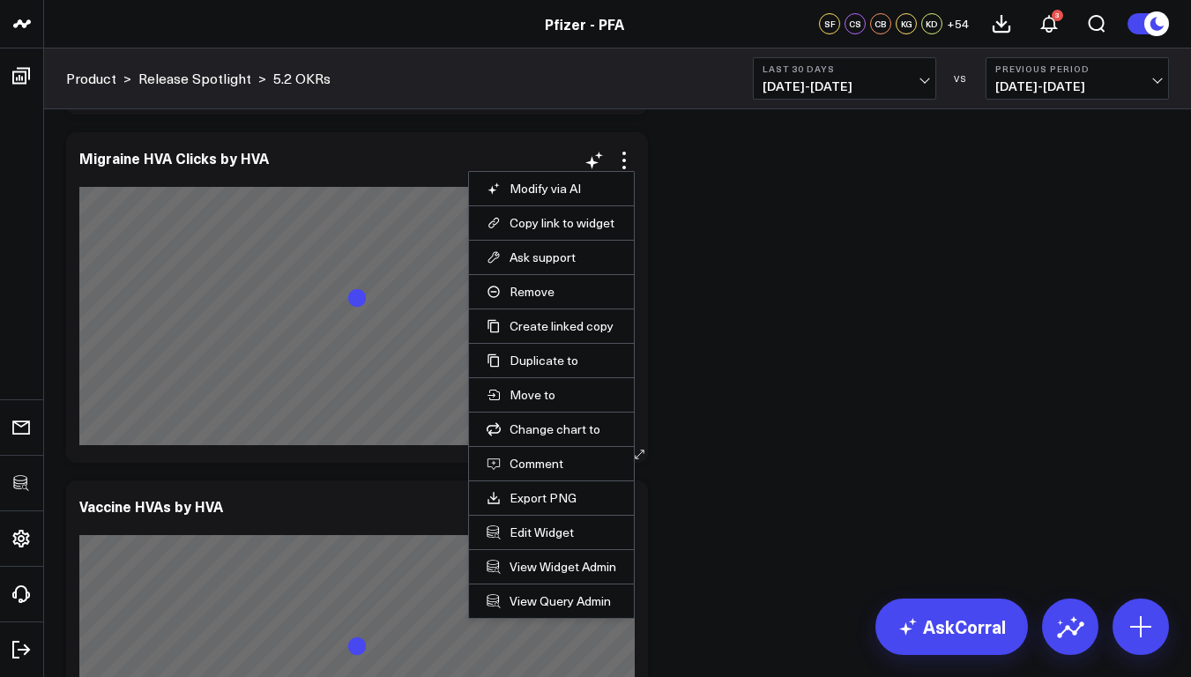
click at [537, 610] on li "View Query Admin" at bounding box center [551, 601] width 165 height 34
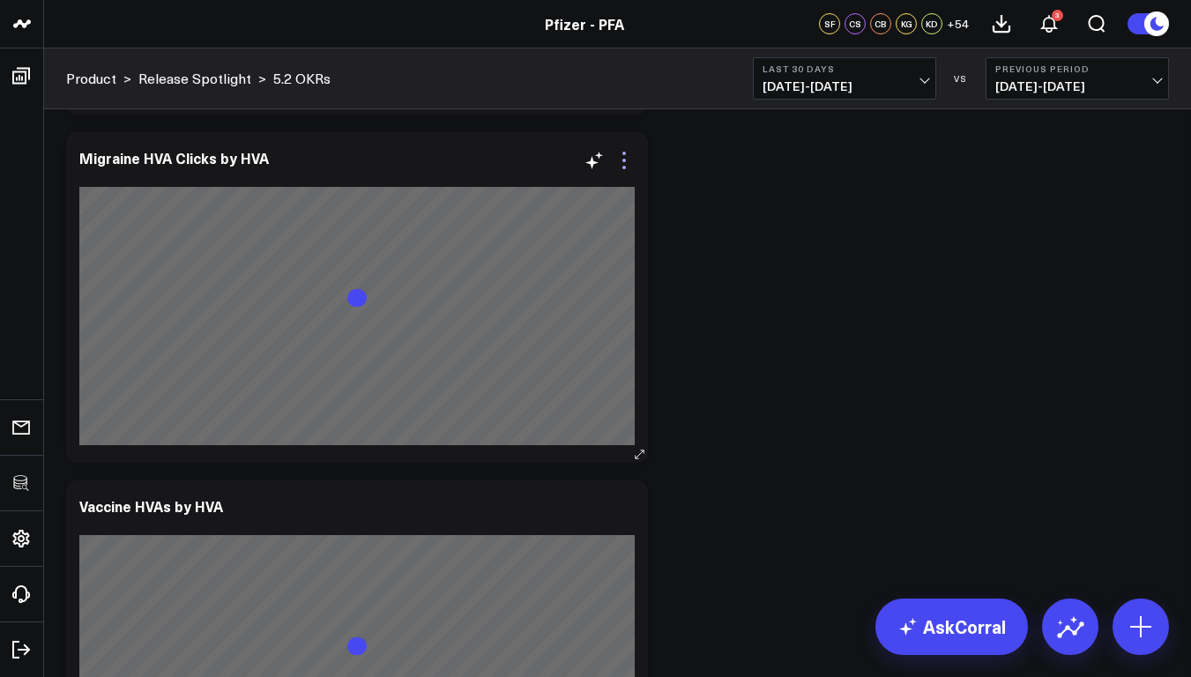
click at [625, 163] on icon at bounding box center [624, 160] width 21 height 21
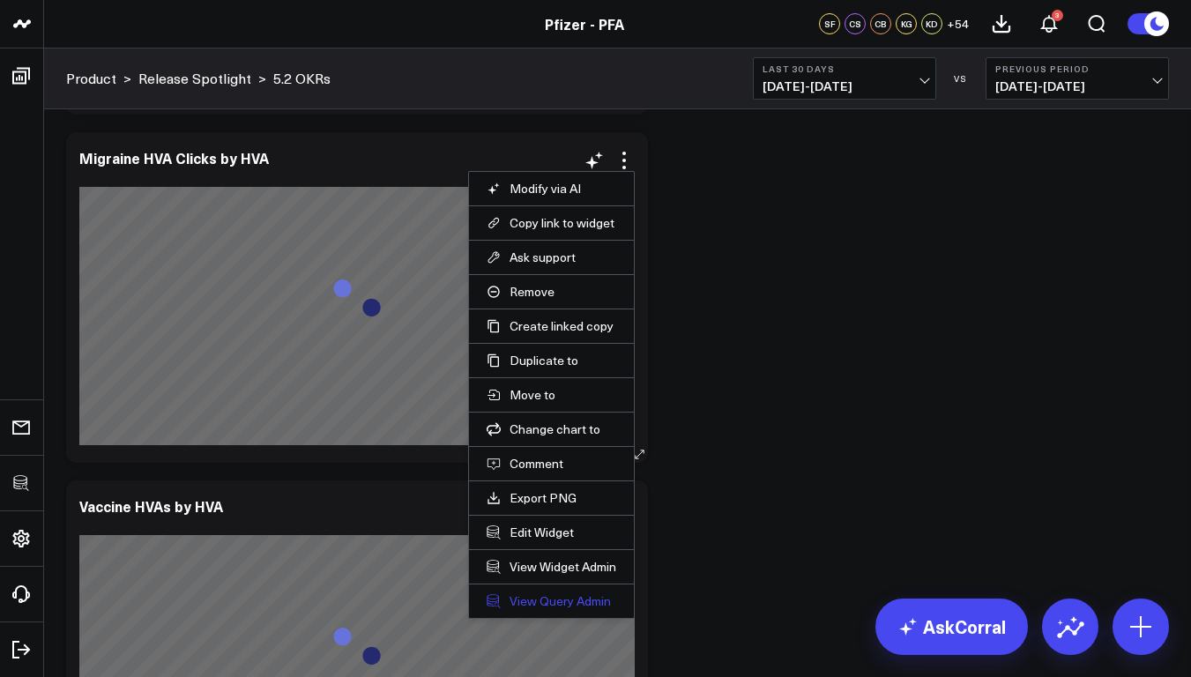
click at [541, 601] on link "View Query Admin" at bounding box center [552, 601] width 130 height 16
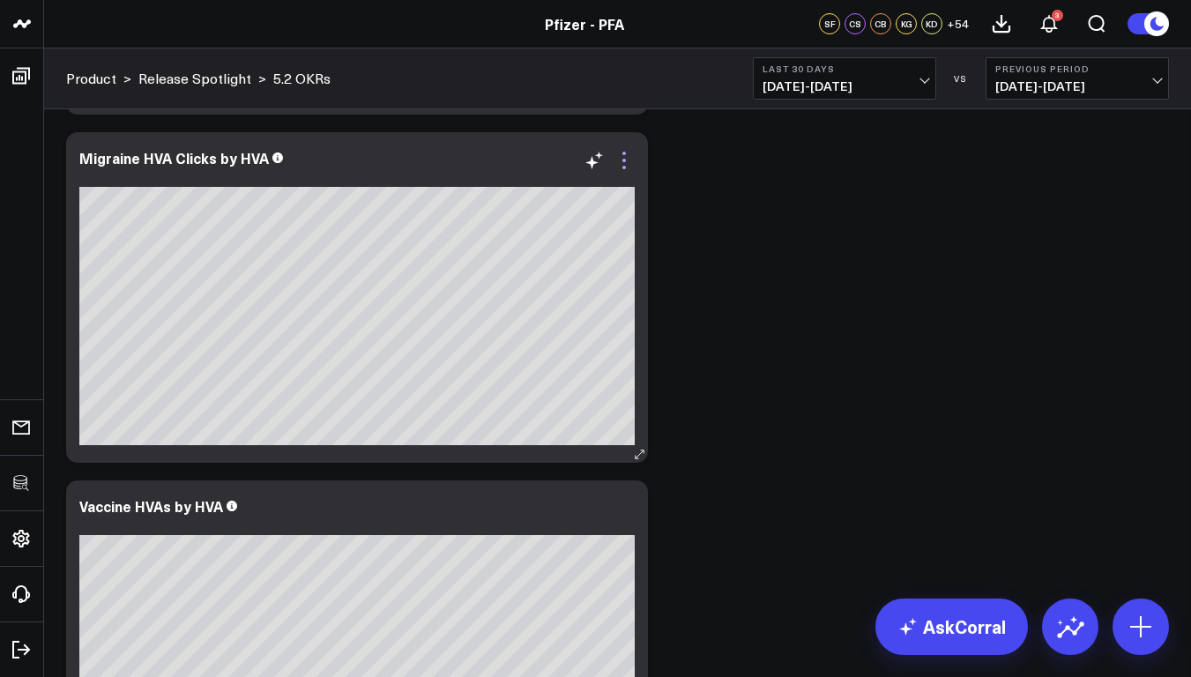
click at [627, 168] on icon at bounding box center [624, 160] width 21 height 21
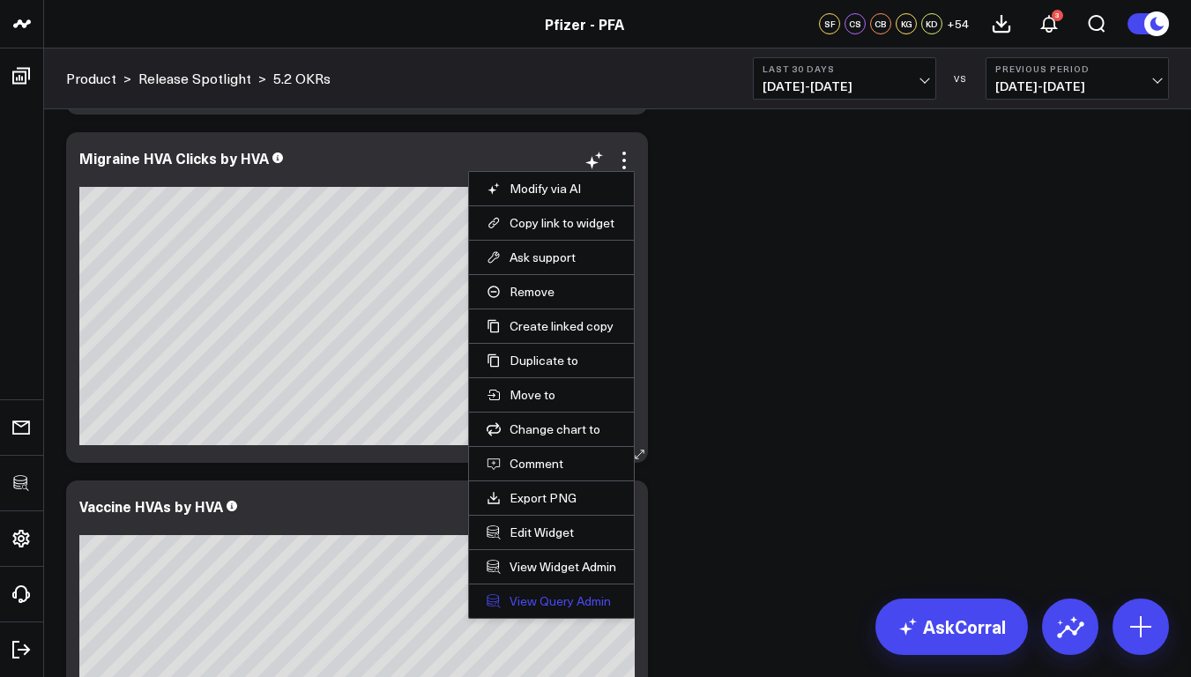
click at [528, 596] on link "View Query Admin" at bounding box center [552, 601] width 130 height 16
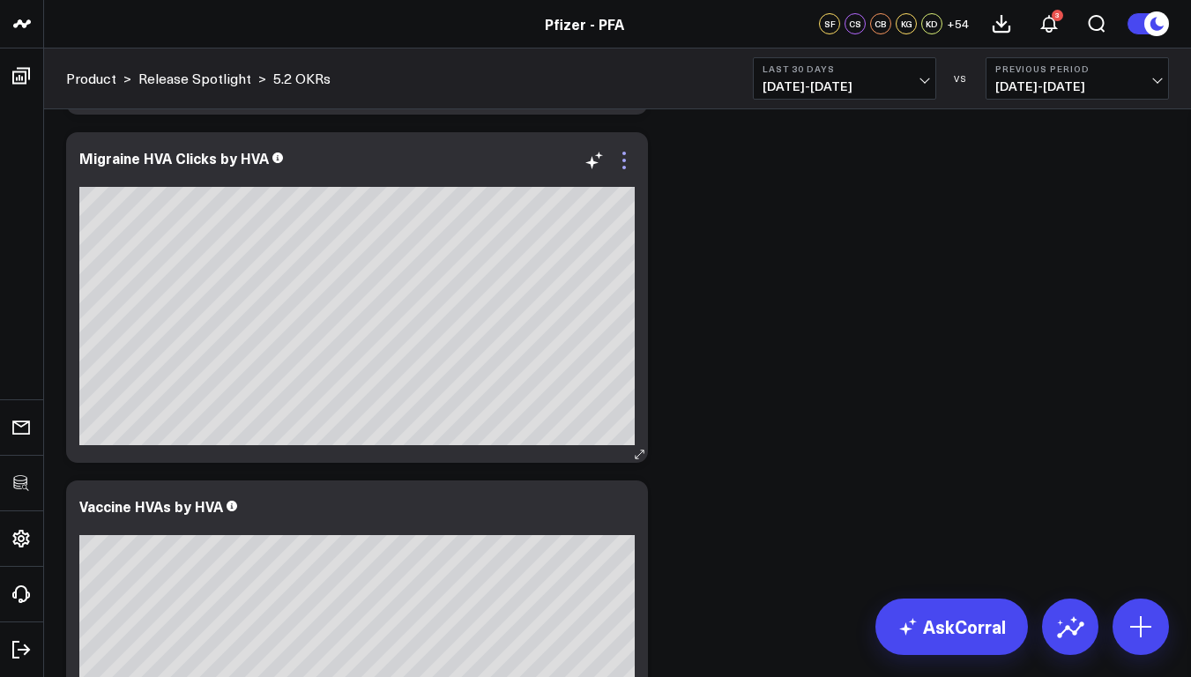
click at [620, 165] on icon at bounding box center [624, 160] width 21 height 21
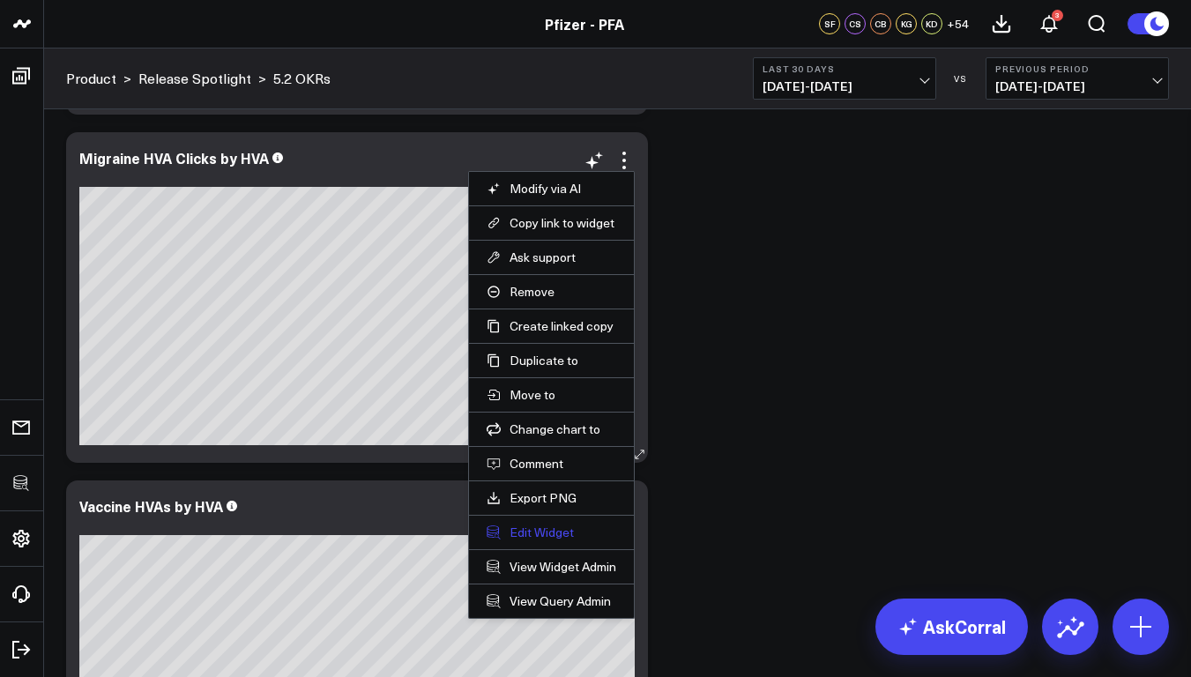
click at [538, 530] on button "Edit Widget" at bounding box center [552, 533] width 130 height 16
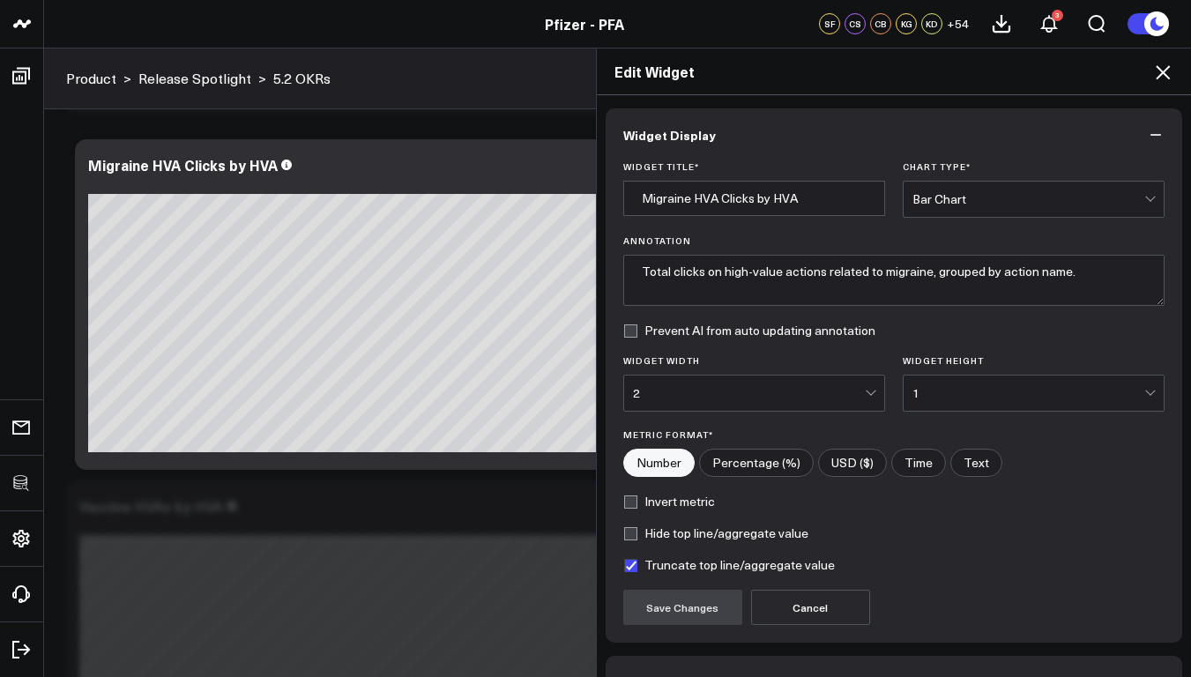
scroll to position [110, 0]
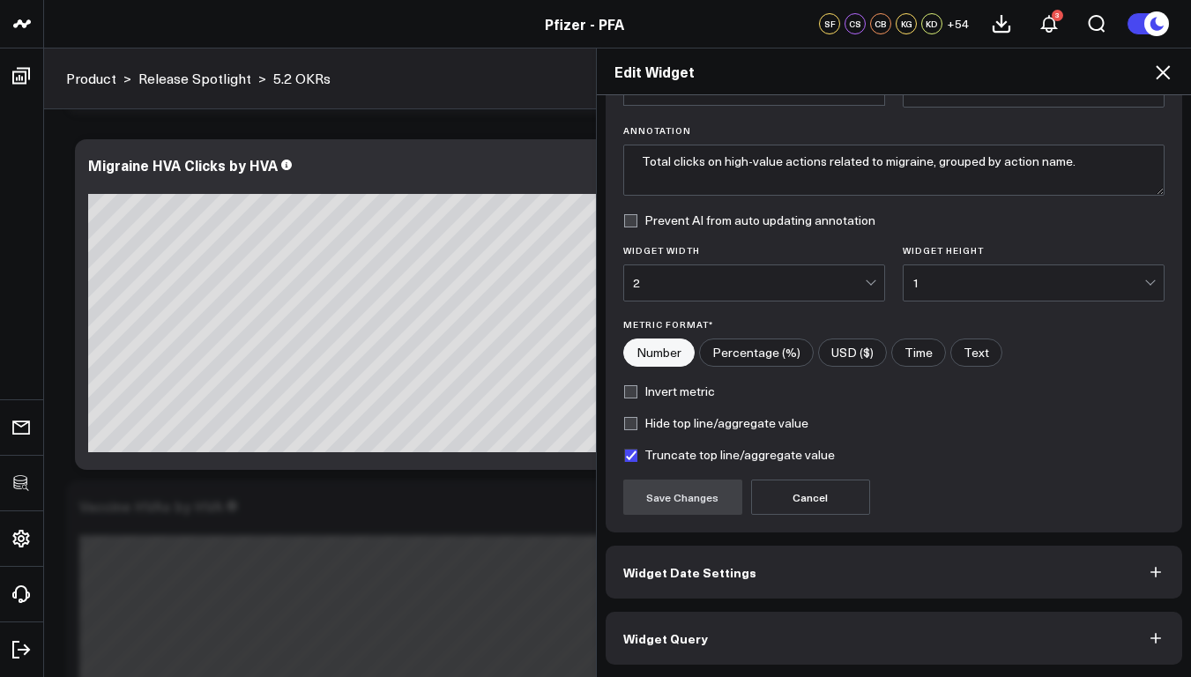
click at [842, 624] on button "Widget Query" at bounding box center [895, 638] width 578 height 53
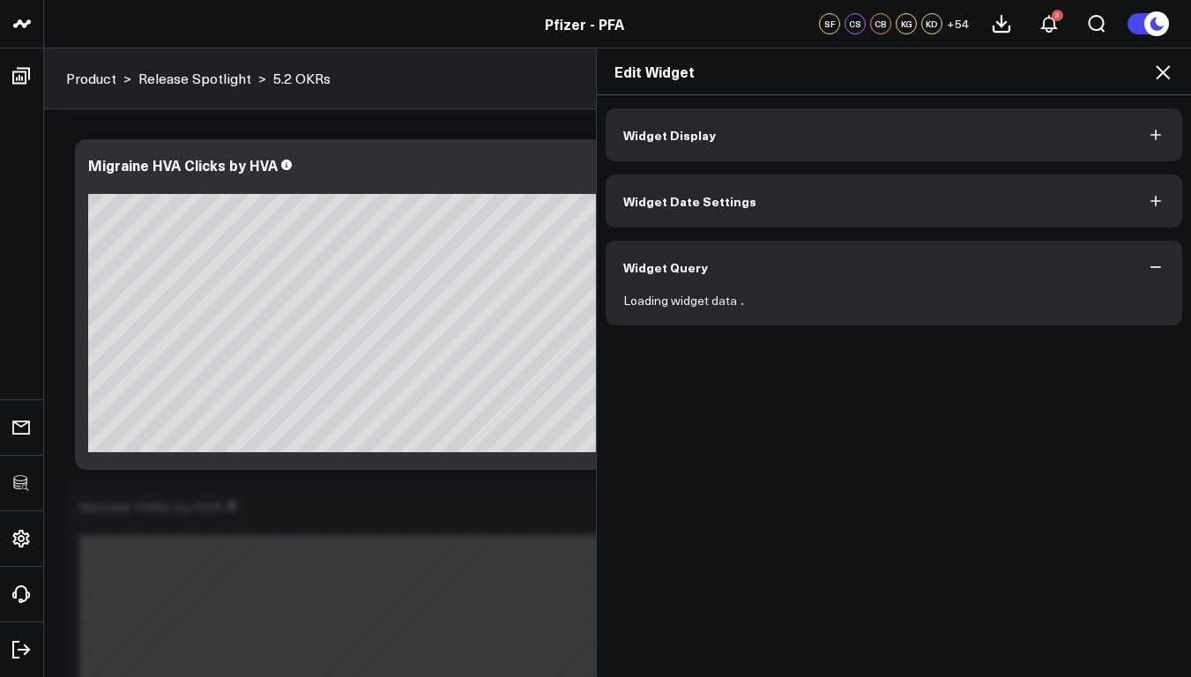
scroll to position [0, 0]
